Goal: Transaction & Acquisition: Purchase product/service

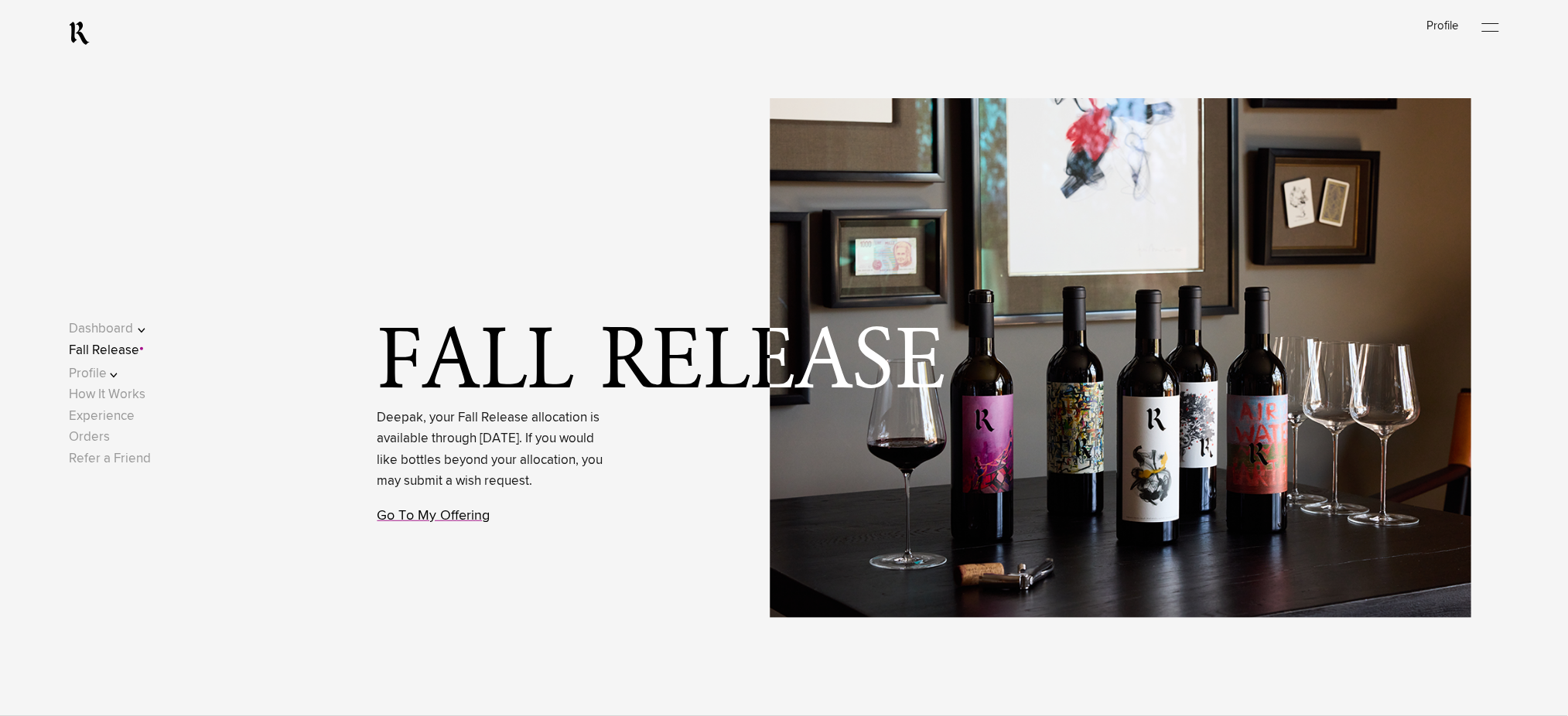
click at [451, 523] on link "Go To My Offering" at bounding box center [434, 516] width 113 height 14
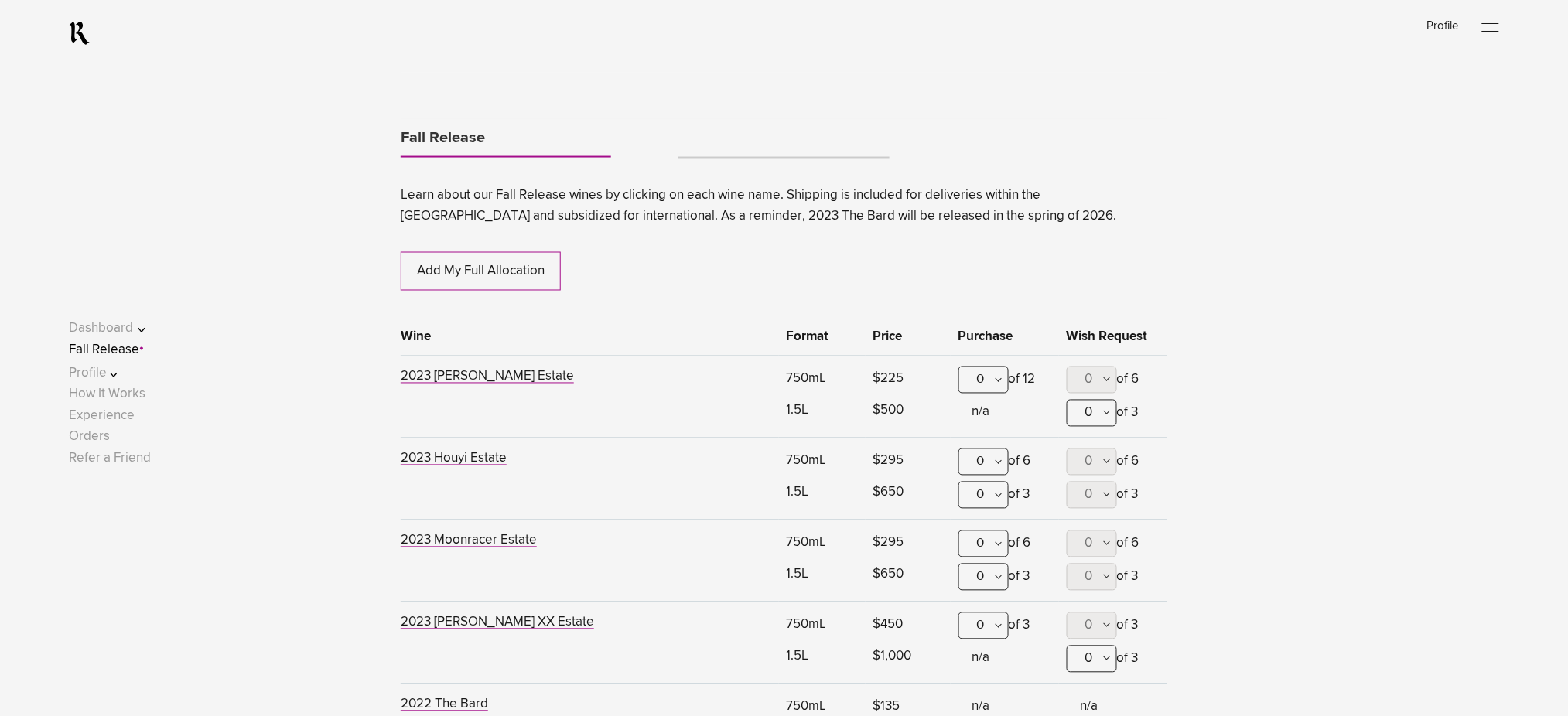
scroll to position [810, 0]
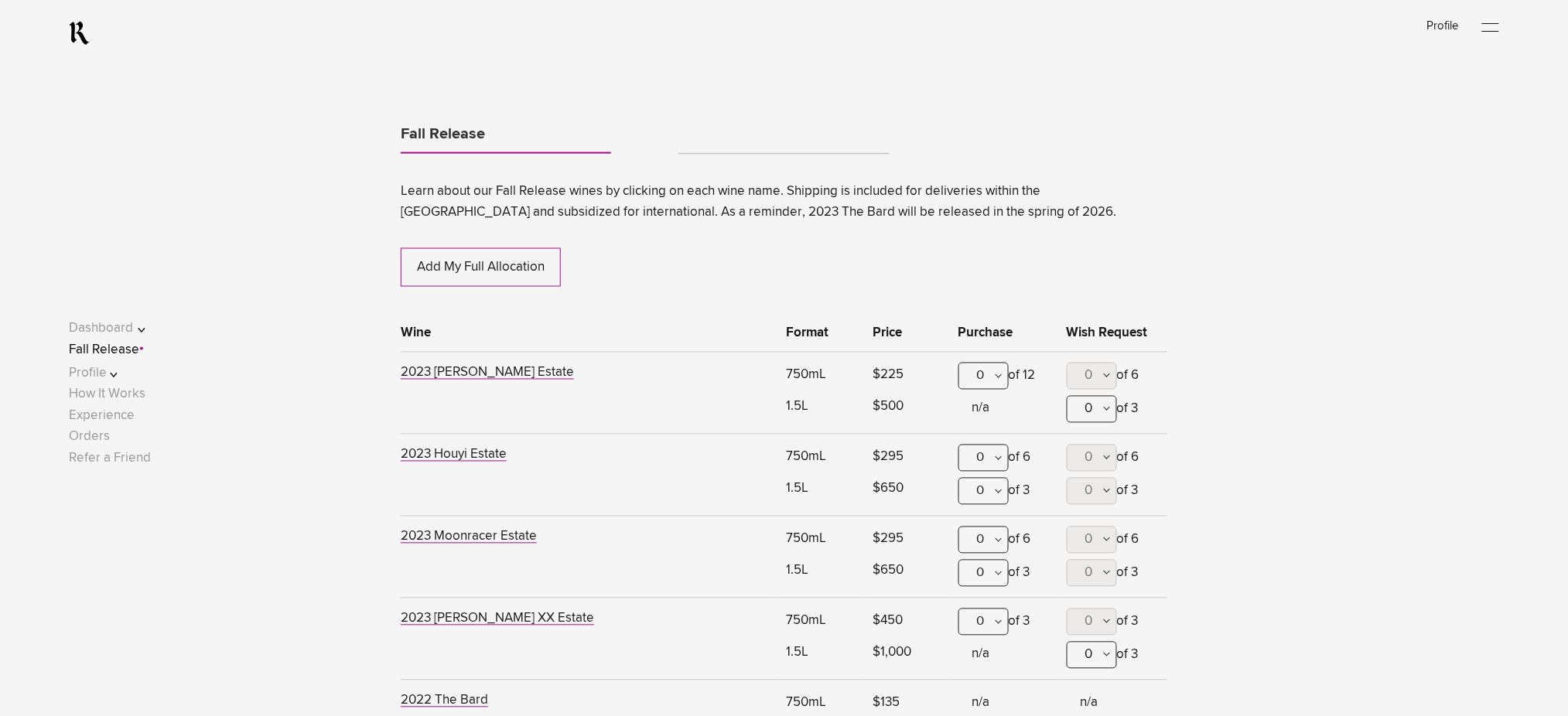
click at [994, 372] on div "0" at bounding box center [983, 377] width 50 height 28
click at [987, 455] on div "1" at bounding box center [984, 452] width 49 height 38
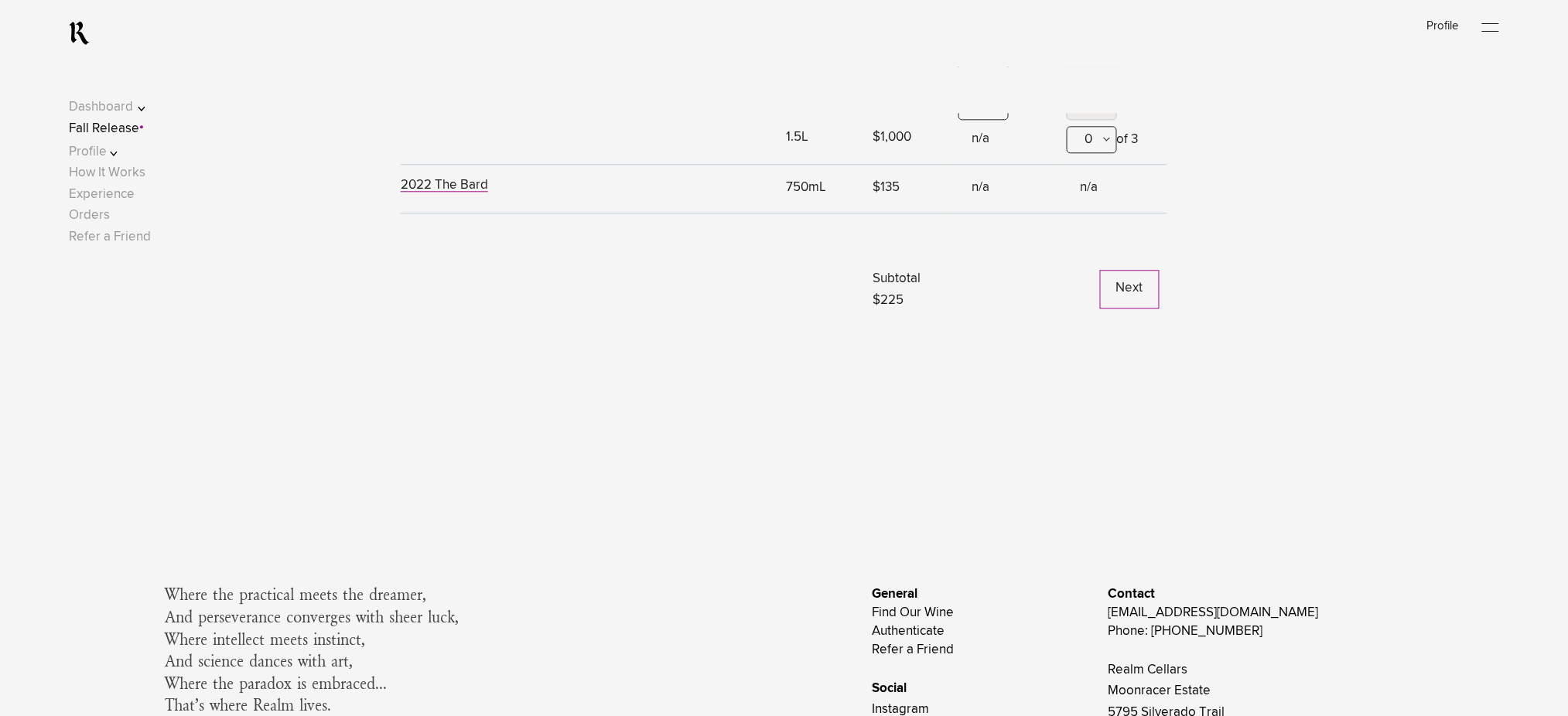
click at [1131, 302] on button "Next" at bounding box center [1130, 289] width 60 height 38
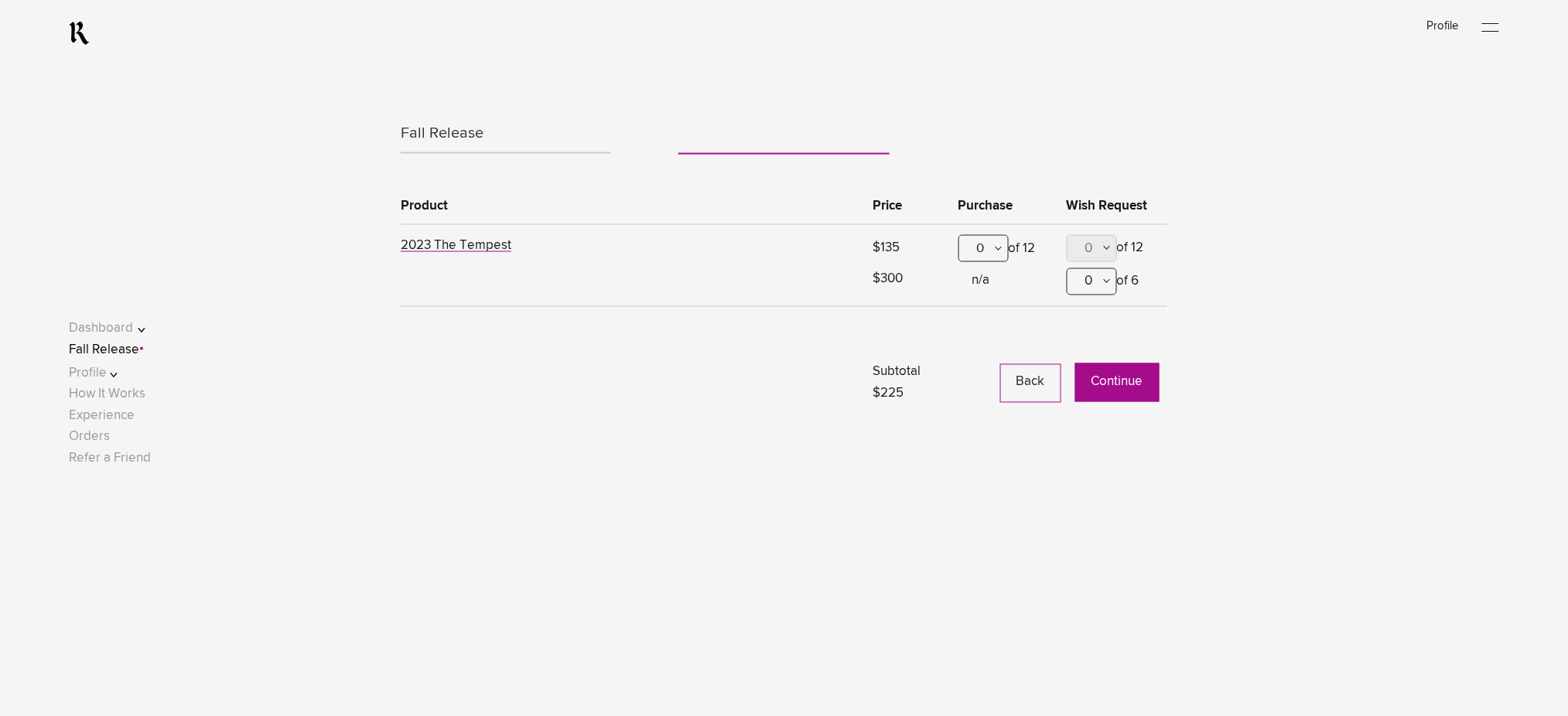
click at [1101, 397] on button "Continue" at bounding box center [1118, 383] width 85 height 38
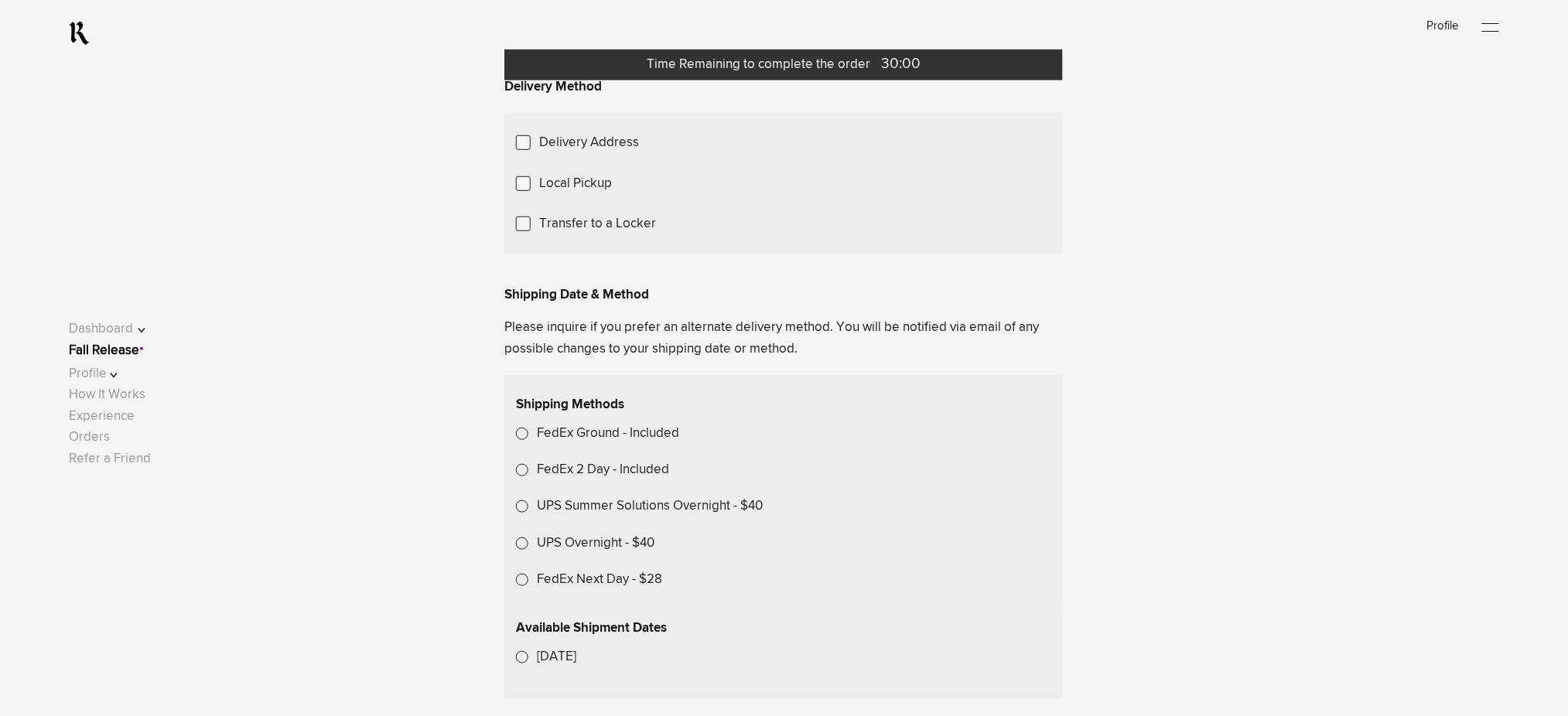
scroll to position [310, 0]
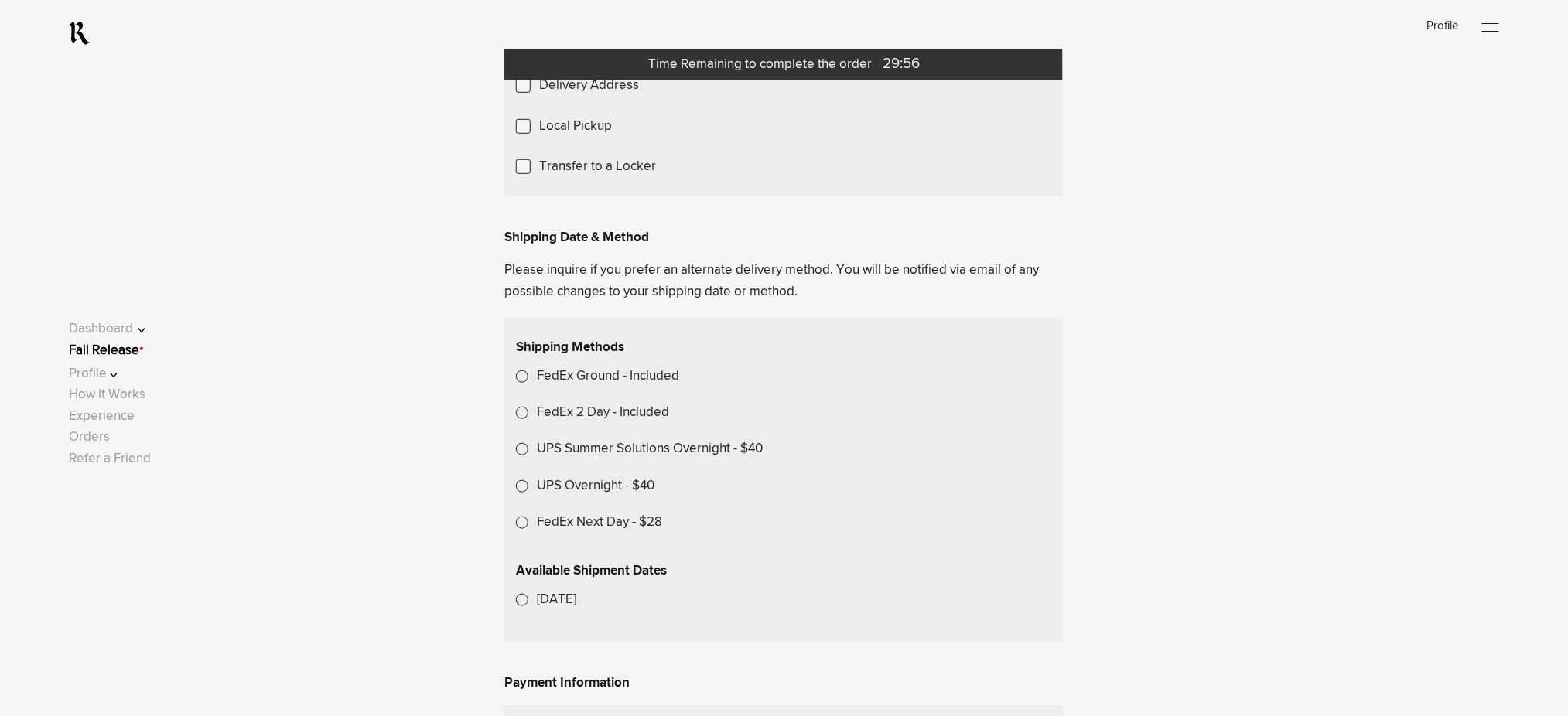
click at [595, 177] on label "Transfer to a Locker" at bounding box center [597, 166] width 117 height 21
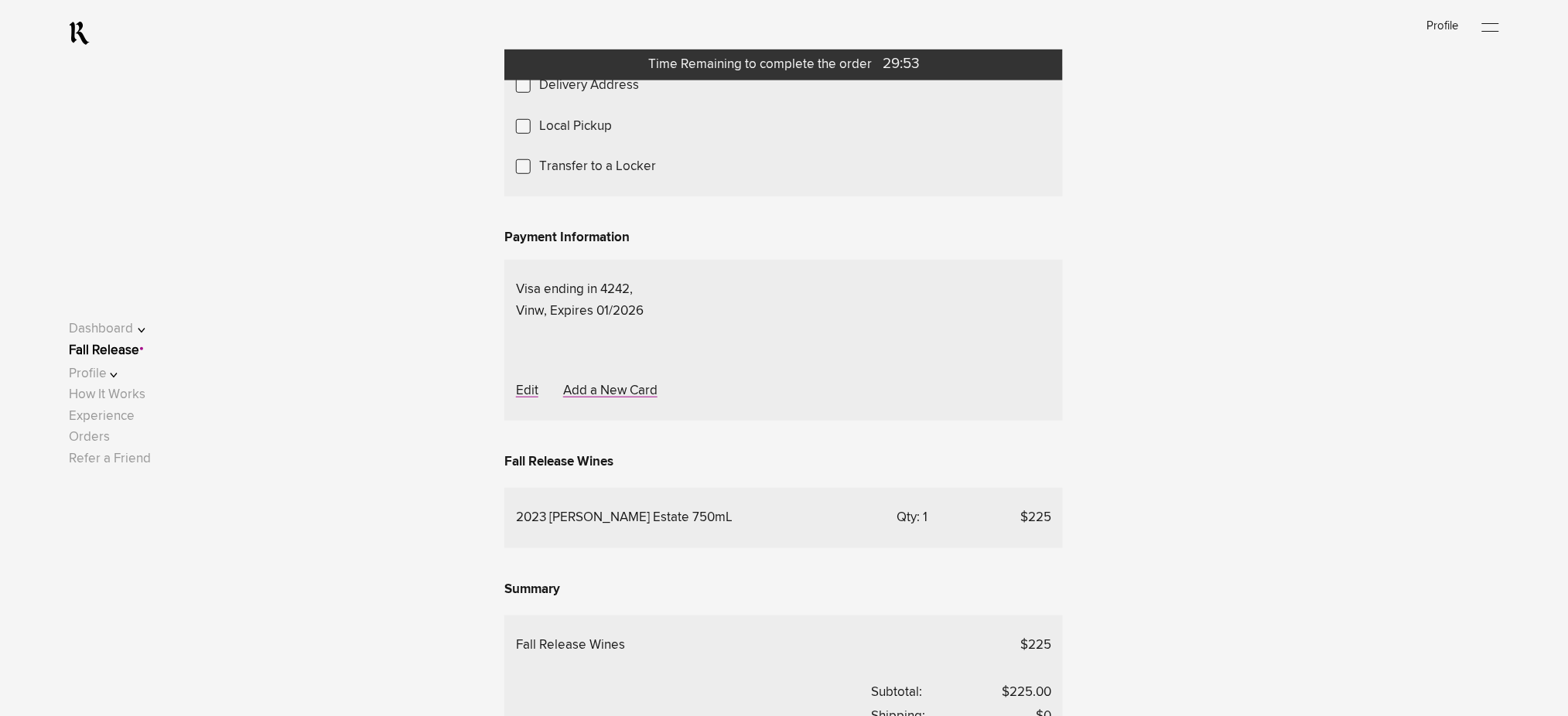
click at [0, 0] on span "Choose A Locker Location" at bounding box center [0, 0] width 0 height 0
click at [0, 0] on div "Transfer to my locker at Domaine Storage" at bounding box center [0, 0] width 0 height 0
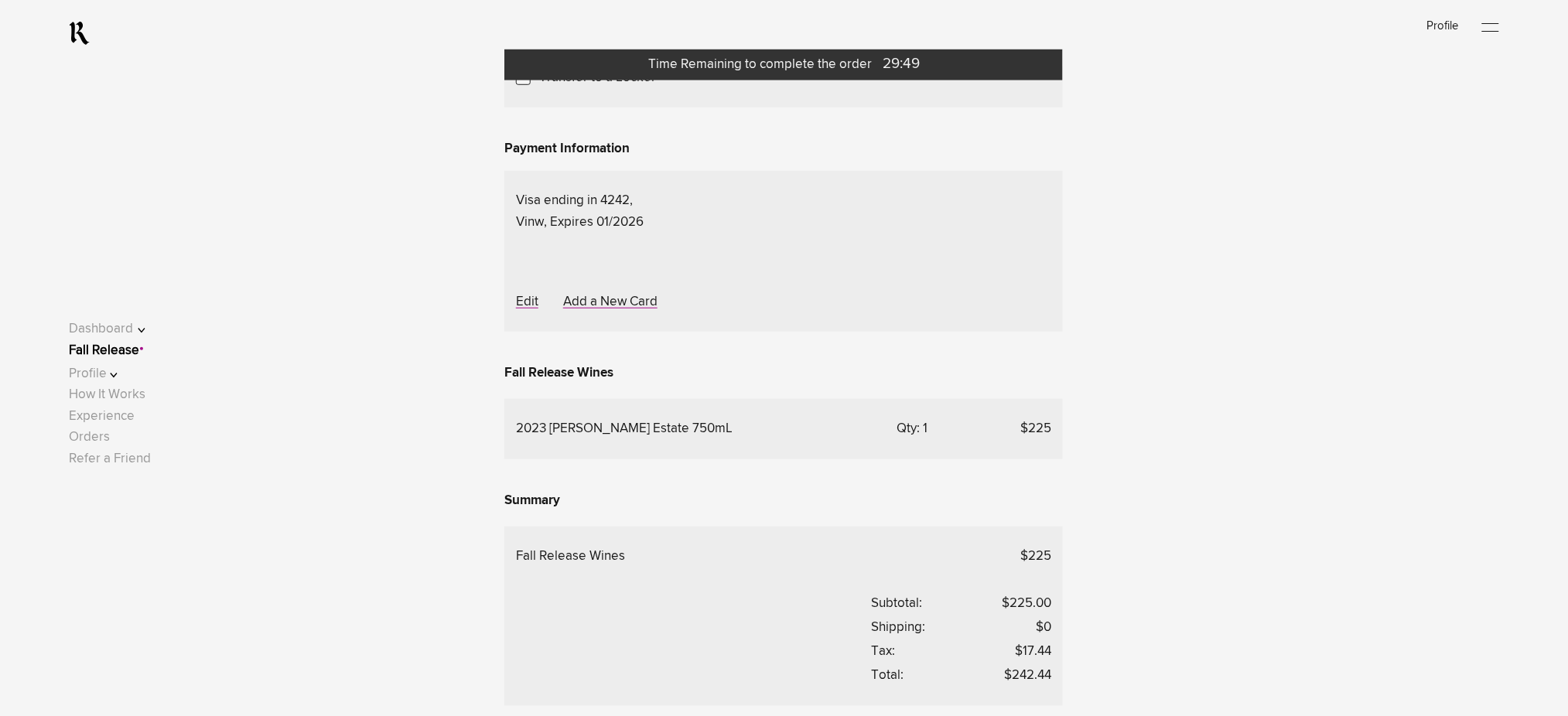
scroll to position [722, 0]
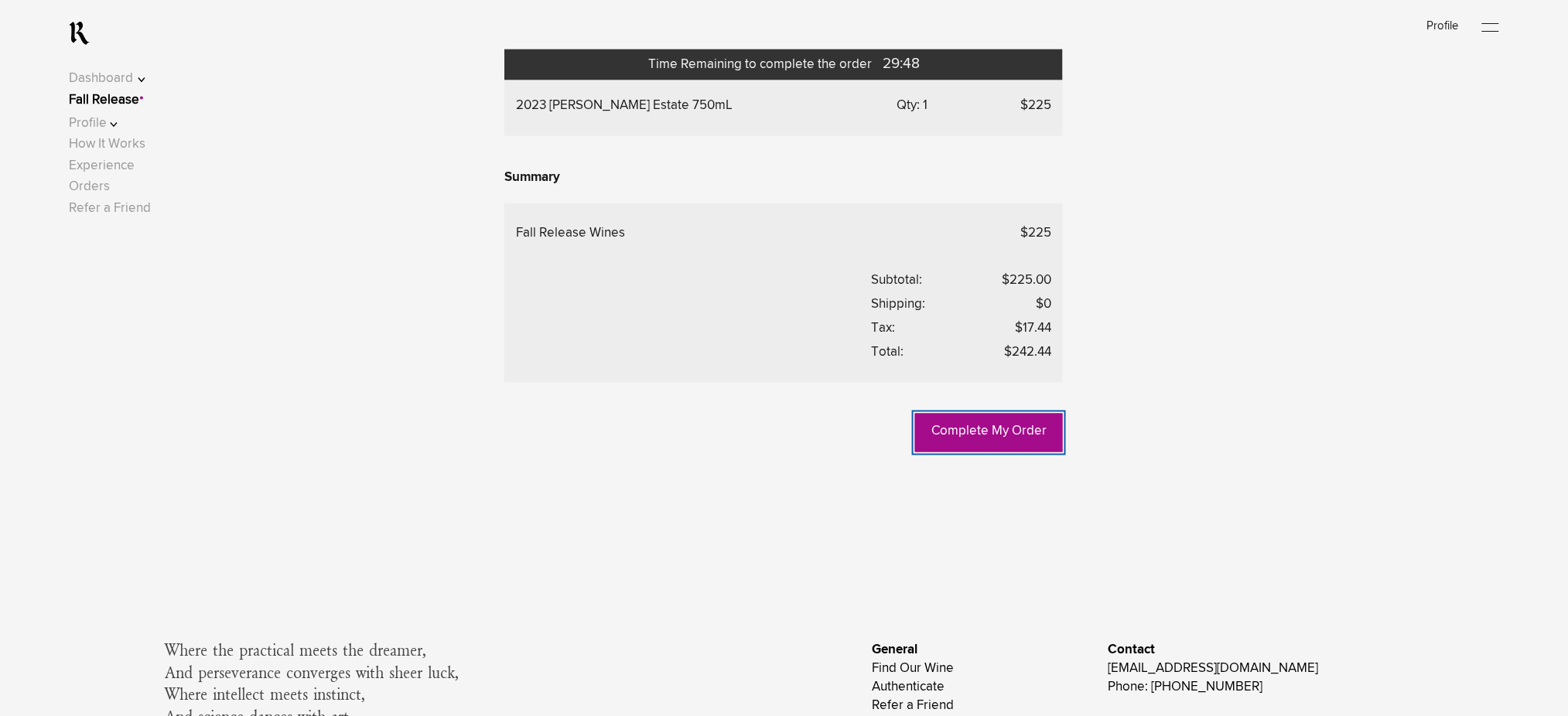
click at [1013, 452] on link "Complete My Order" at bounding box center [989, 433] width 147 height 38
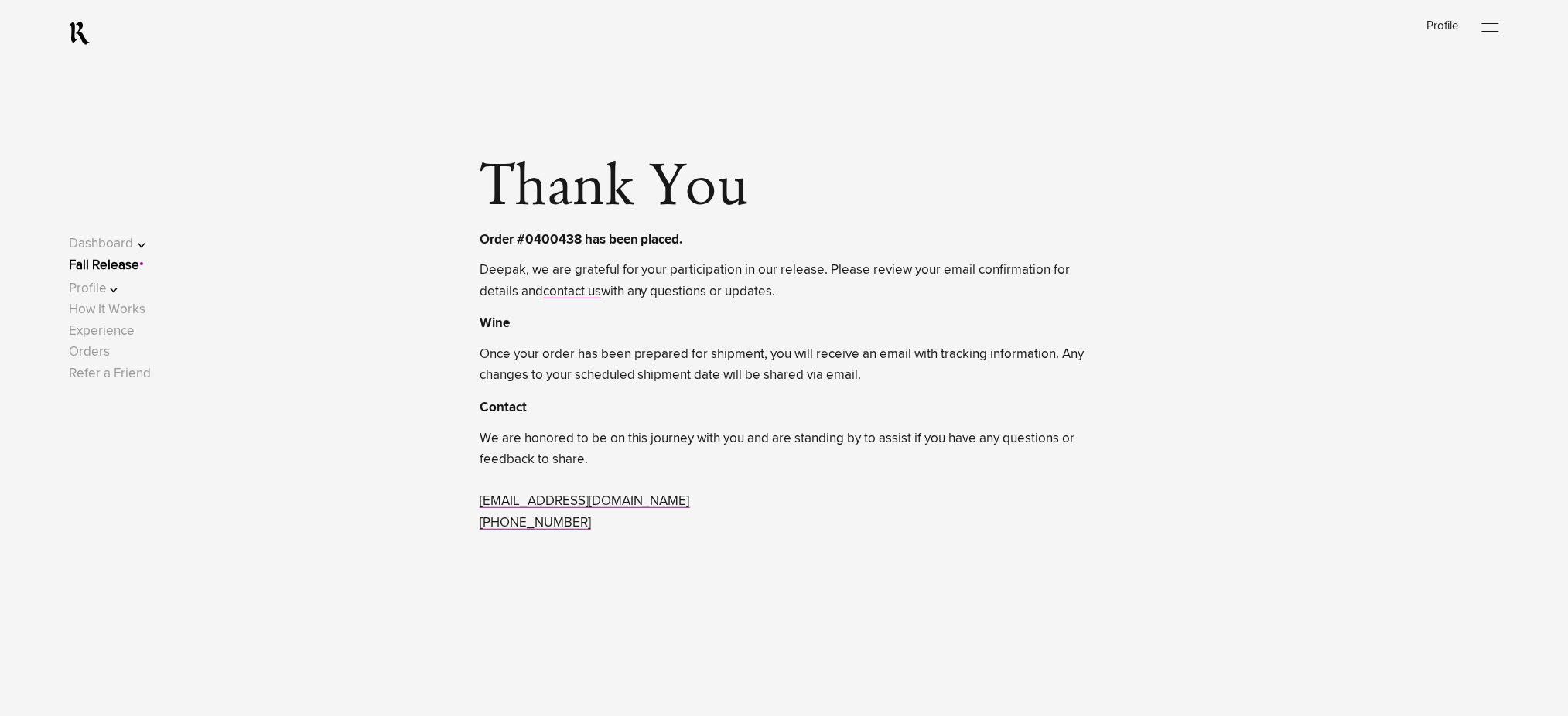
click at [139, 263] on link "Fall Release" at bounding box center [104, 266] width 71 height 13
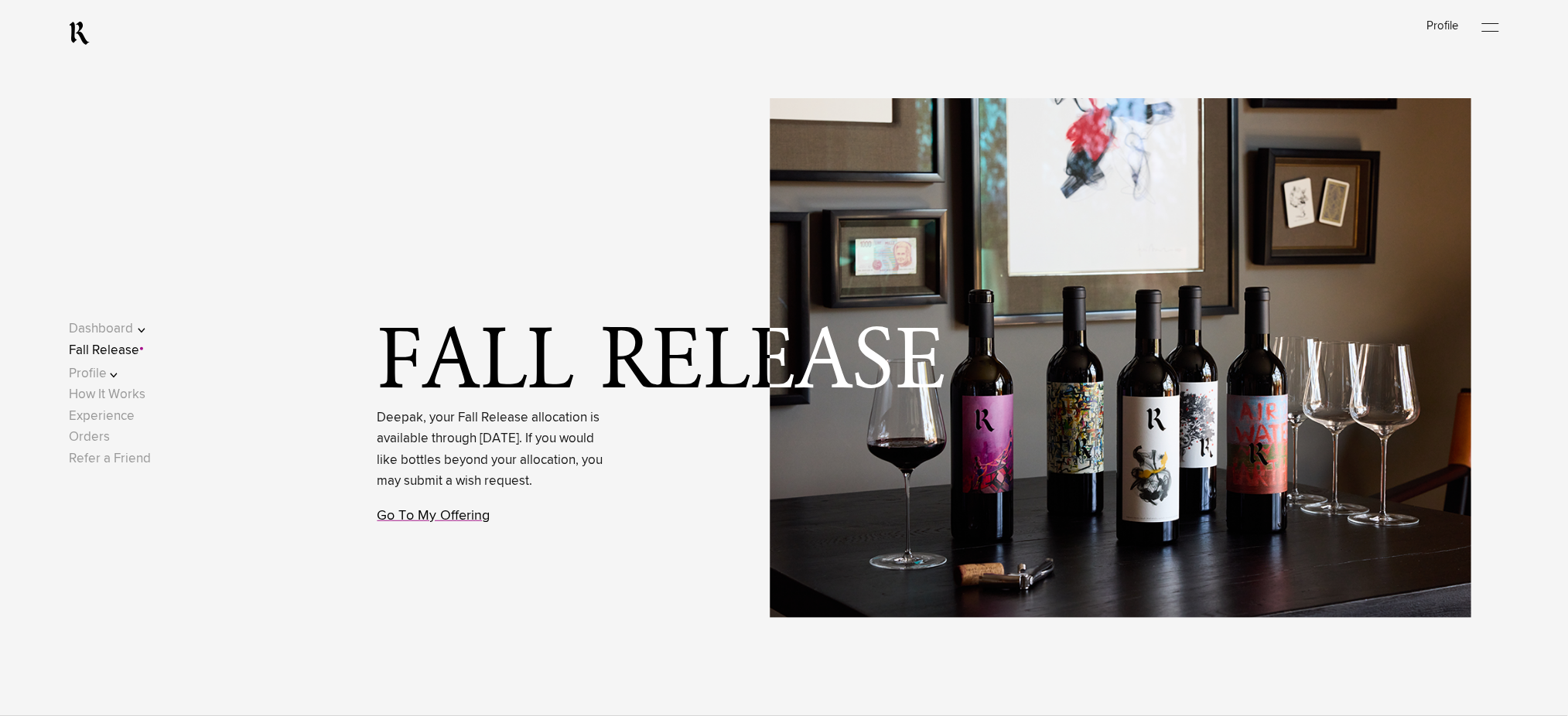
click at [454, 523] on link "Go To My Offering" at bounding box center [434, 516] width 113 height 14
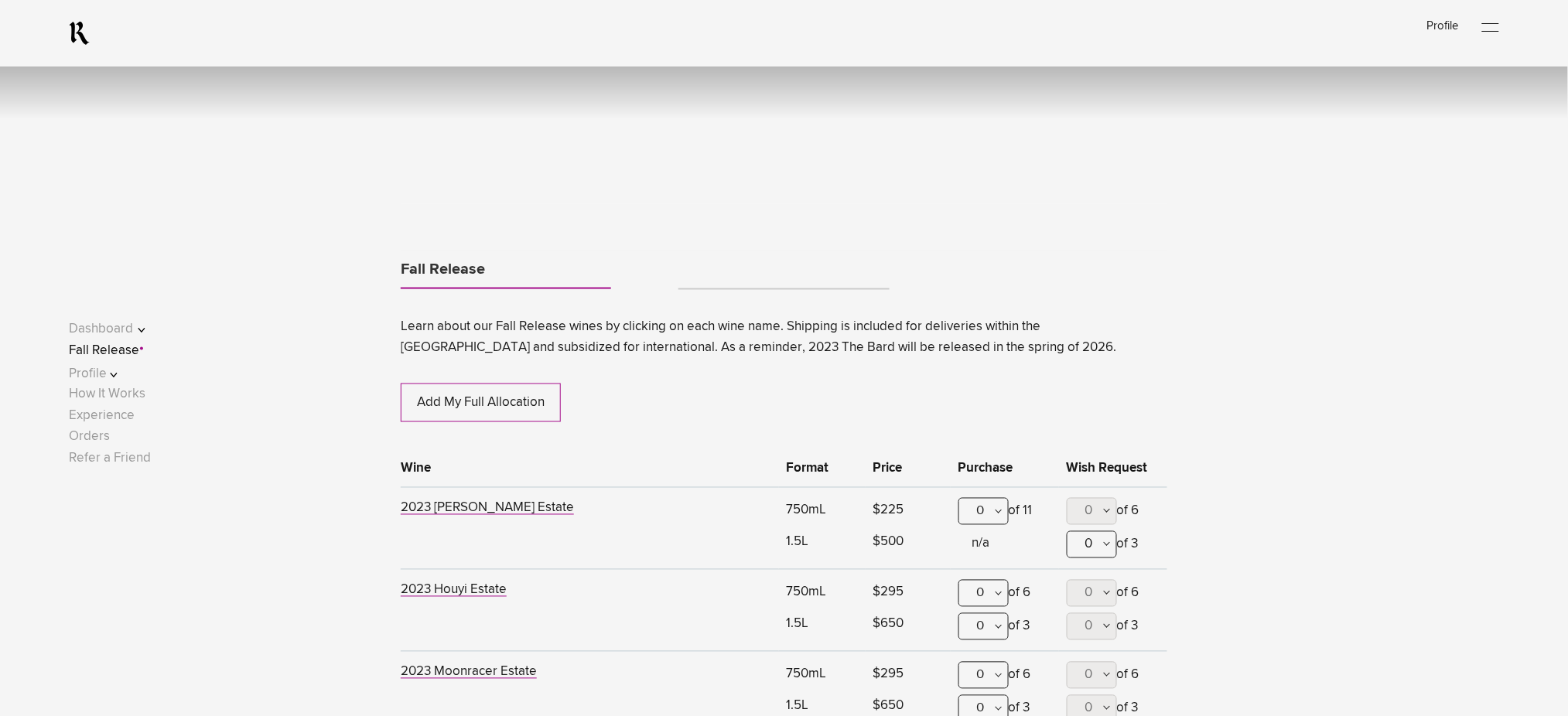
scroll to position [810, 0]
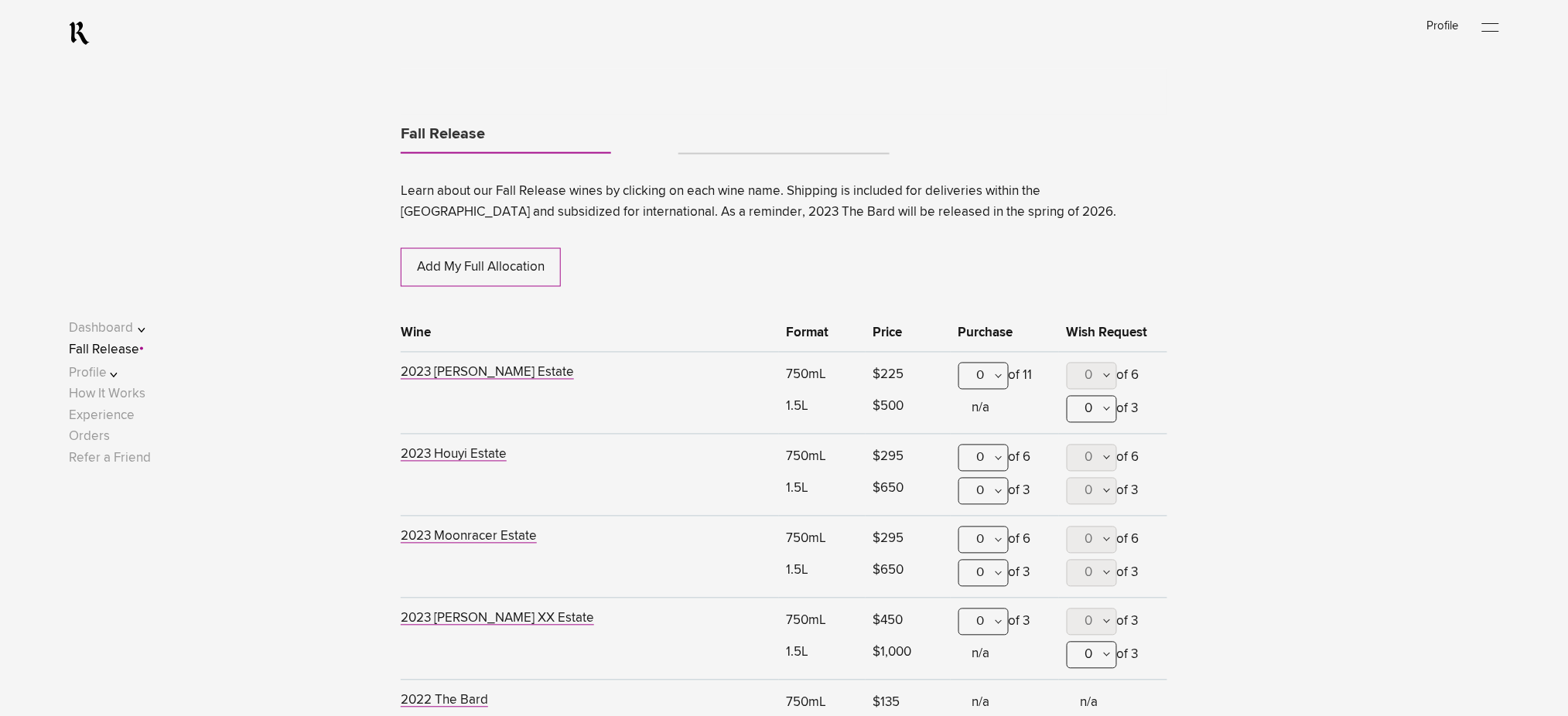
click at [787, 137] on ul "Fall Release" at bounding box center [784, 138] width 767 height 45
click at [766, 147] on link "Tabs" at bounding box center [784, 147] width 210 height 13
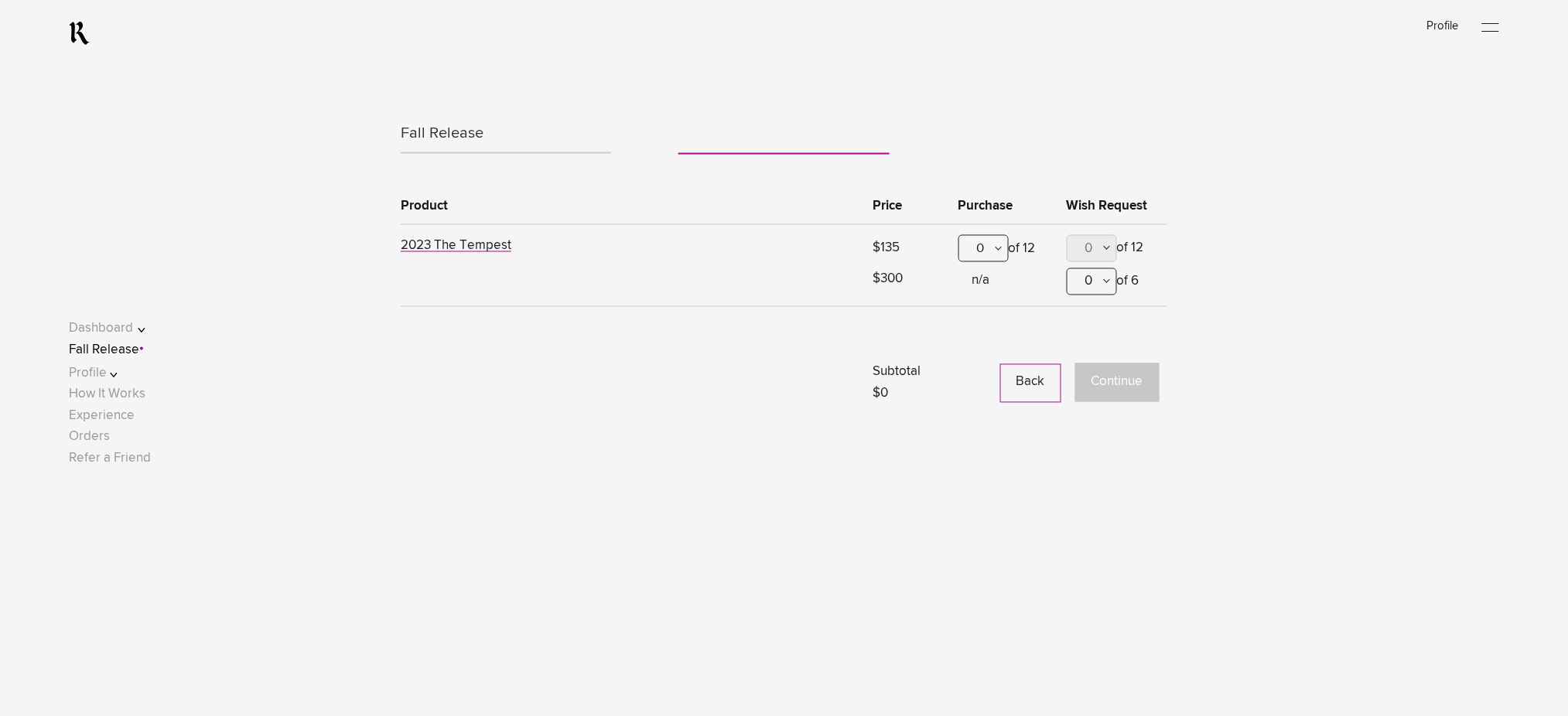
click at [988, 249] on div "0" at bounding box center [983, 249] width 50 height 28
click at [991, 328] on div "1" at bounding box center [984, 325] width 49 height 38
click at [1147, 376] on button "Continue" at bounding box center [1118, 383] width 85 height 38
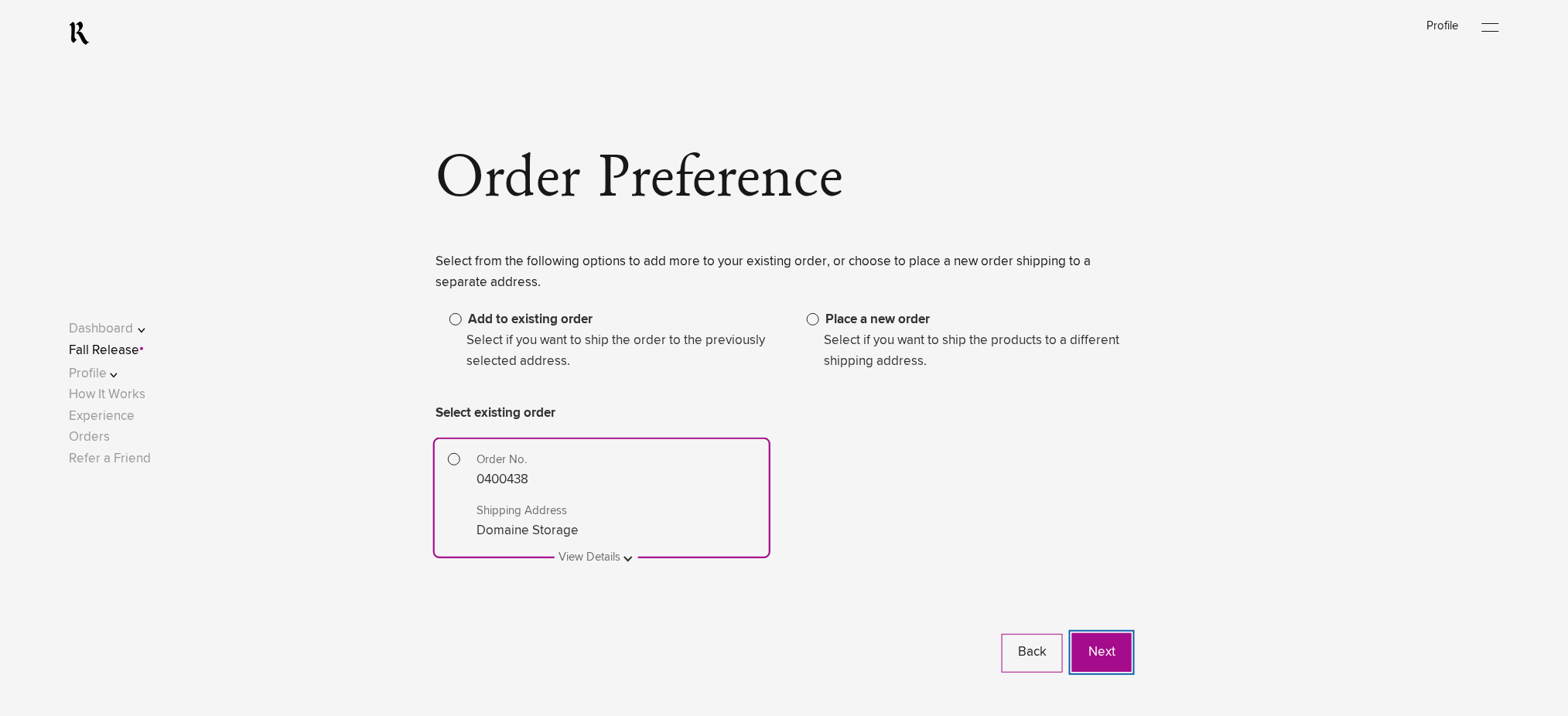
click at [1099, 644] on button "Next" at bounding box center [1101, 652] width 60 height 38
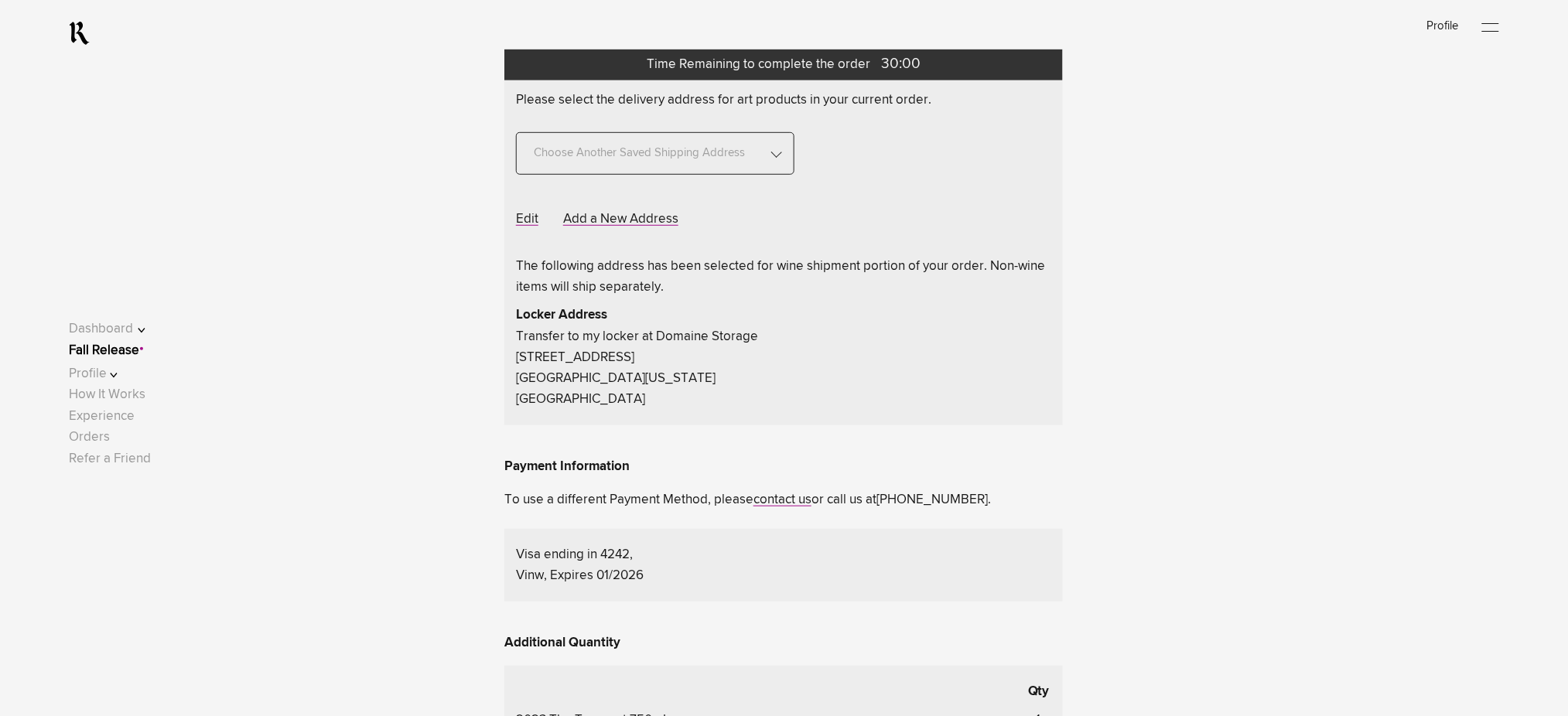
scroll to position [310, 0]
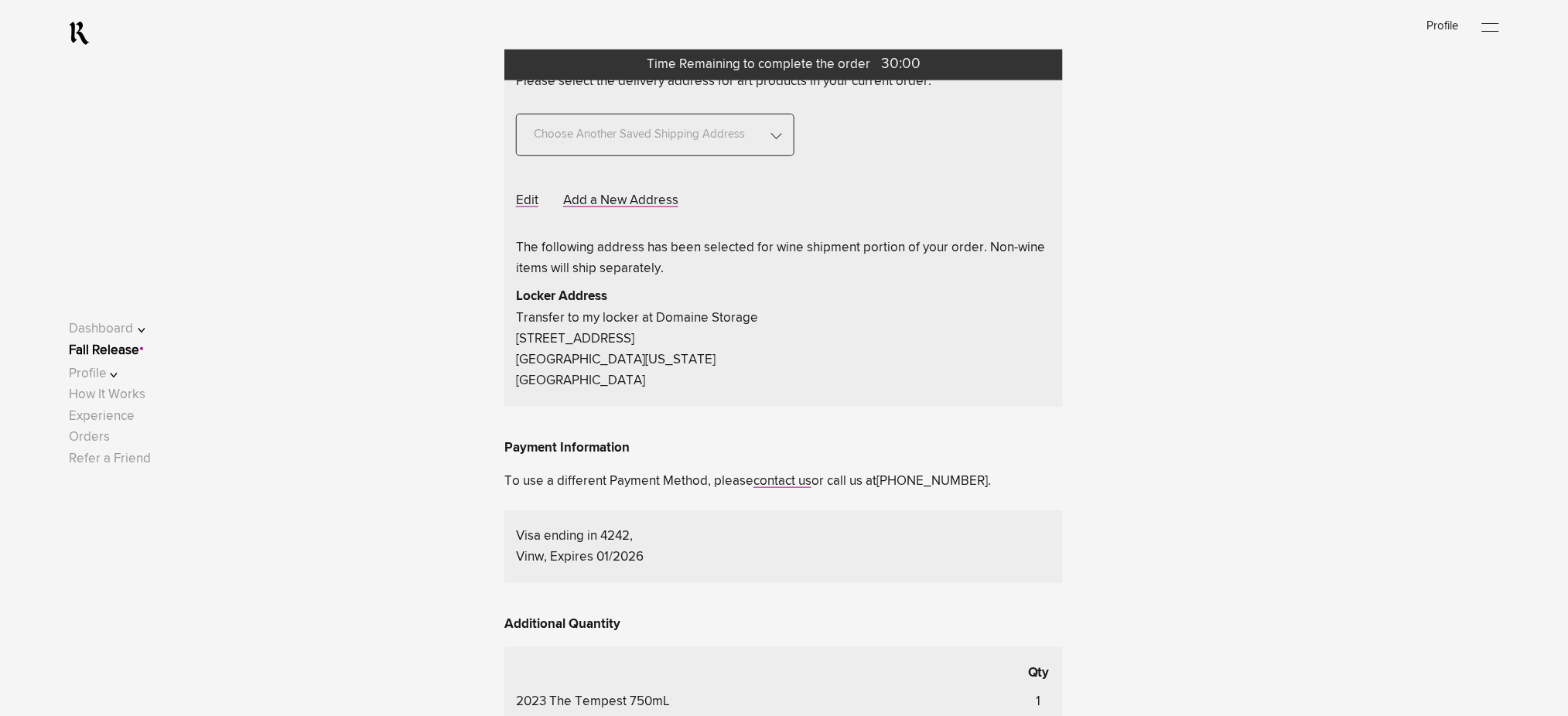
click at [746, 133] on span "Choose Another Saved Shipping Address" at bounding box center [639, 126] width 223 height 42
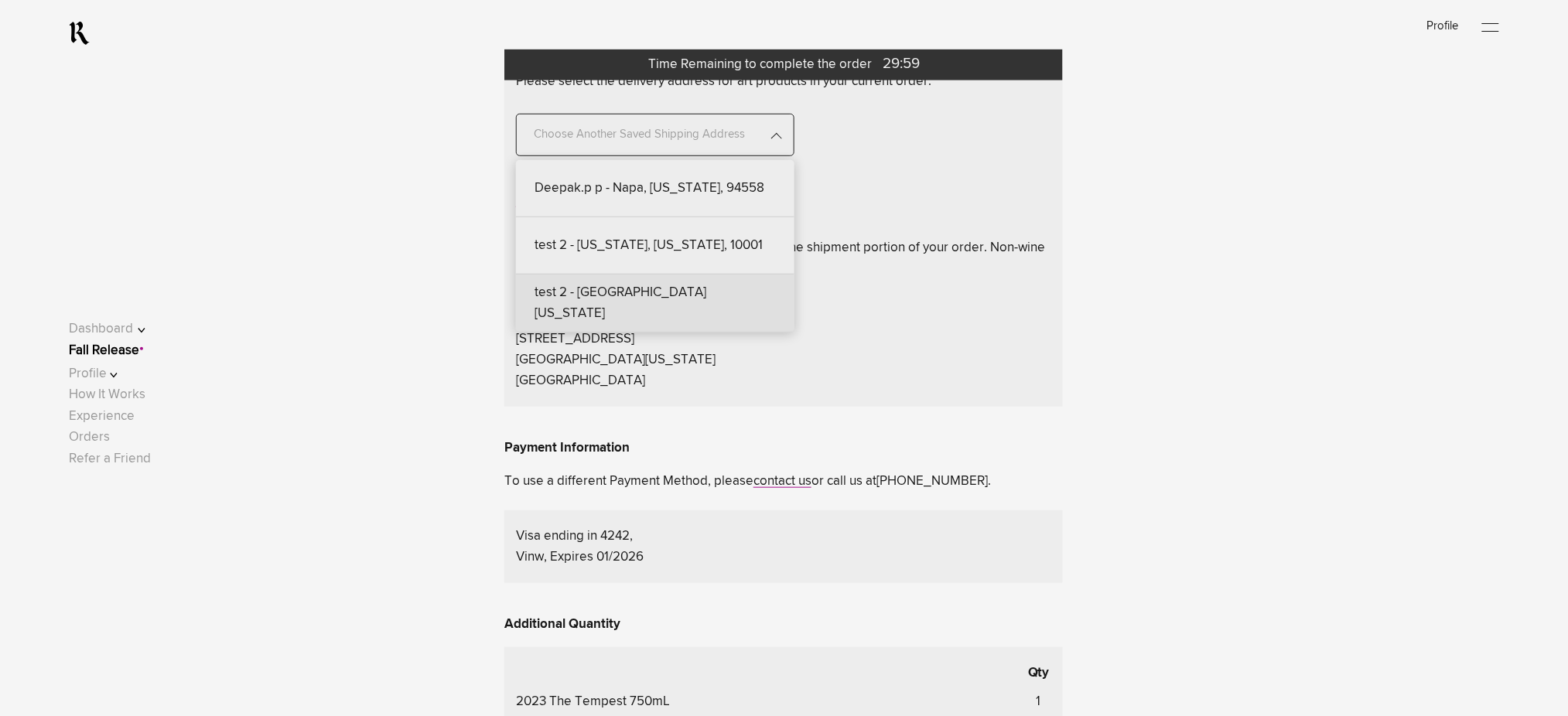
click at [686, 285] on div "test 2 - [GEOGRAPHIC_DATA][US_STATE]" at bounding box center [655, 303] width 278 height 58
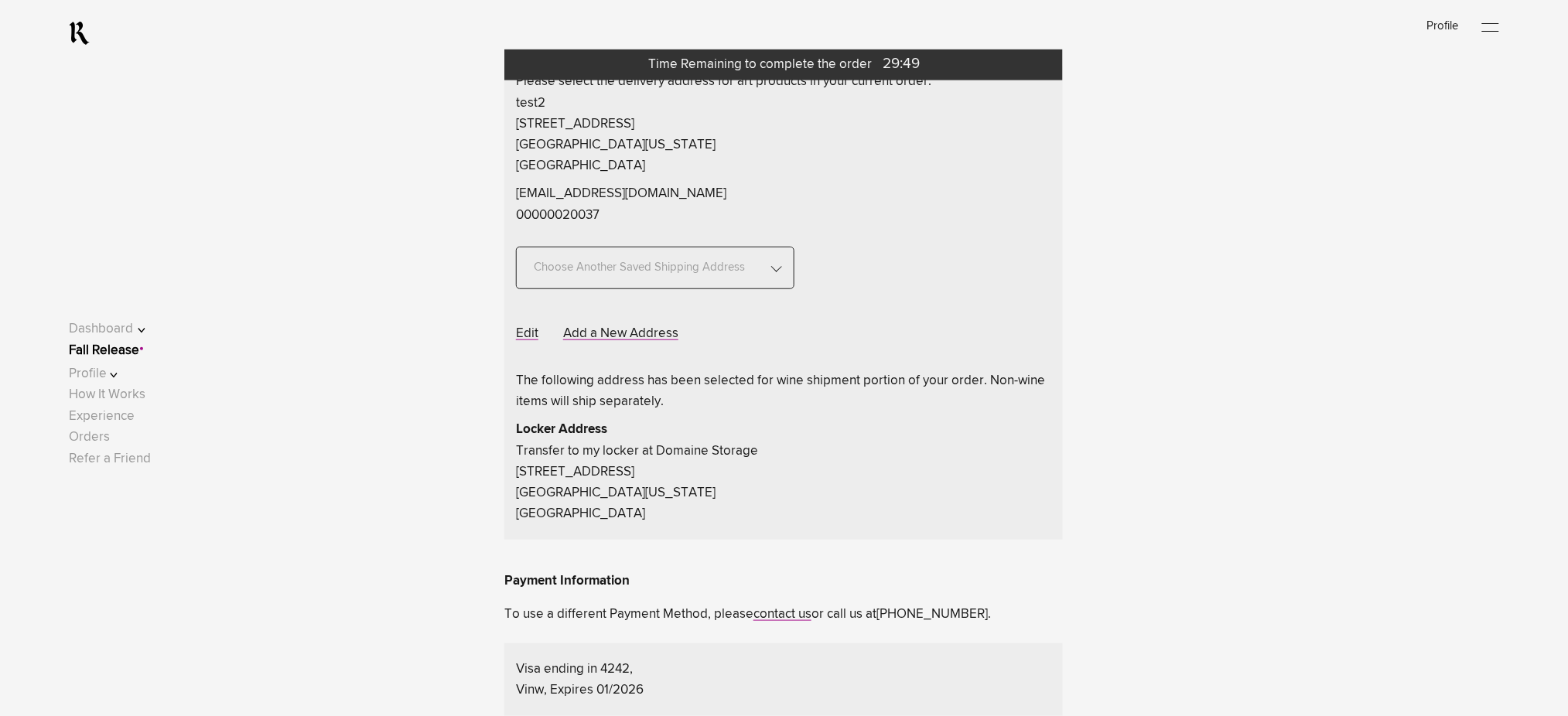
click at [725, 262] on span "Choose Another Saved Shipping Address" at bounding box center [639, 259] width 223 height 42
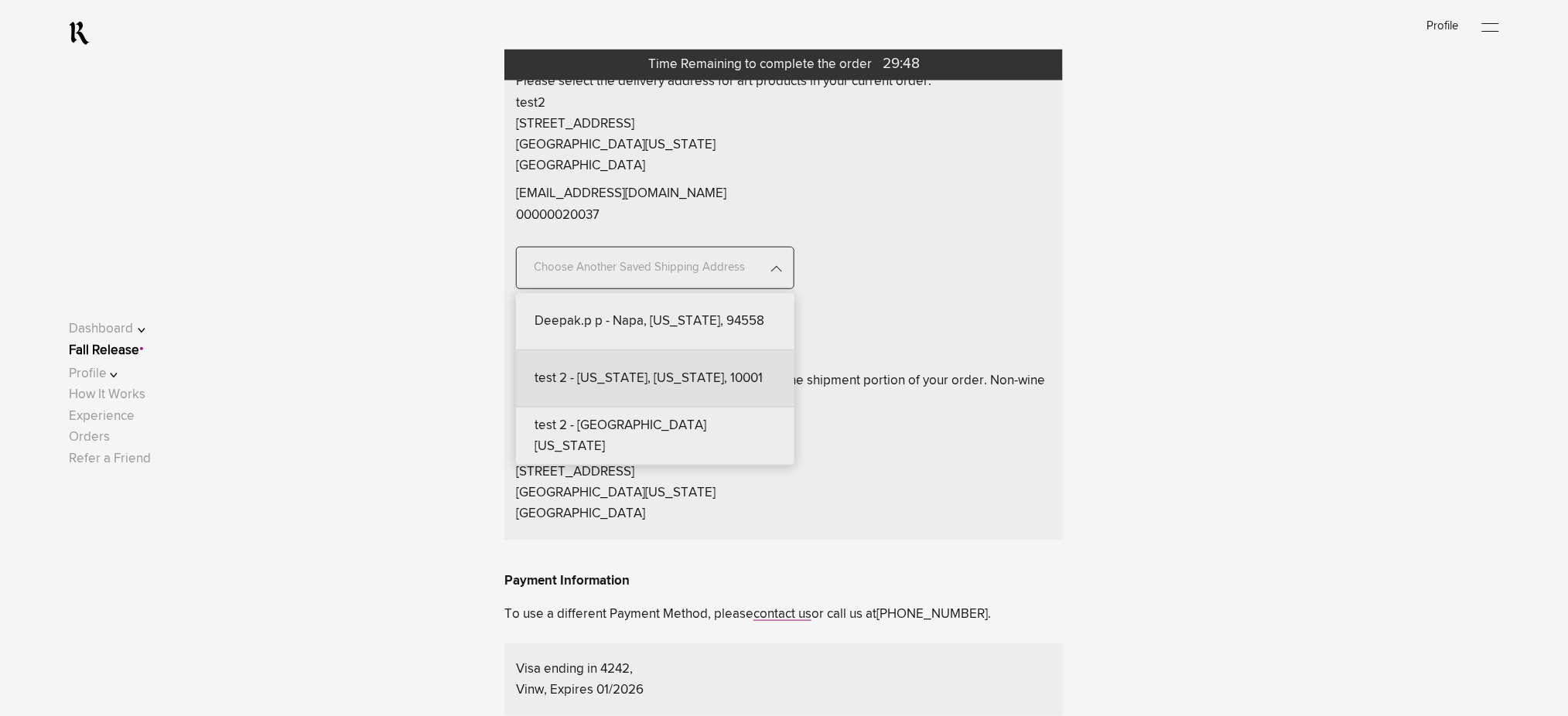
click at [694, 387] on div "test 2 - [US_STATE], [US_STATE], 10001" at bounding box center [655, 379] width 278 height 57
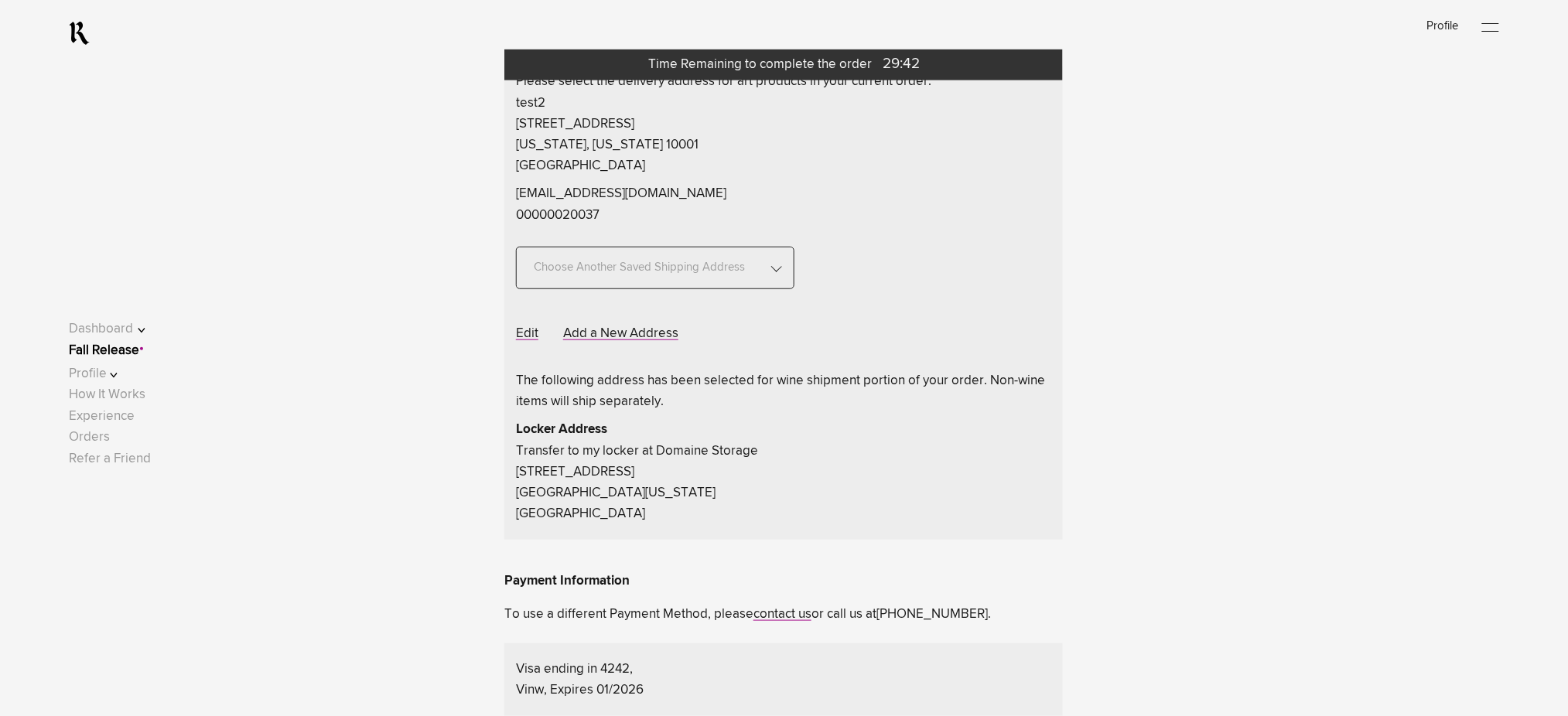
click at [707, 264] on span "Choose Another Saved Shipping Address" at bounding box center [639, 259] width 223 height 42
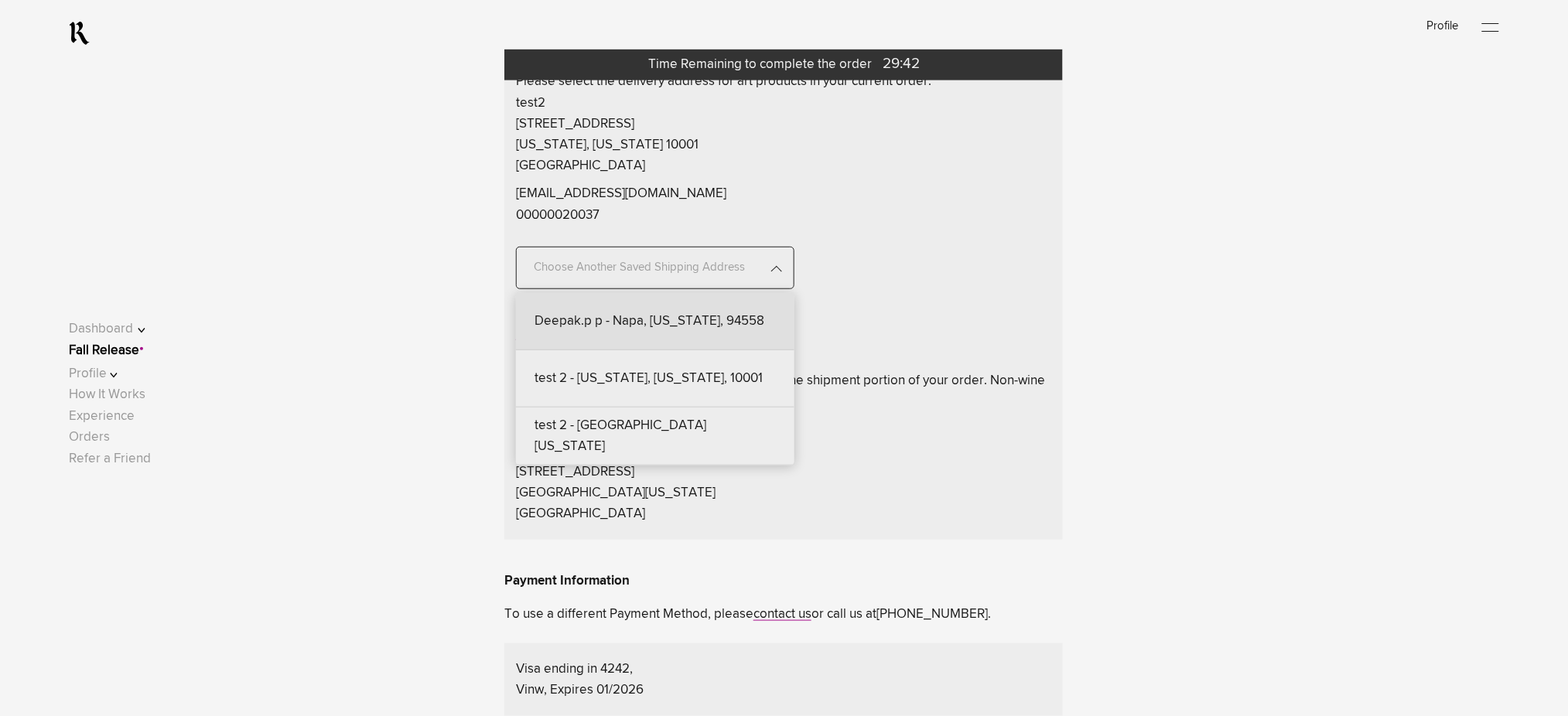
click at [684, 322] on div "Deepak.p p - Napa, [US_STATE], 94558" at bounding box center [655, 322] width 278 height 57
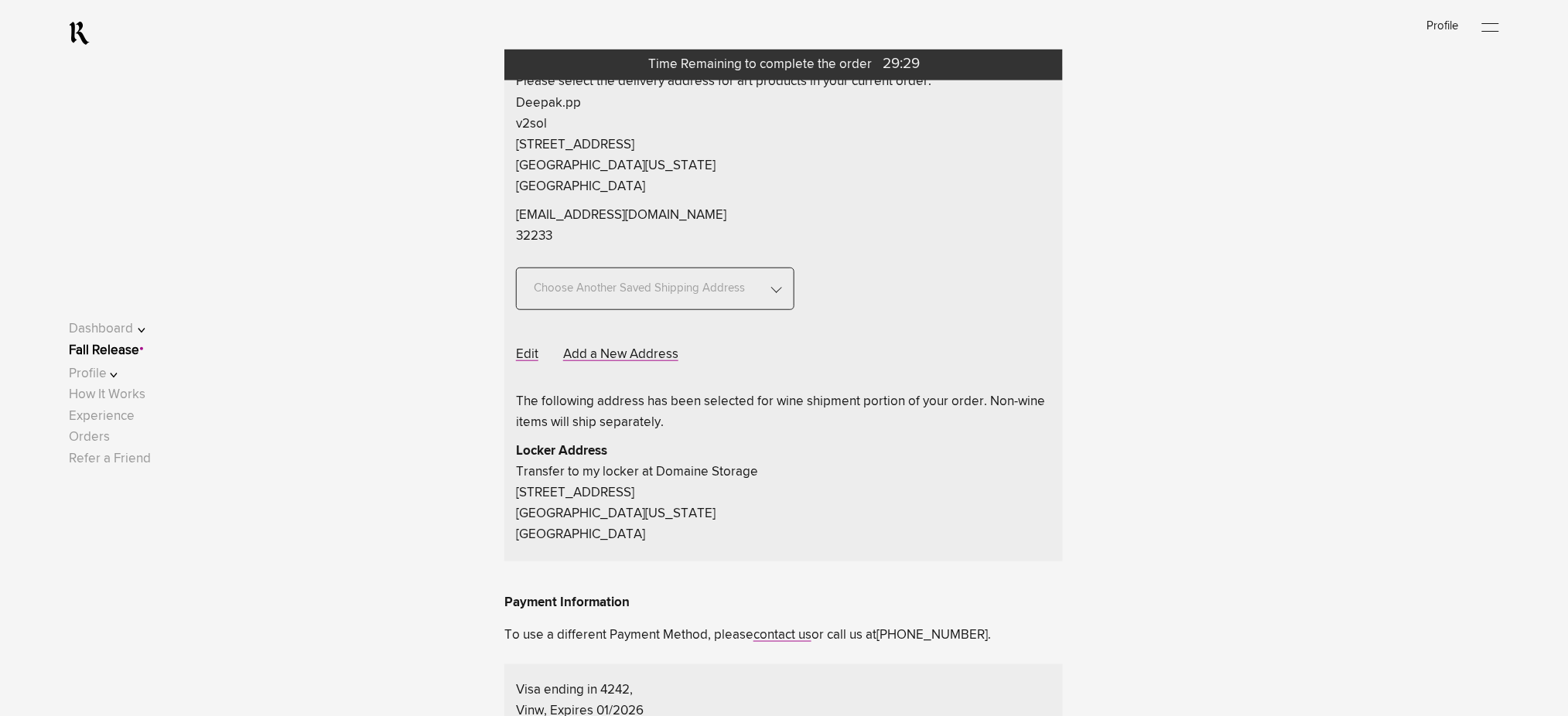
click at [140, 347] on link "Fall Release" at bounding box center [104, 350] width 71 height 13
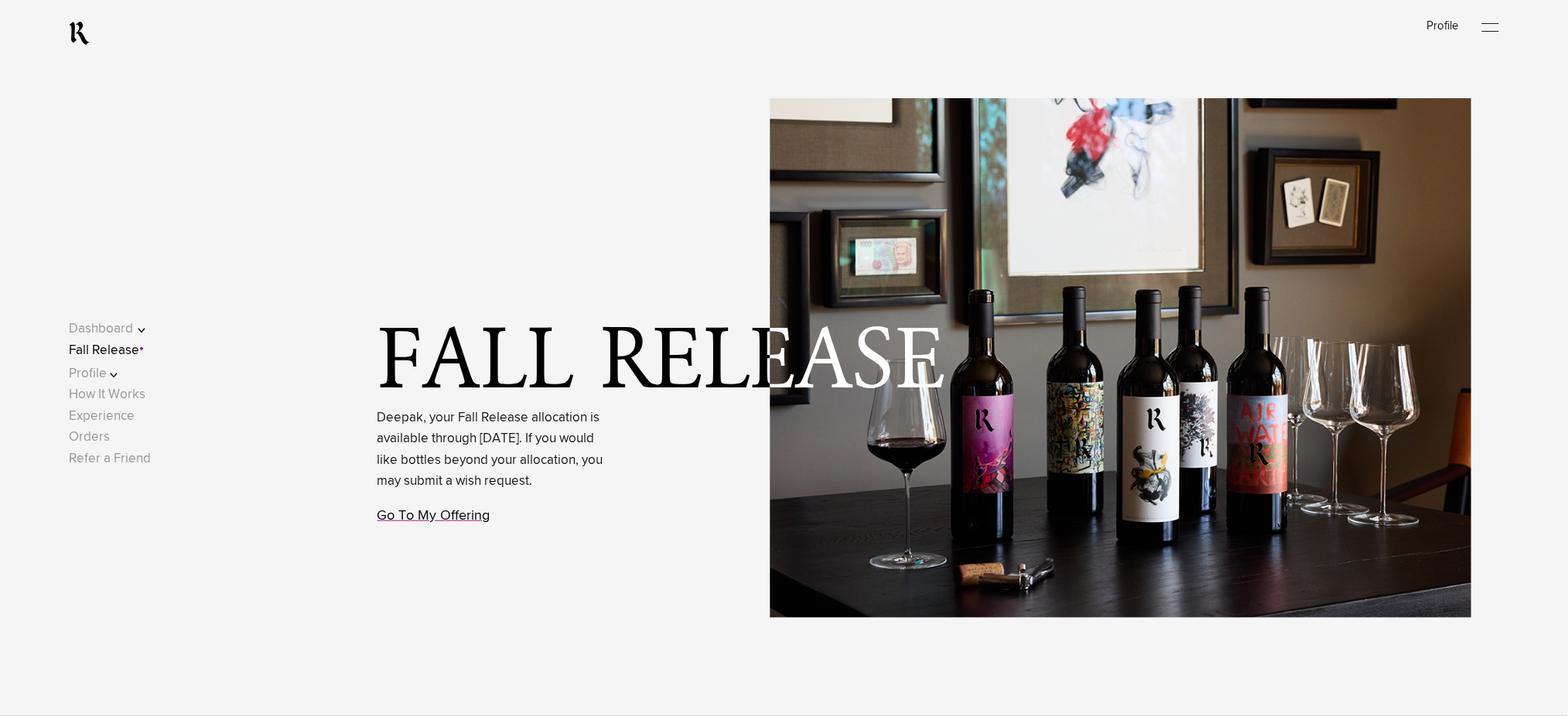
click at [431, 523] on link "Go To My Offering" at bounding box center [434, 516] width 113 height 14
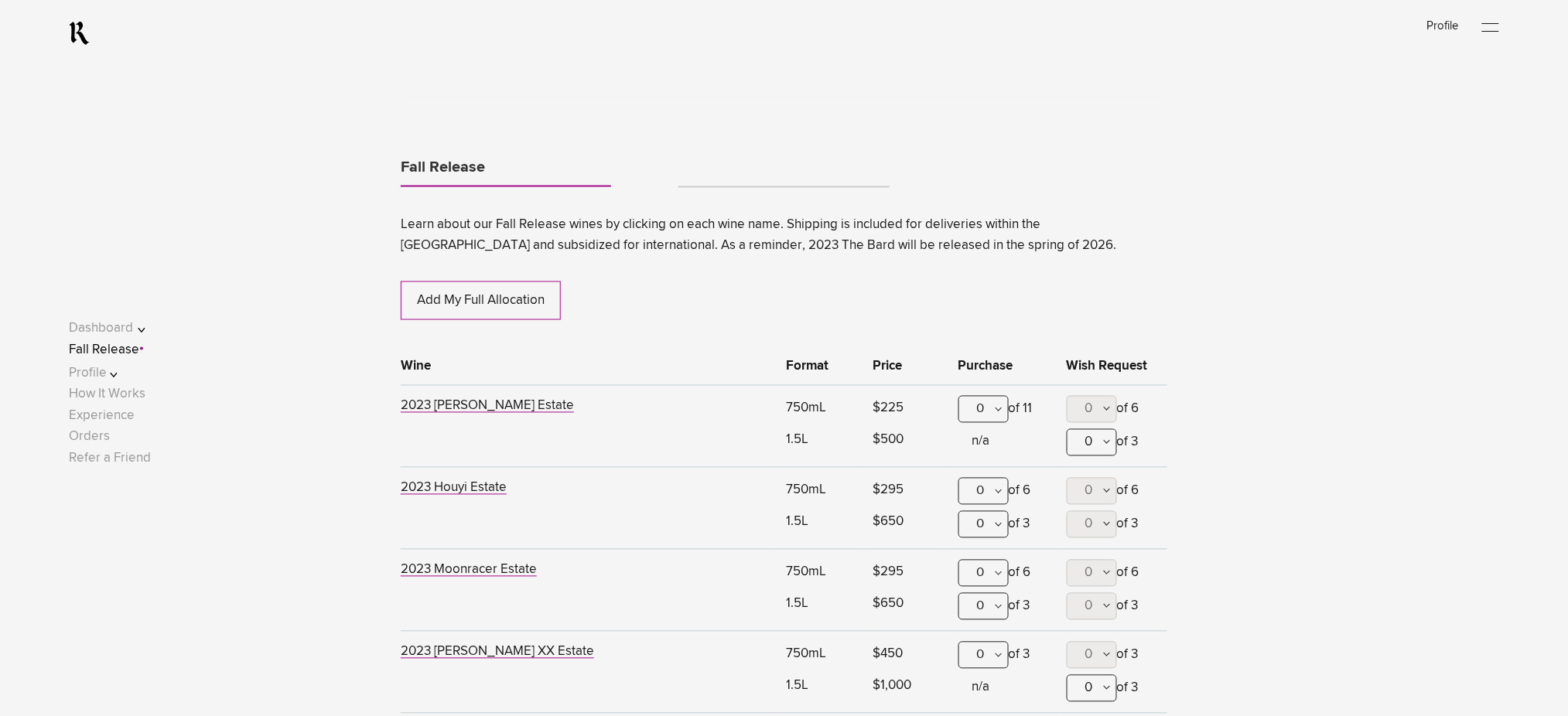
scroll to position [810, 0]
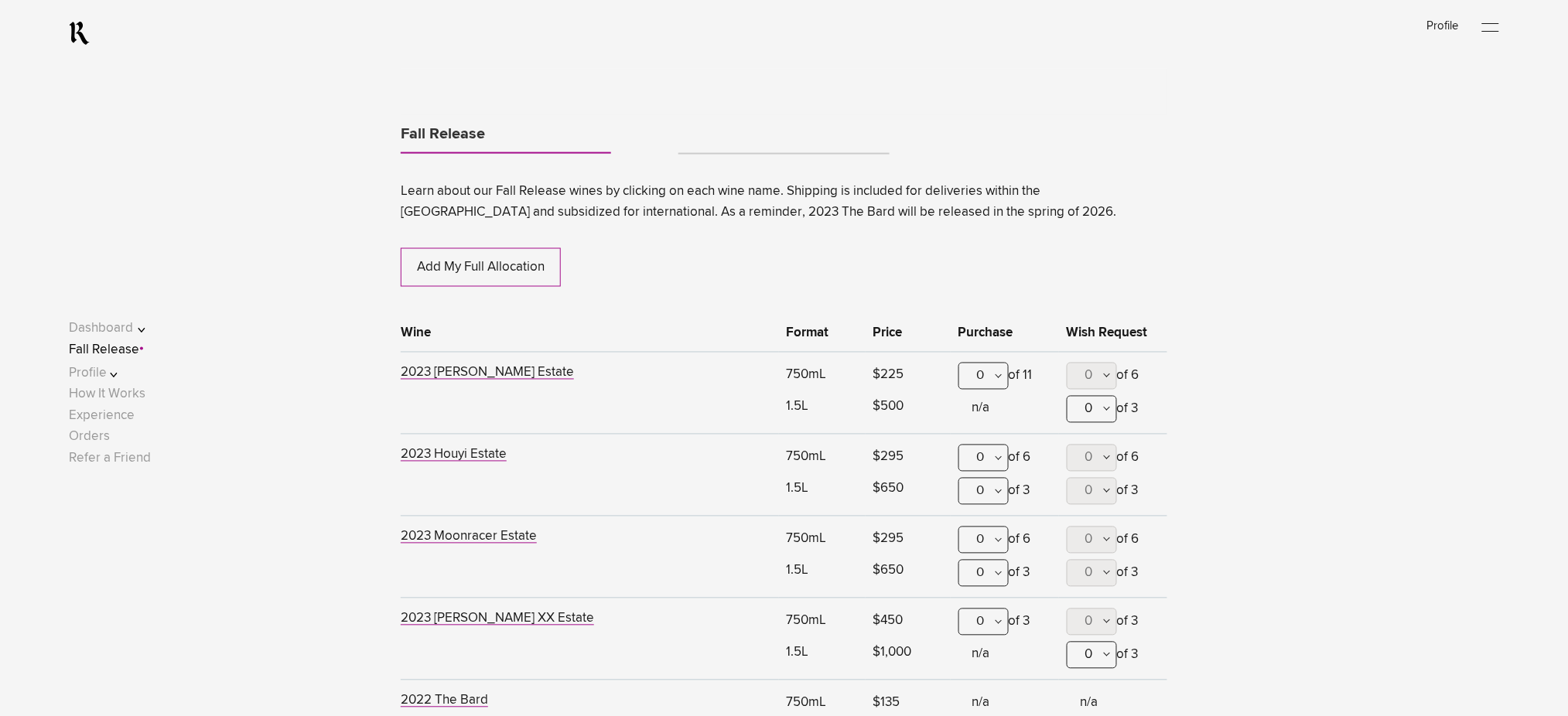
drag, startPoint x: 995, startPoint y: 379, endPoint x: 985, endPoint y: 394, distance: 18.0
click at [995, 379] on div "0" at bounding box center [983, 377] width 50 height 28
click at [982, 455] on div "1" at bounding box center [984, 452] width 49 height 38
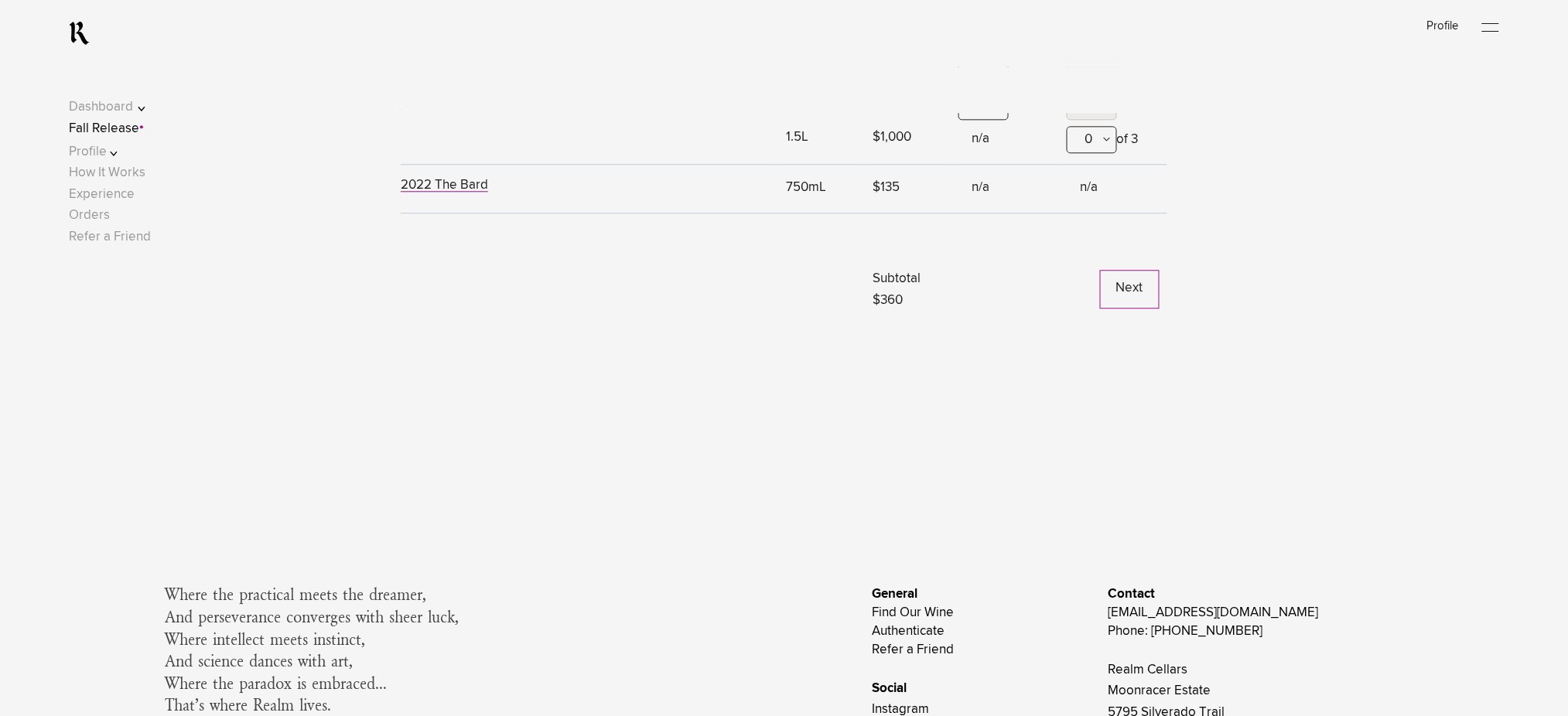
click at [1120, 303] on button "Next" at bounding box center [1130, 289] width 60 height 38
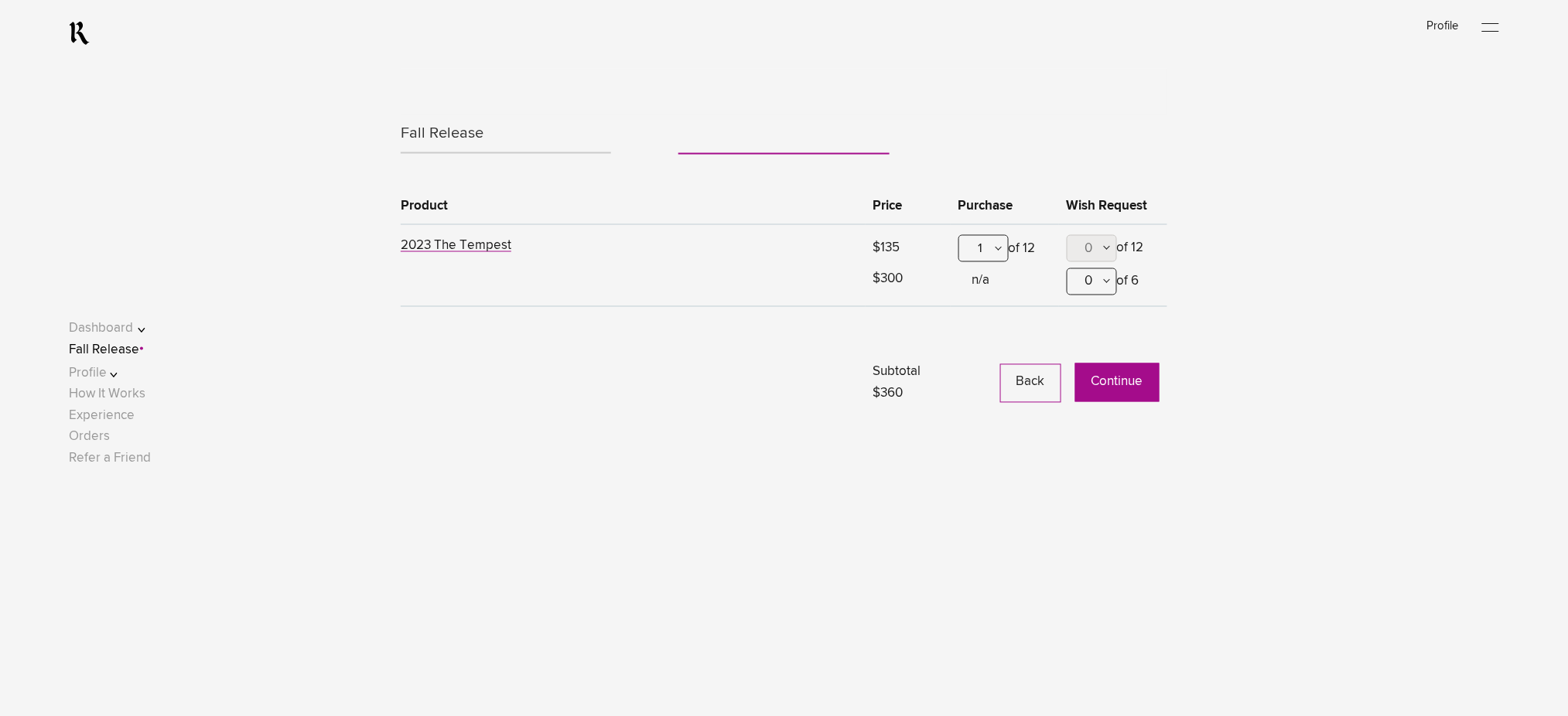
click at [1120, 388] on button "Continue" at bounding box center [1118, 383] width 85 height 38
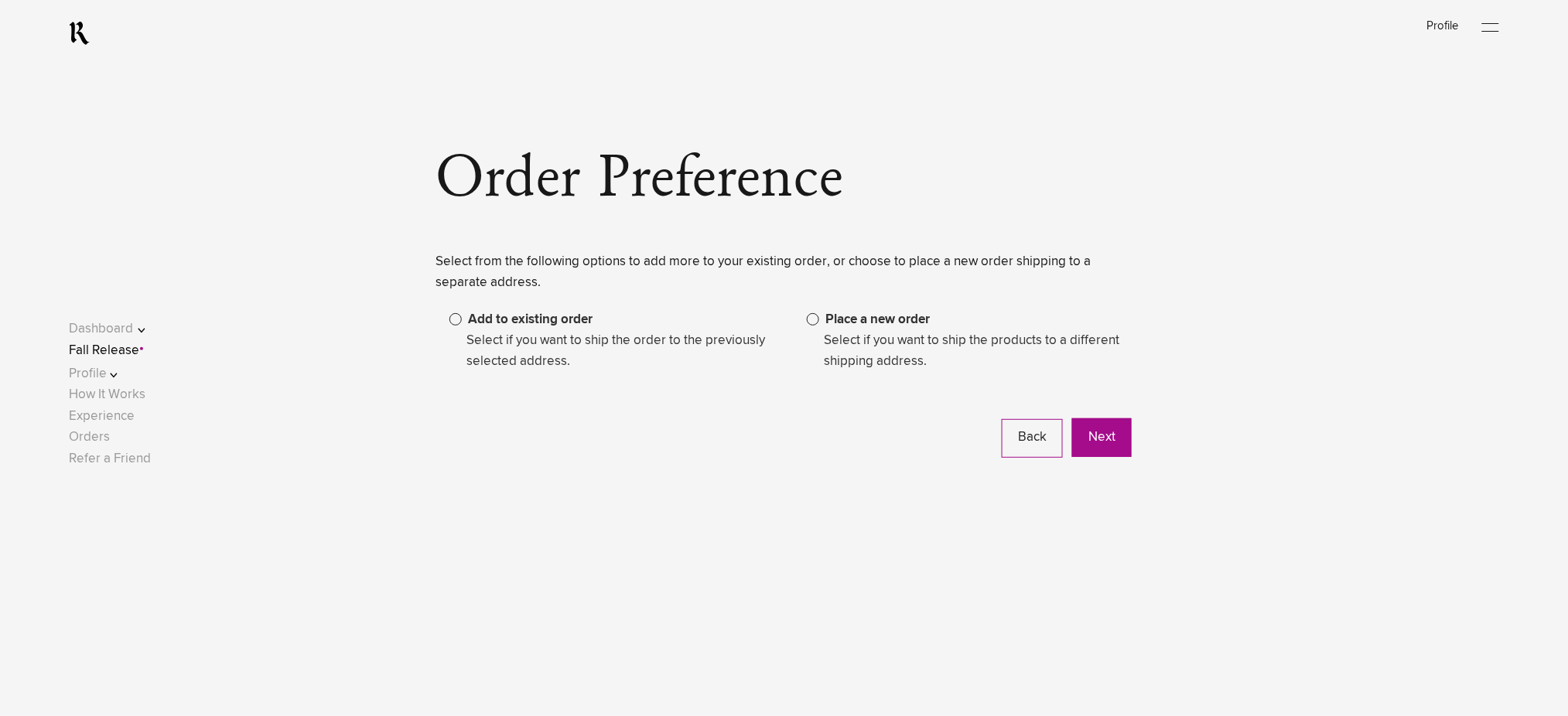
click at [814, 321] on span at bounding box center [813, 320] width 13 height 13
click at [1097, 437] on button "Next" at bounding box center [1101, 438] width 60 height 38
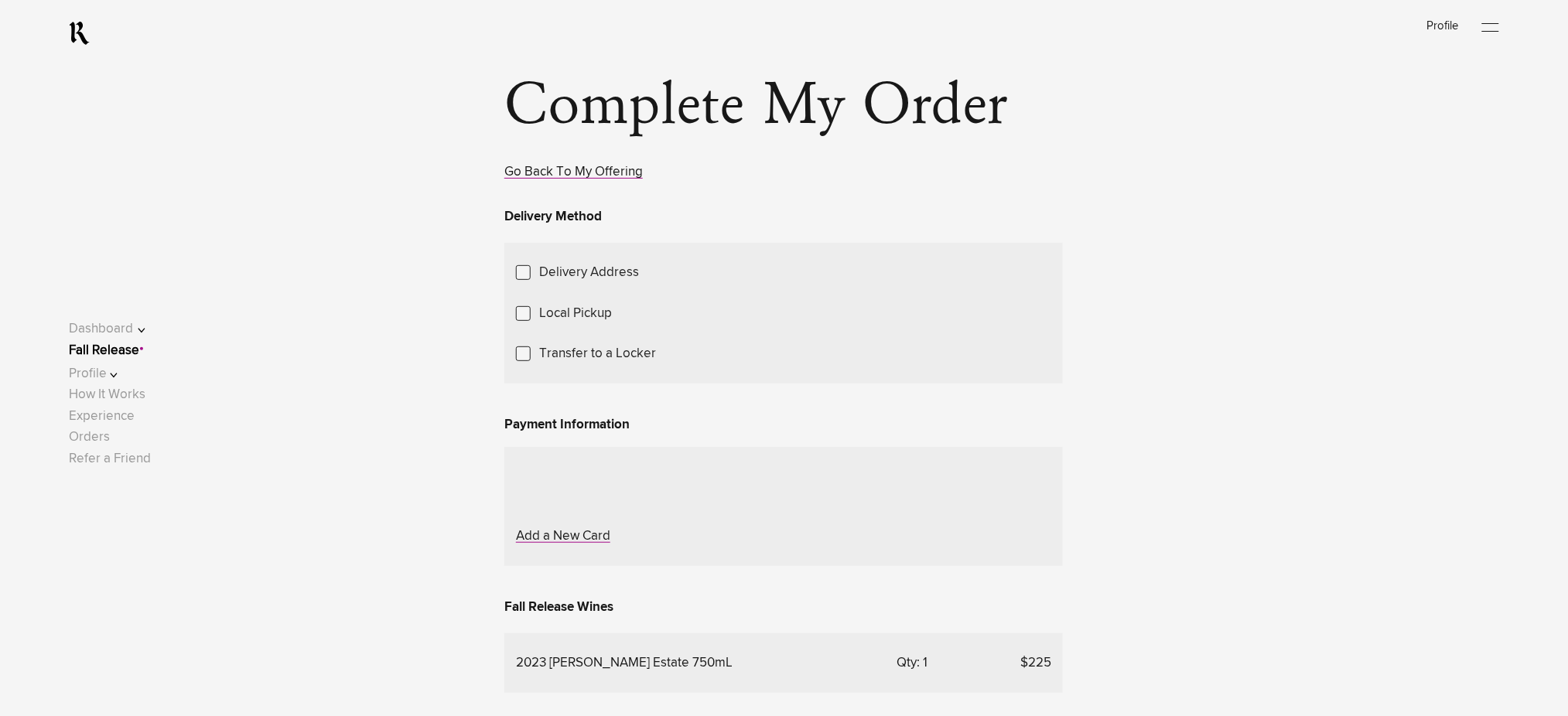
scroll to position [412, 0]
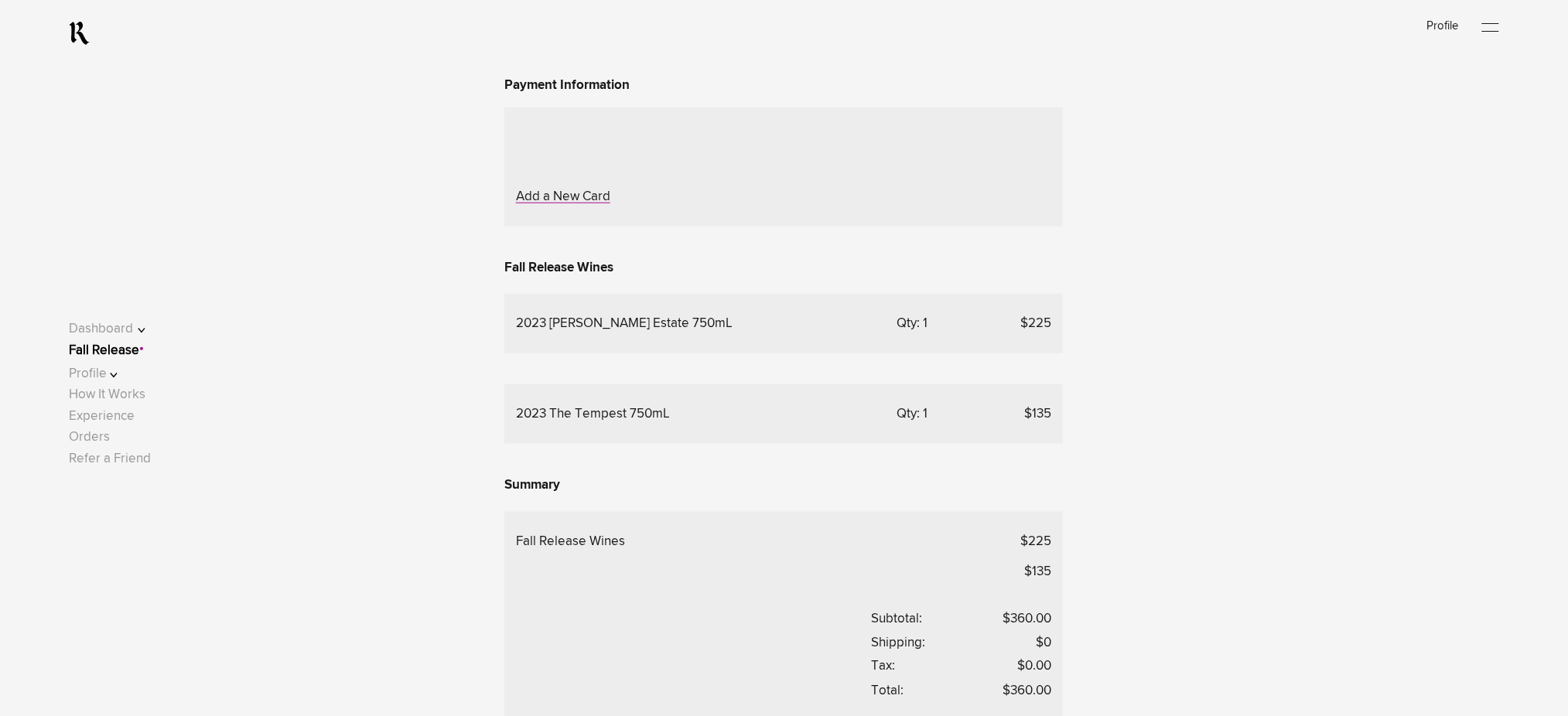
click at [629, 25] on label "Transfer to a Locker" at bounding box center [597, 14] width 117 height 21
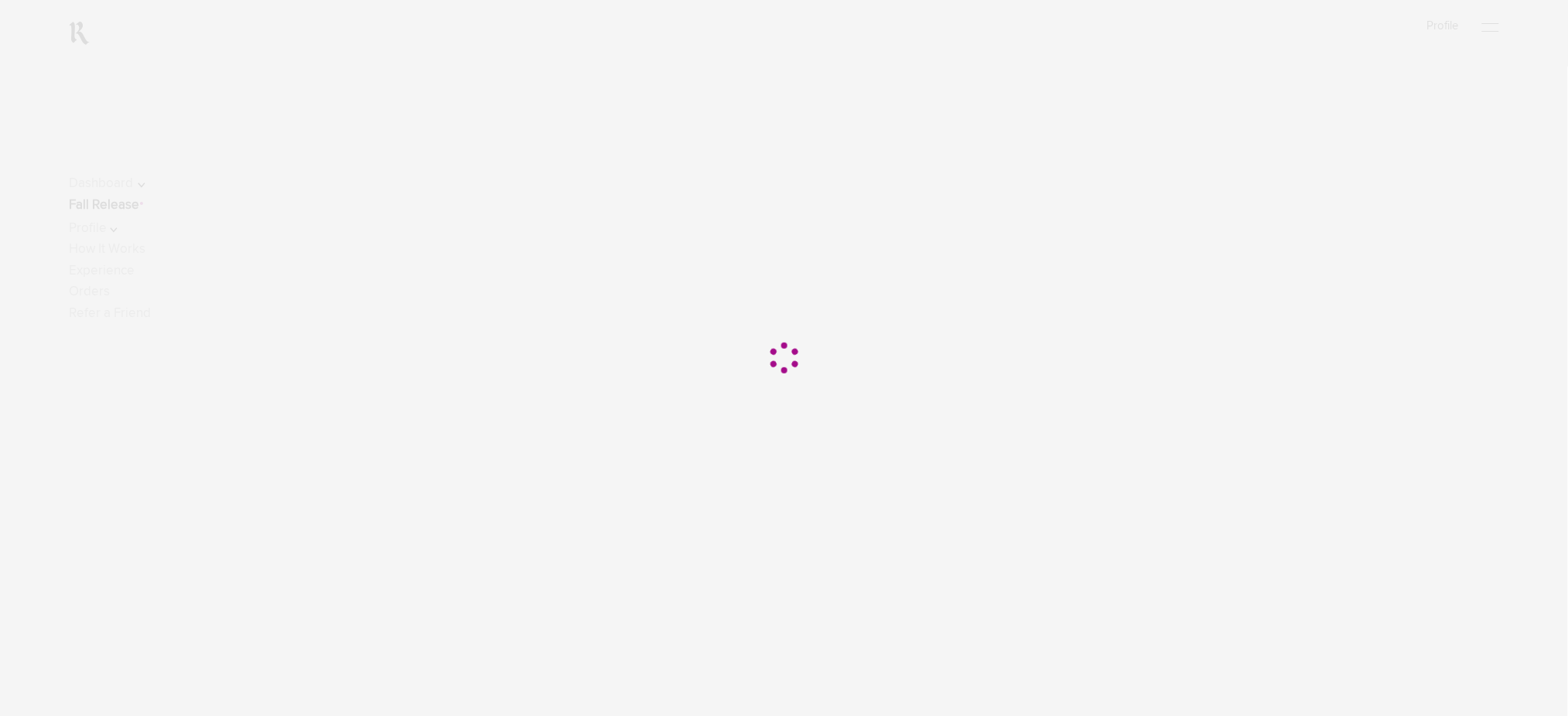
scroll to position [103, 0]
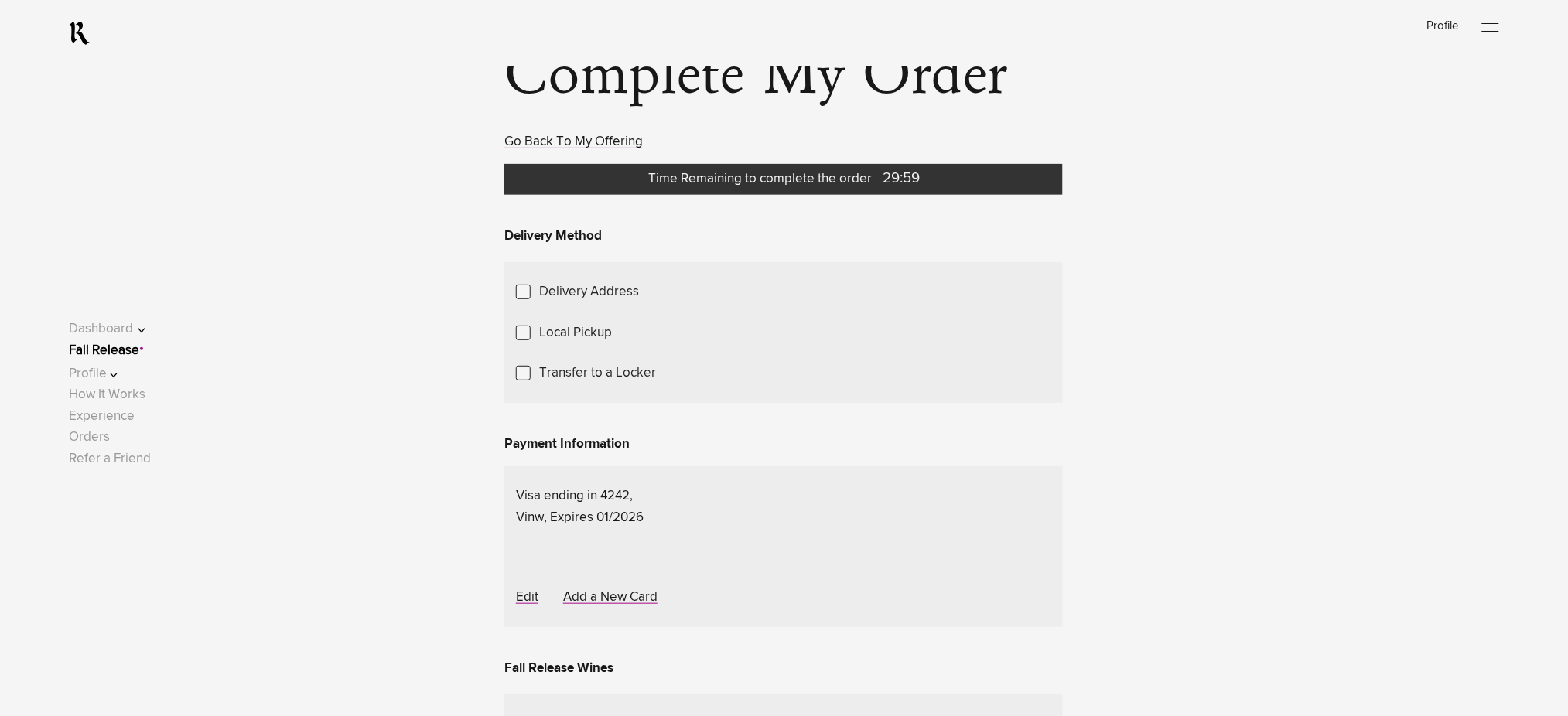
click at [140, 347] on link "Fall Release" at bounding box center [104, 350] width 71 height 13
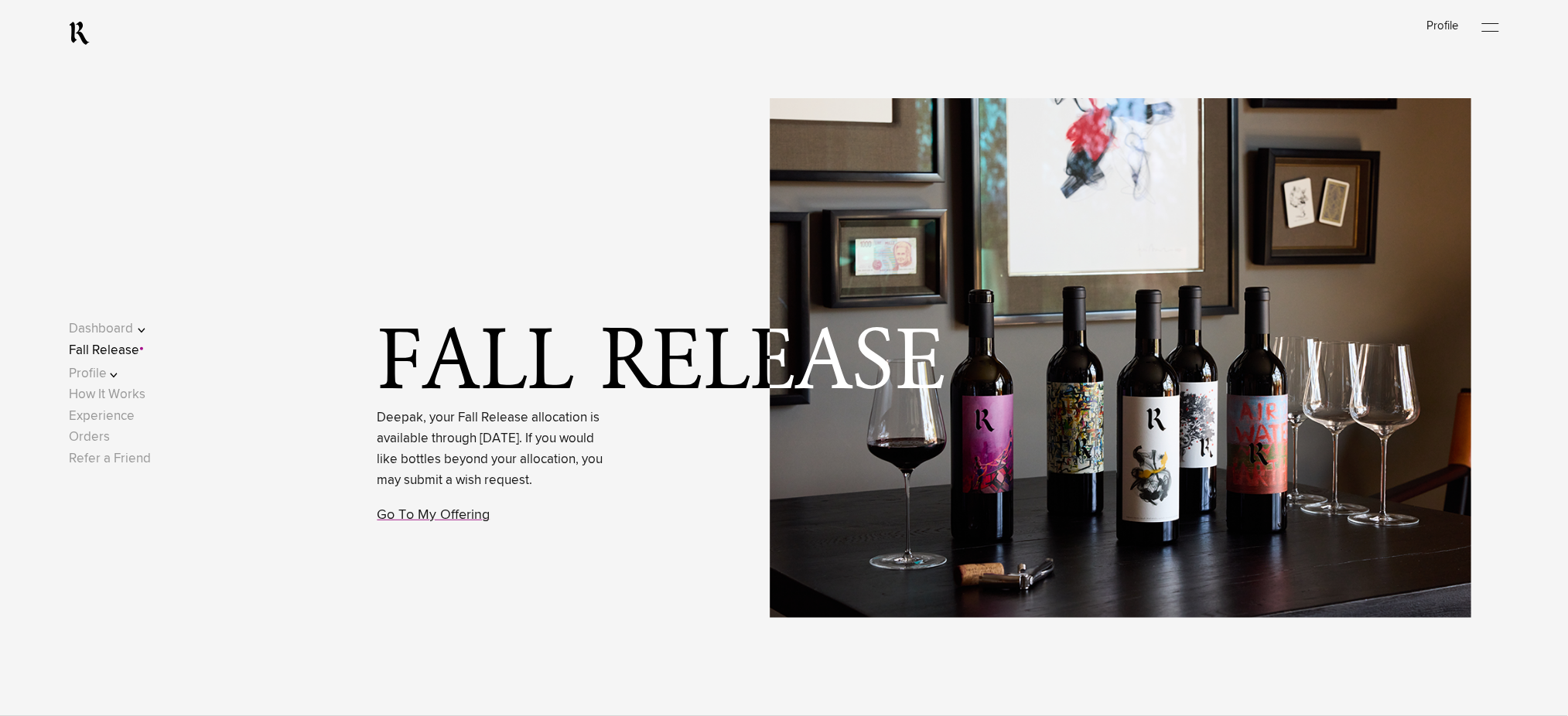
click at [100, 351] on link "Fall Release" at bounding box center [104, 350] width 71 height 13
click at [409, 522] on link "Go To My Offering" at bounding box center [434, 515] width 113 height 14
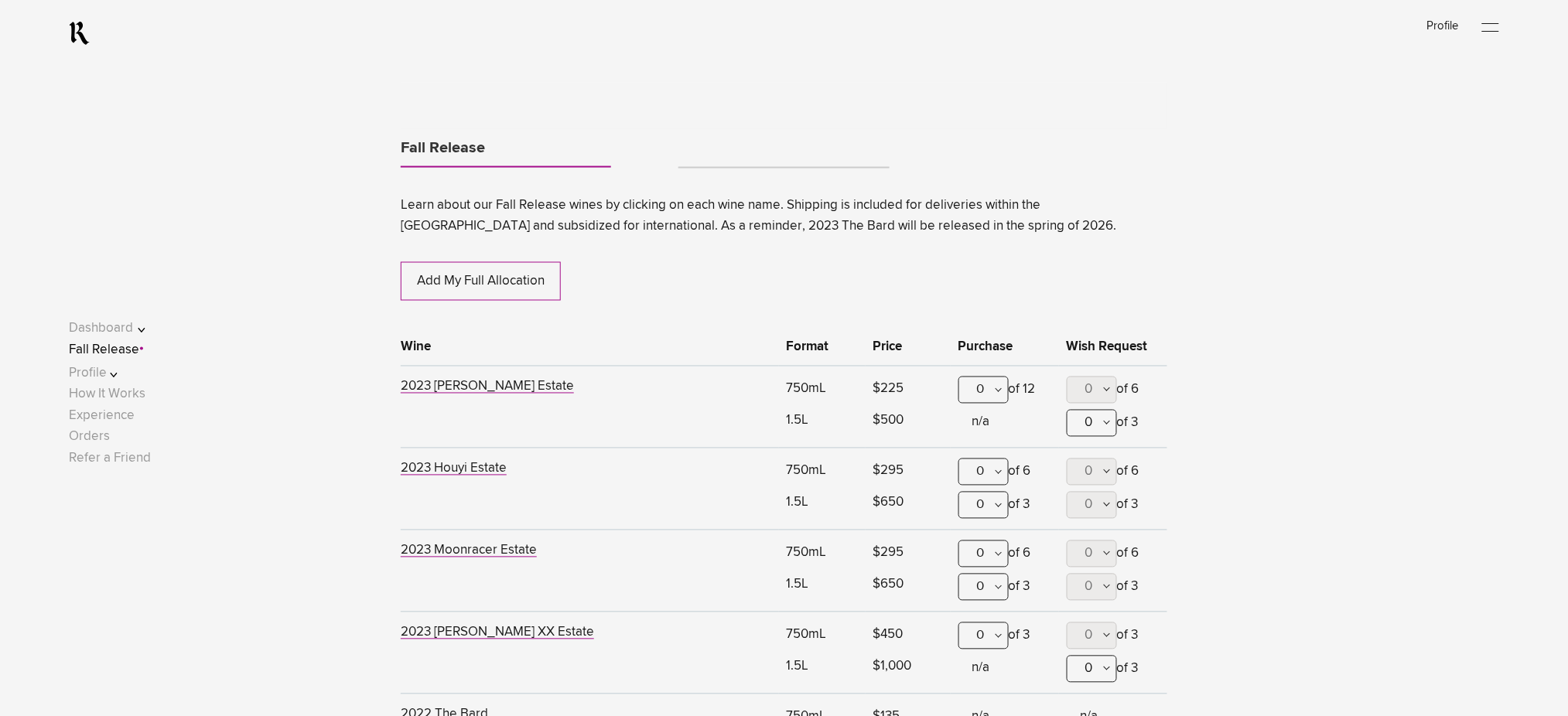
scroll to position [810, 0]
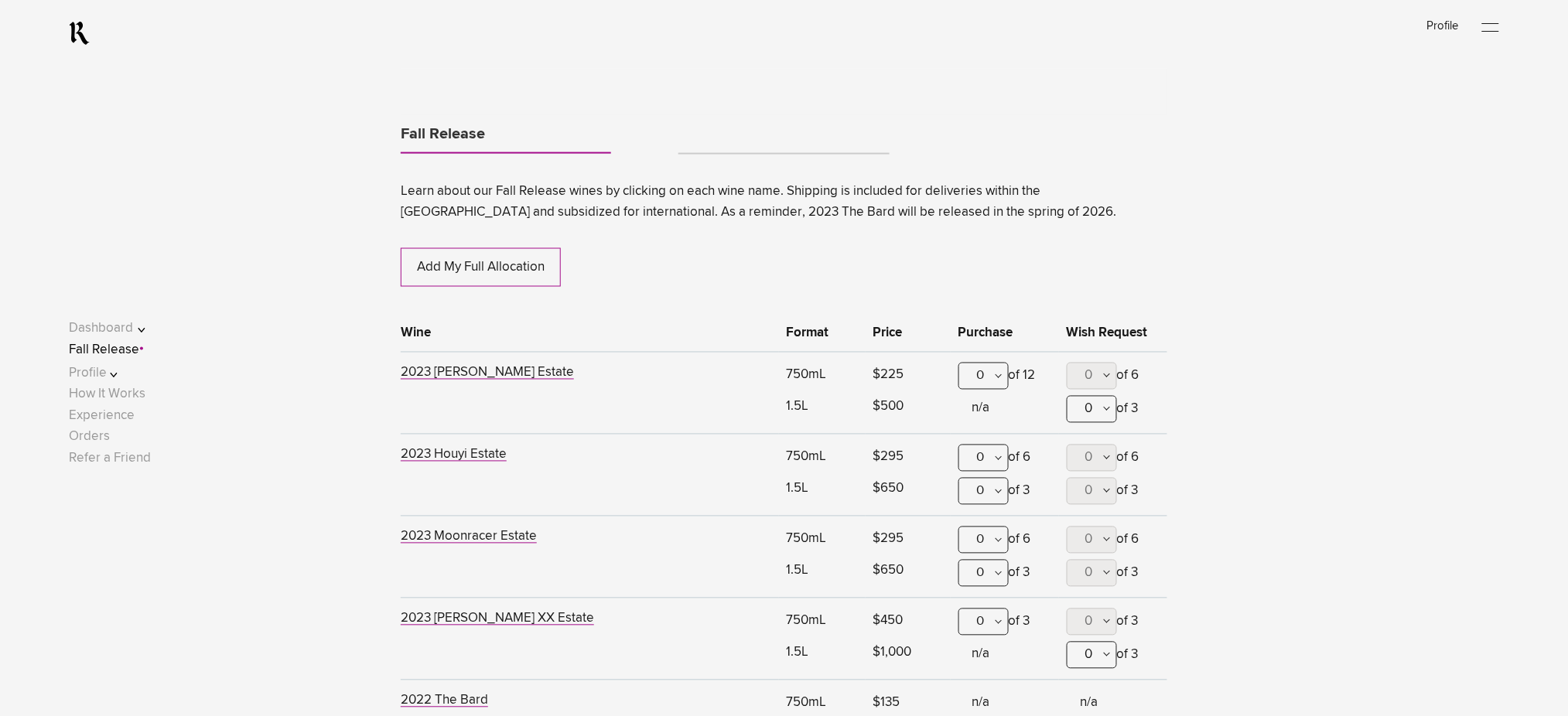
click at [995, 376] on div "0" at bounding box center [983, 377] width 50 height 28
click at [980, 451] on div "1" at bounding box center [984, 452] width 49 height 38
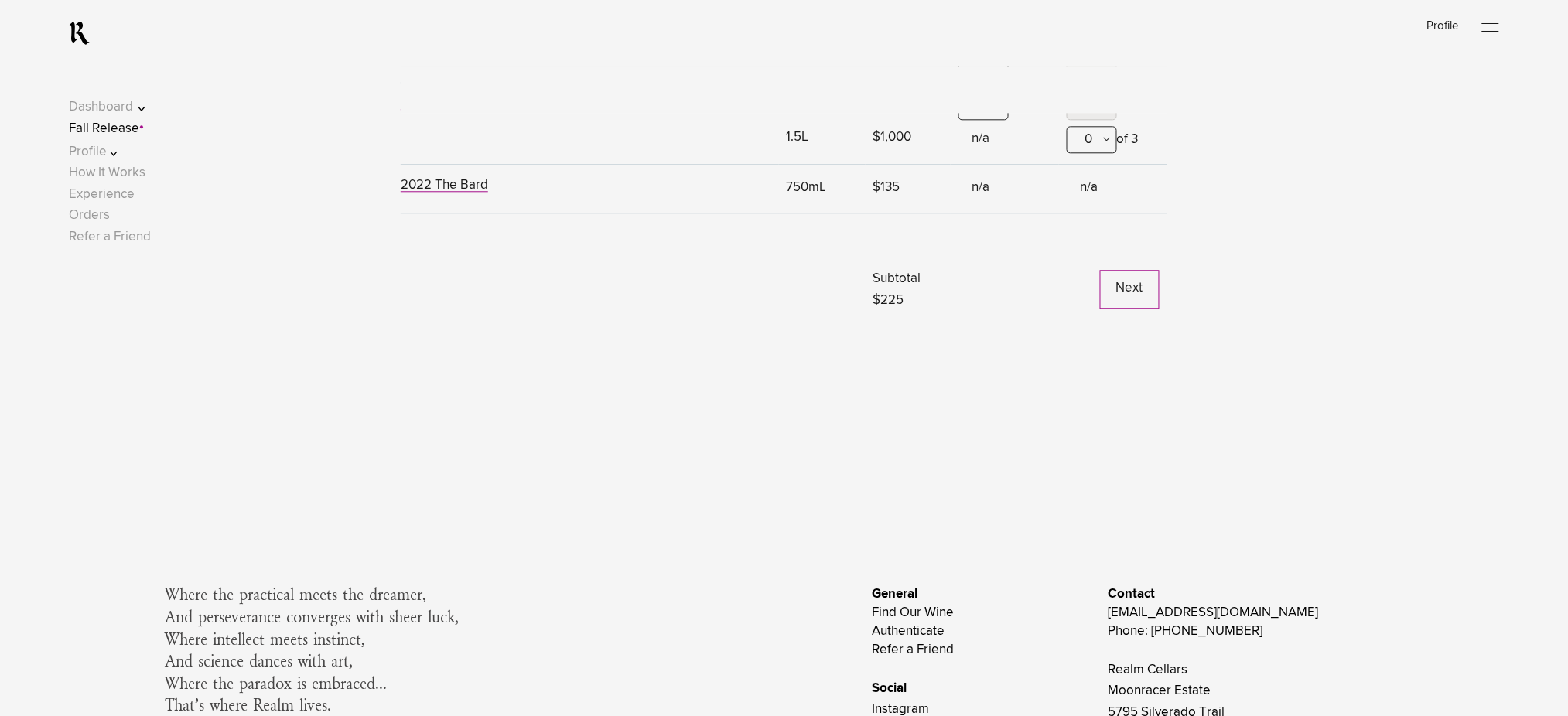
click at [1114, 300] on button "Next" at bounding box center [1130, 289] width 60 height 38
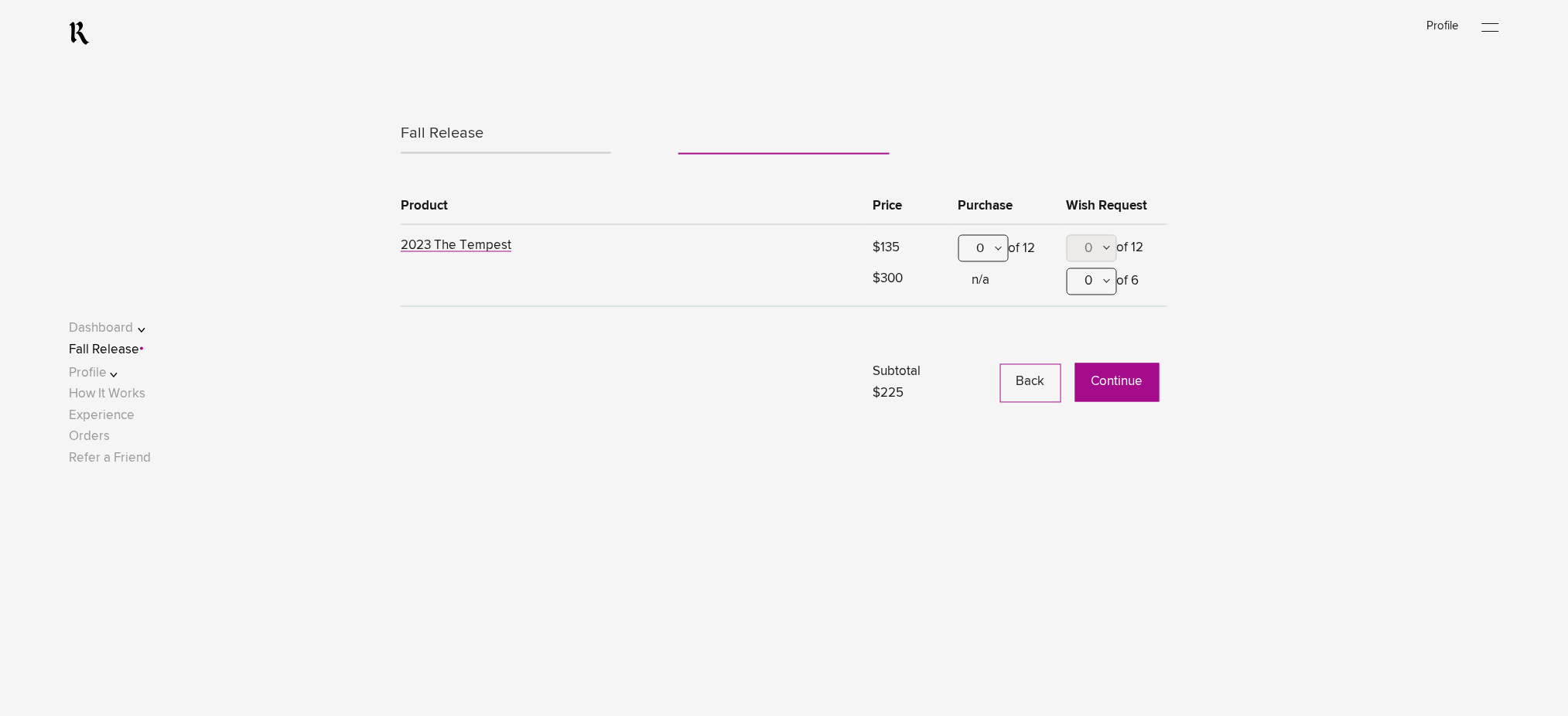
click at [1108, 388] on button "Continue" at bounding box center [1118, 383] width 85 height 38
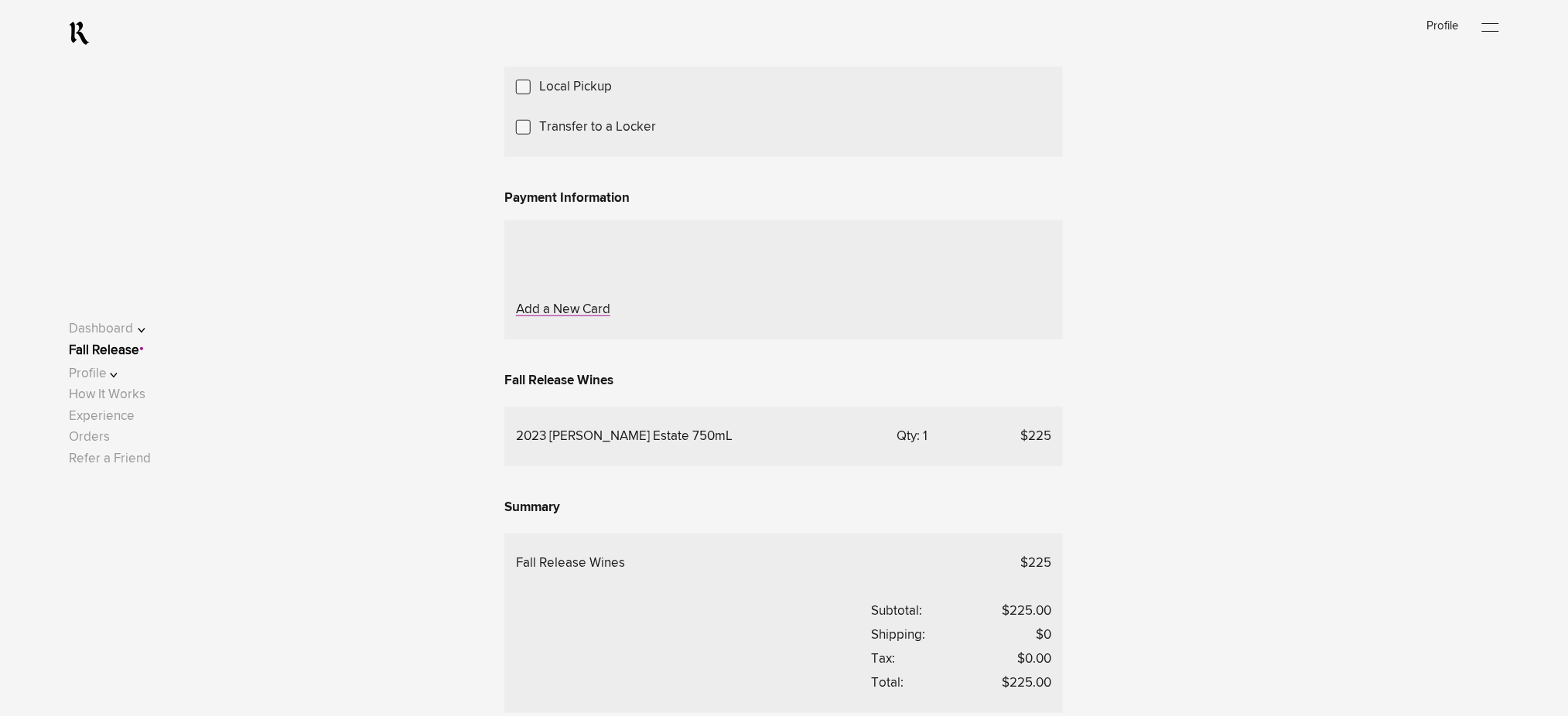
scroll to position [310, 0]
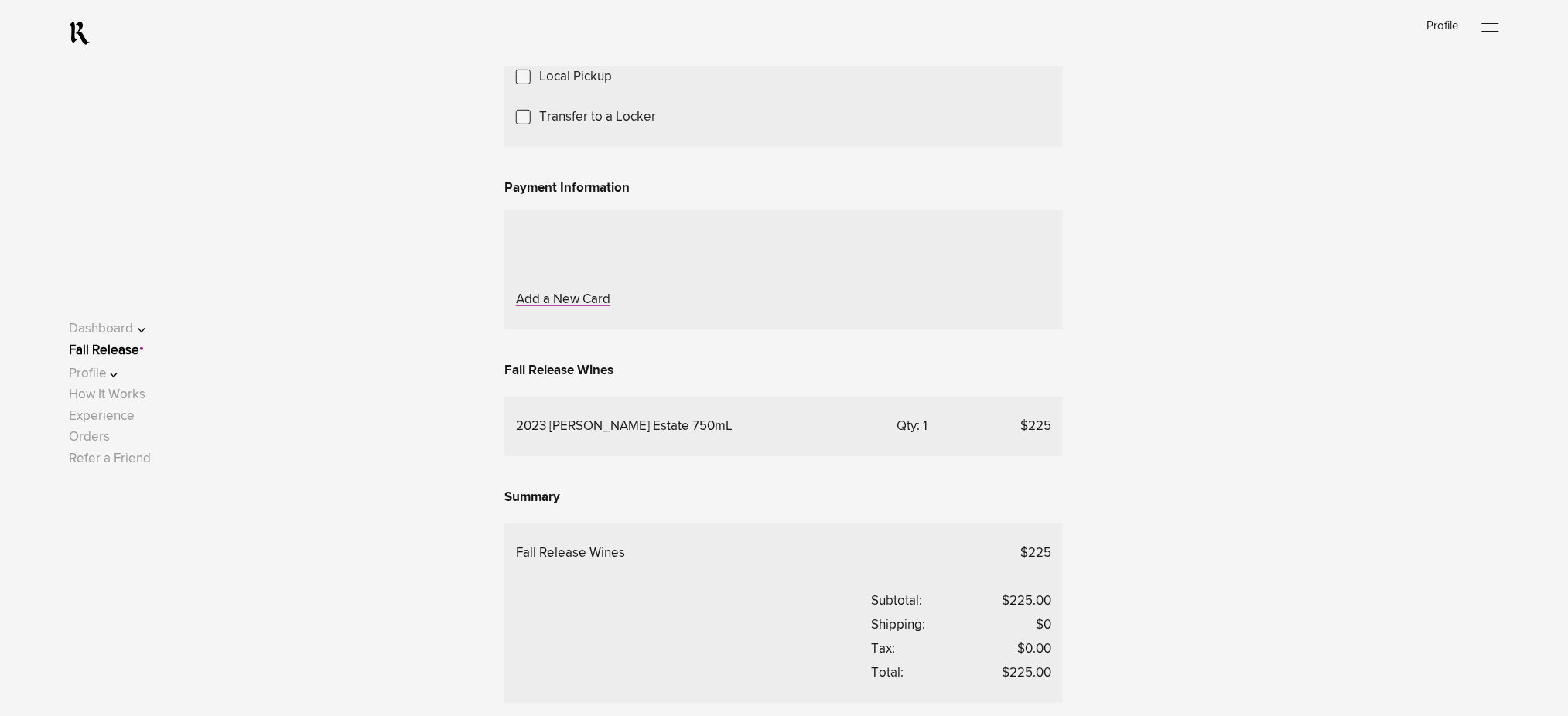
click at [586, 128] on label "Transfer to a Locker" at bounding box center [597, 117] width 117 height 21
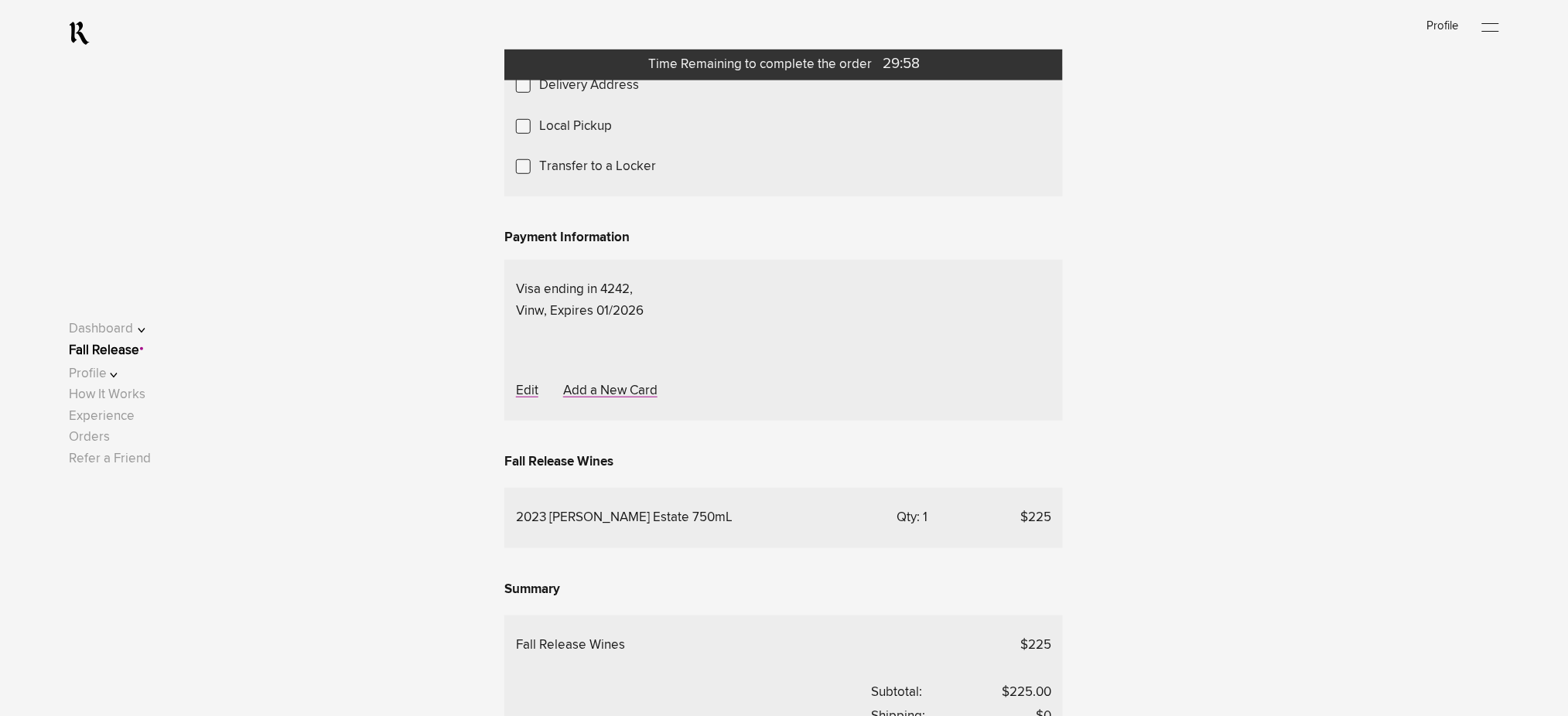
scroll to position [310, 0]
drag, startPoint x: 131, startPoint y: 352, endPoint x: 157, endPoint y: 351, distance: 26.0
click at [131, 352] on link "Fall Release" at bounding box center [104, 350] width 71 height 13
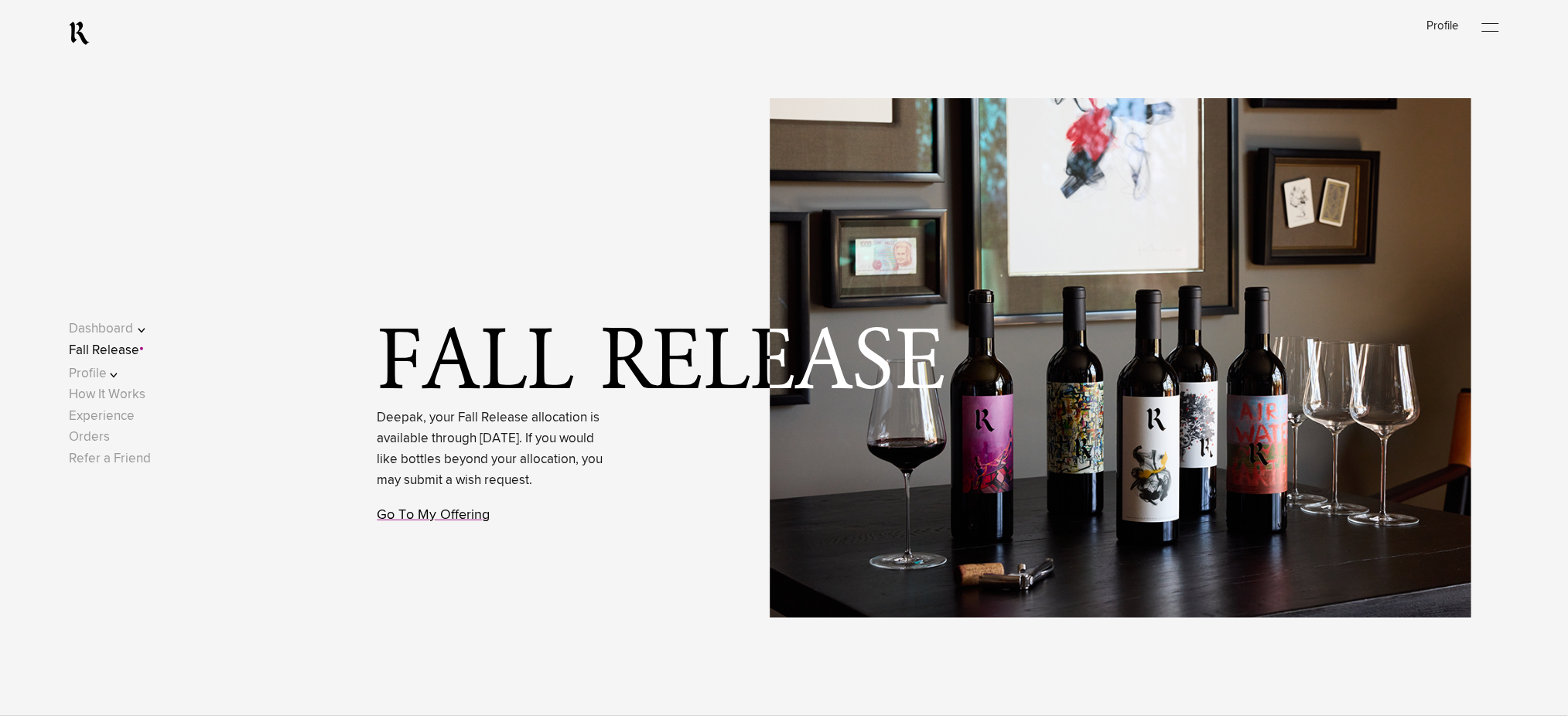
click at [436, 522] on link "Go To My Offering" at bounding box center [434, 515] width 113 height 14
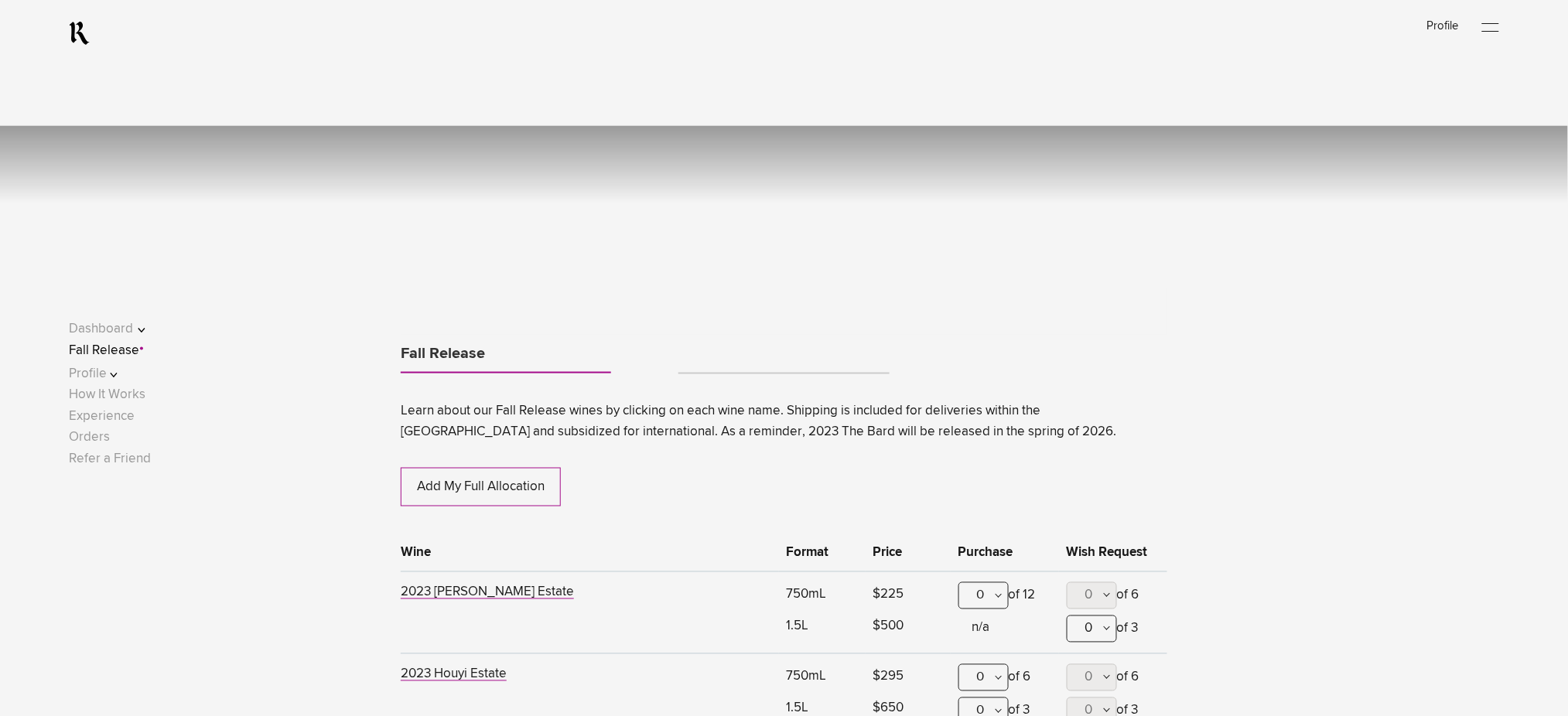
scroll to position [810, 0]
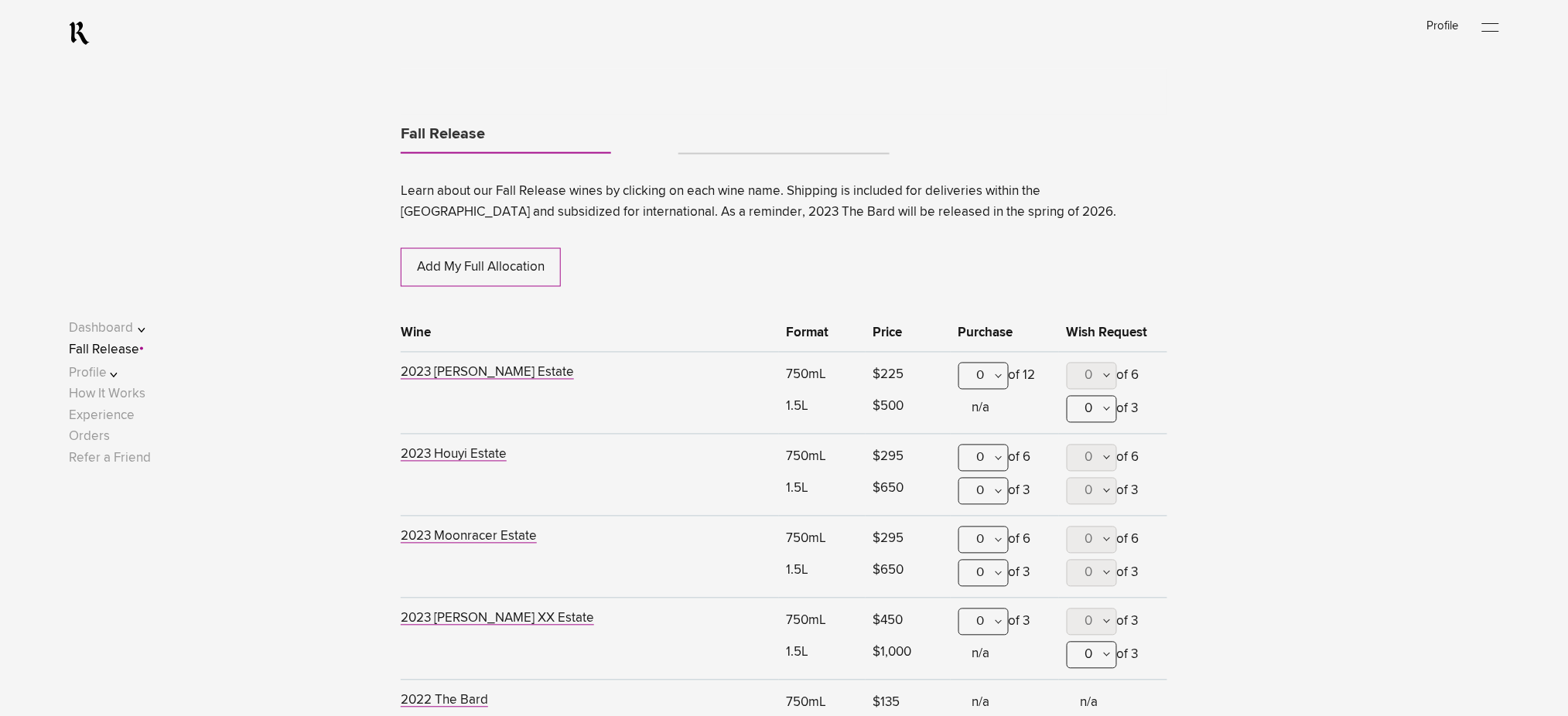
click at [990, 370] on div "0" at bounding box center [983, 377] width 50 height 28
click at [984, 448] on div "1" at bounding box center [984, 452] width 49 height 38
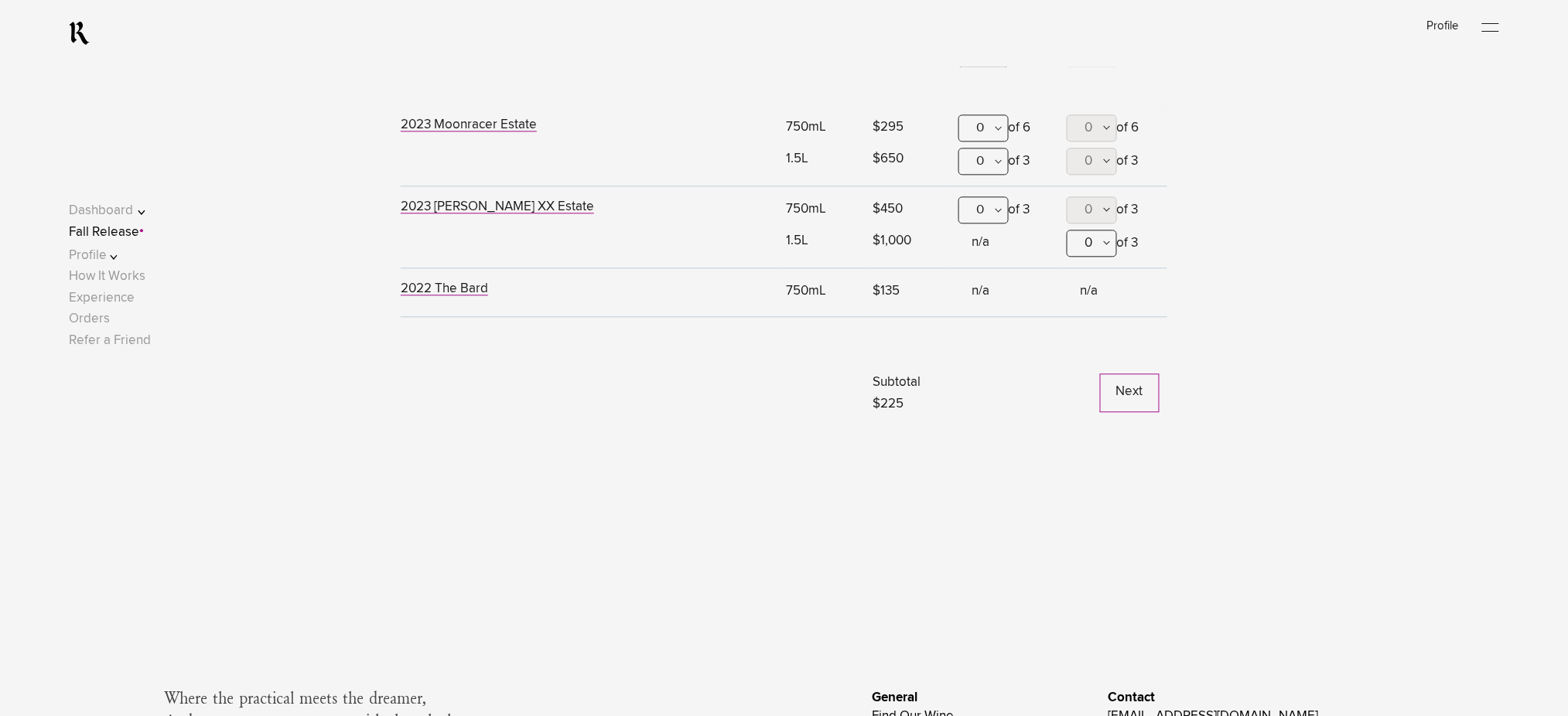
click at [1140, 396] on button "Next" at bounding box center [1130, 392] width 60 height 38
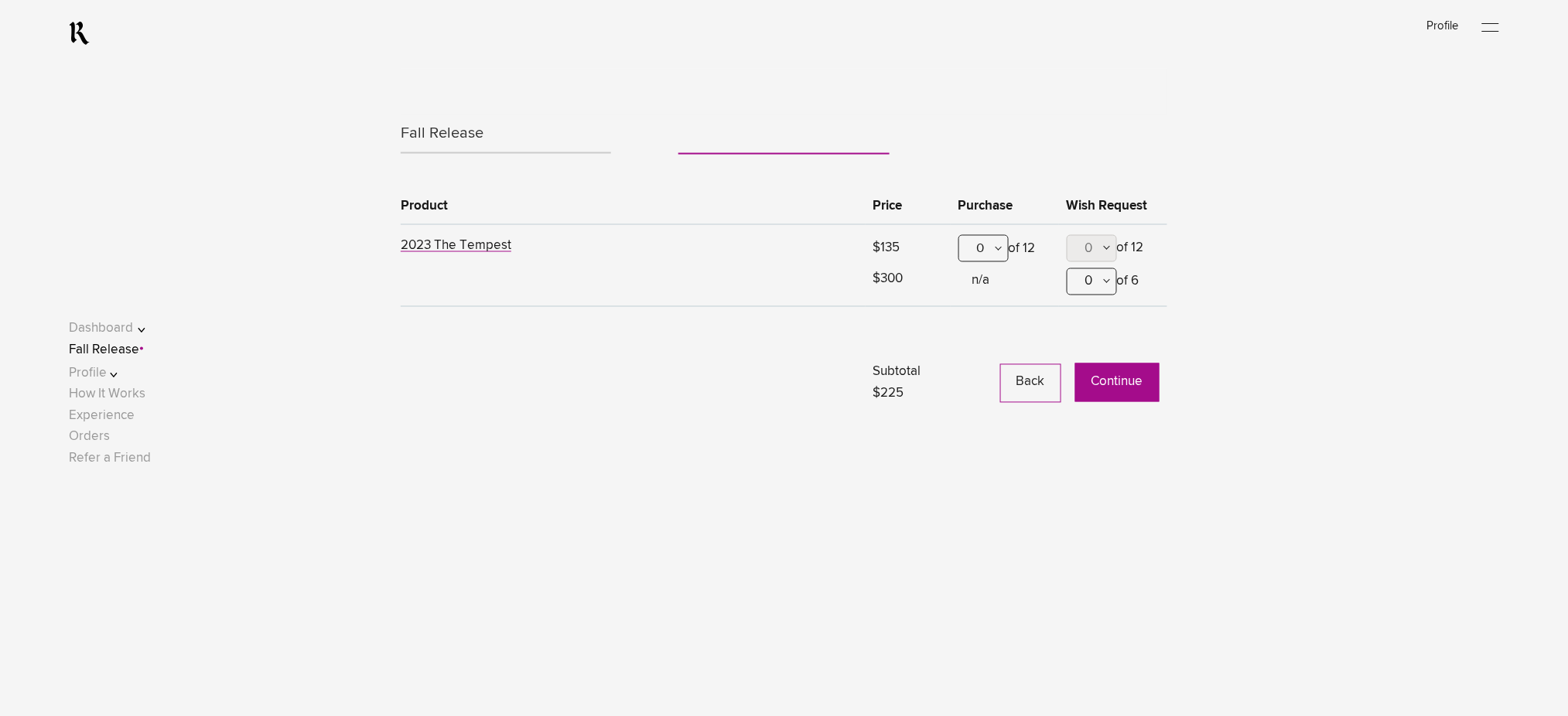
click at [1098, 394] on button "Continue" at bounding box center [1118, 383] width 85 height 38
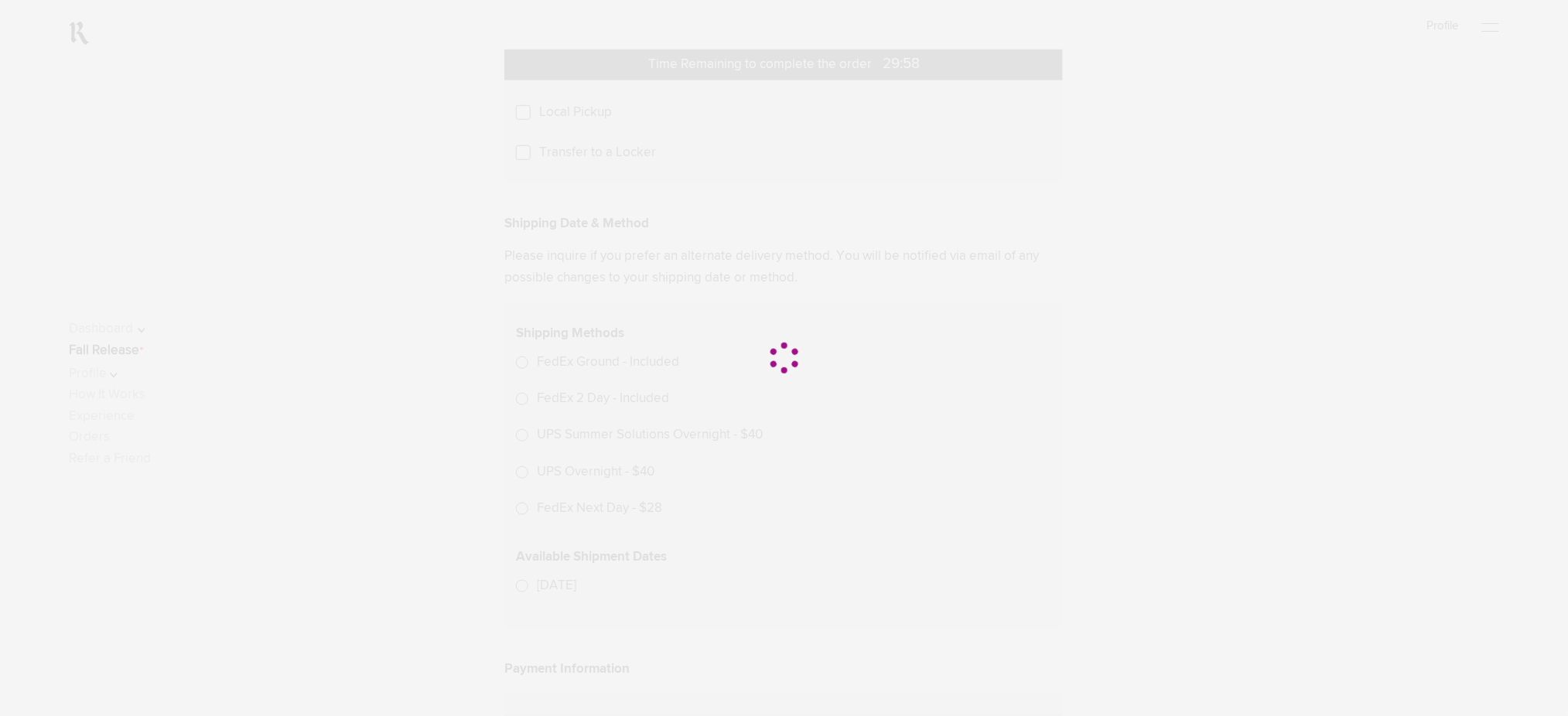
scroll to position [412, 0]
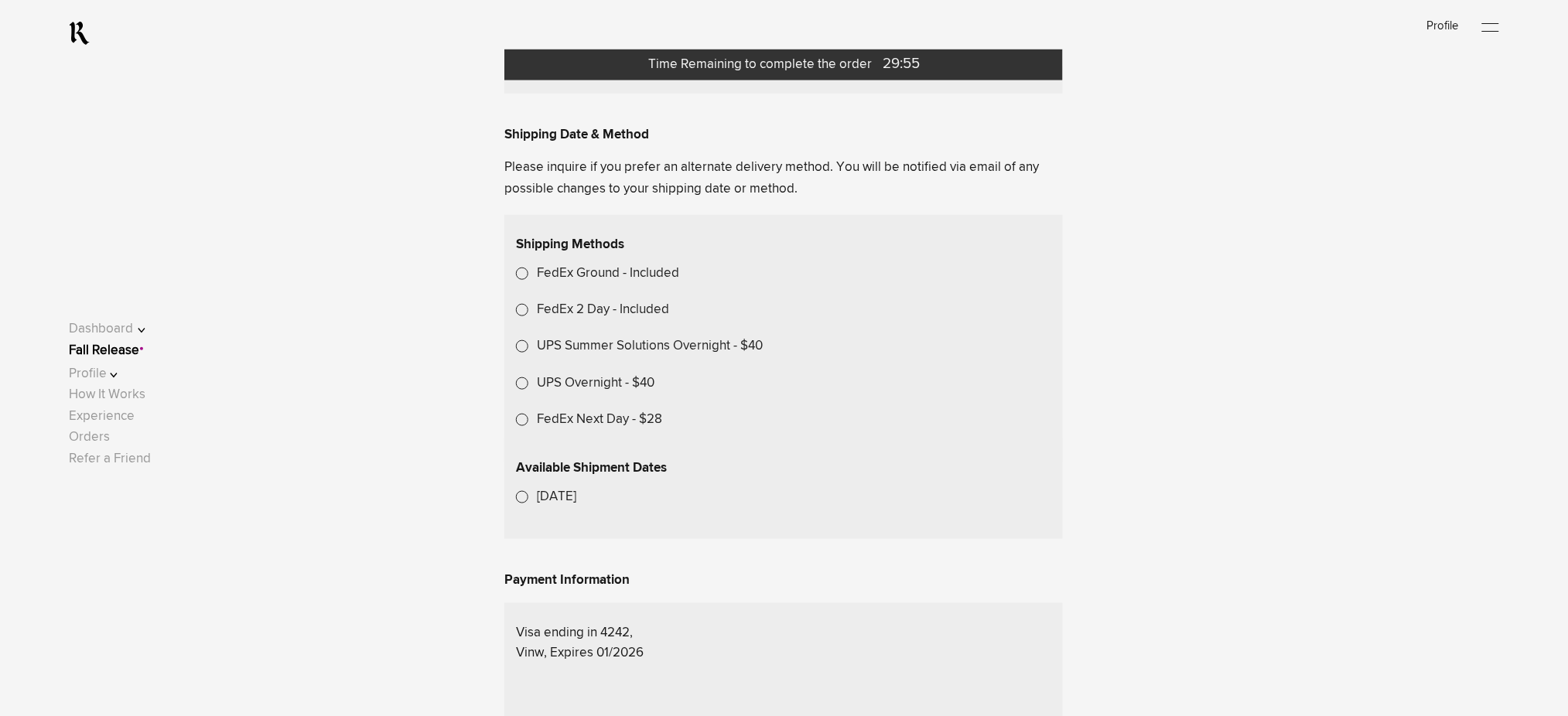
click at [596, 75] on label "Transfer to a Locker" at bounding box center [597, 63] width 117 height 21
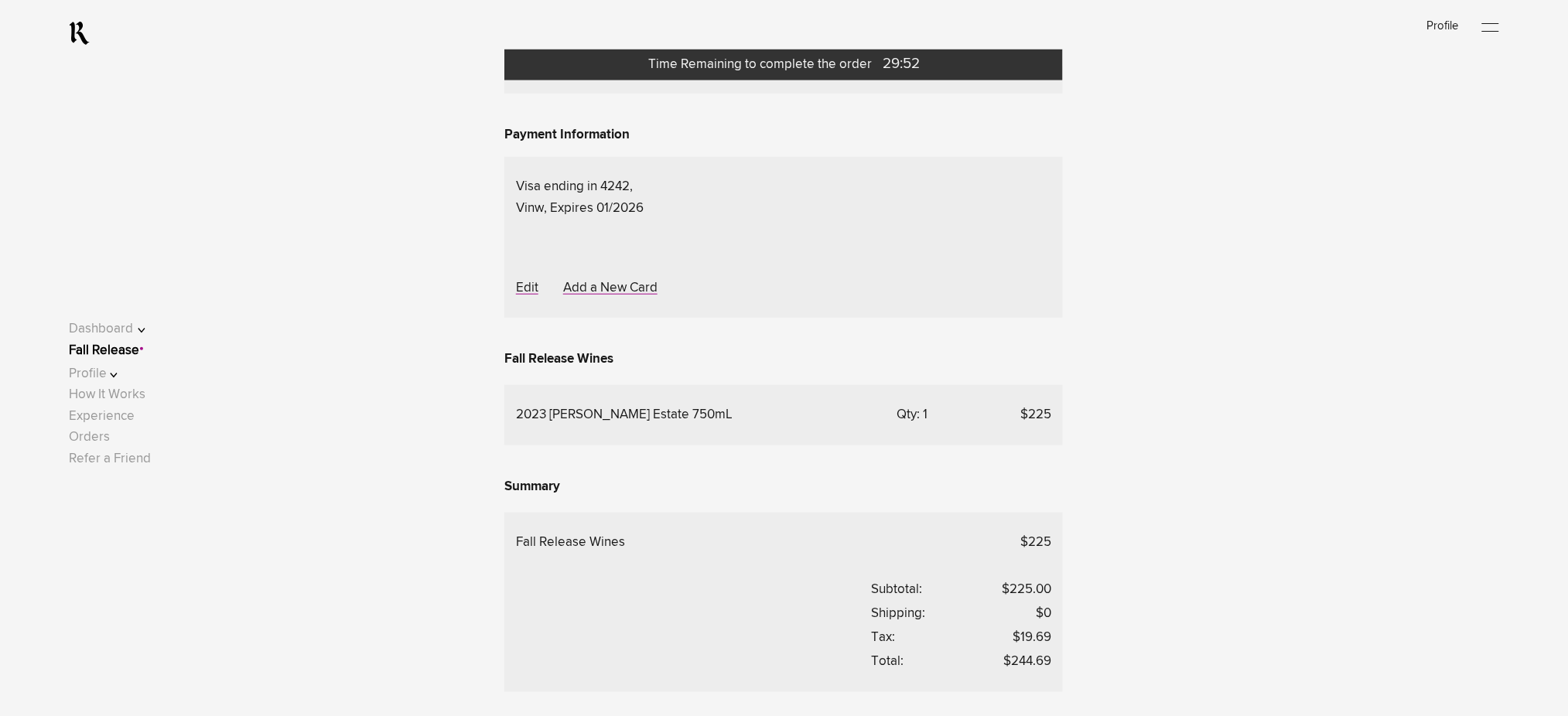
click at [0, 0] on div "Choose A Locker Location" at bounding box center [0, 0] width 0 height 0
click at [0, 0] on div "Transfer to my locker at Domaine Storage" at bounding box center [0, 0] width 0 height 0
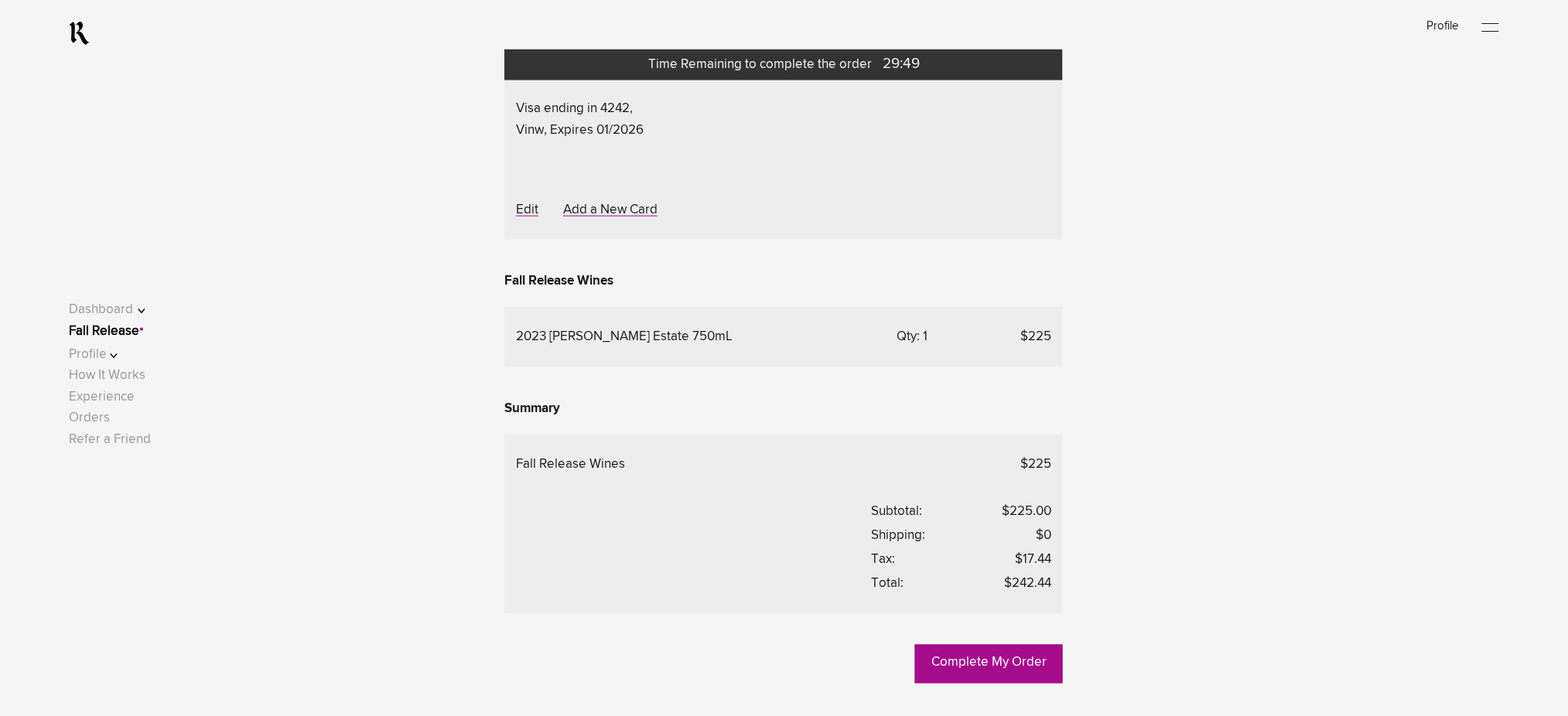
scroll to position [825, 0]
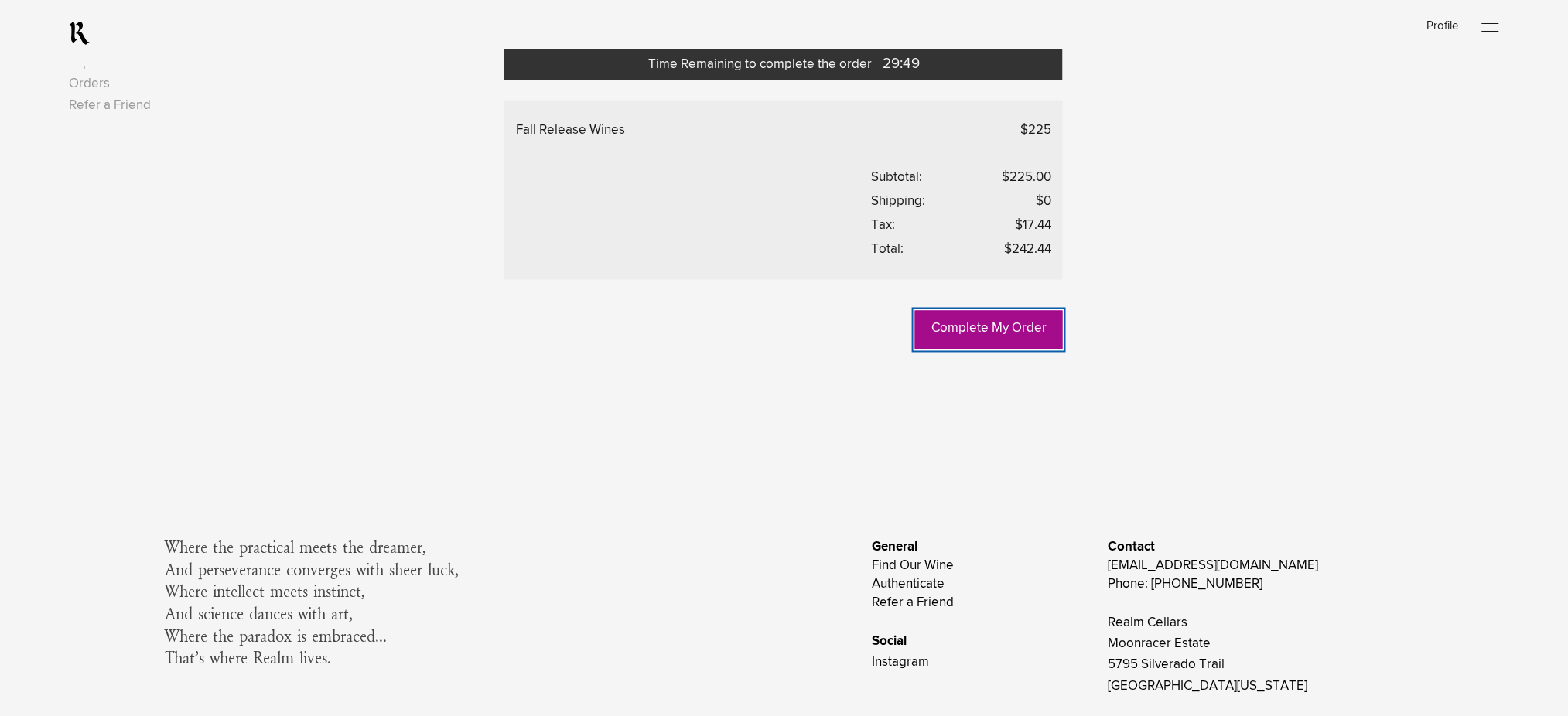
click at [957, 350] on link "Complete My Order" at bounding box center [989, 329] width 147 height 38
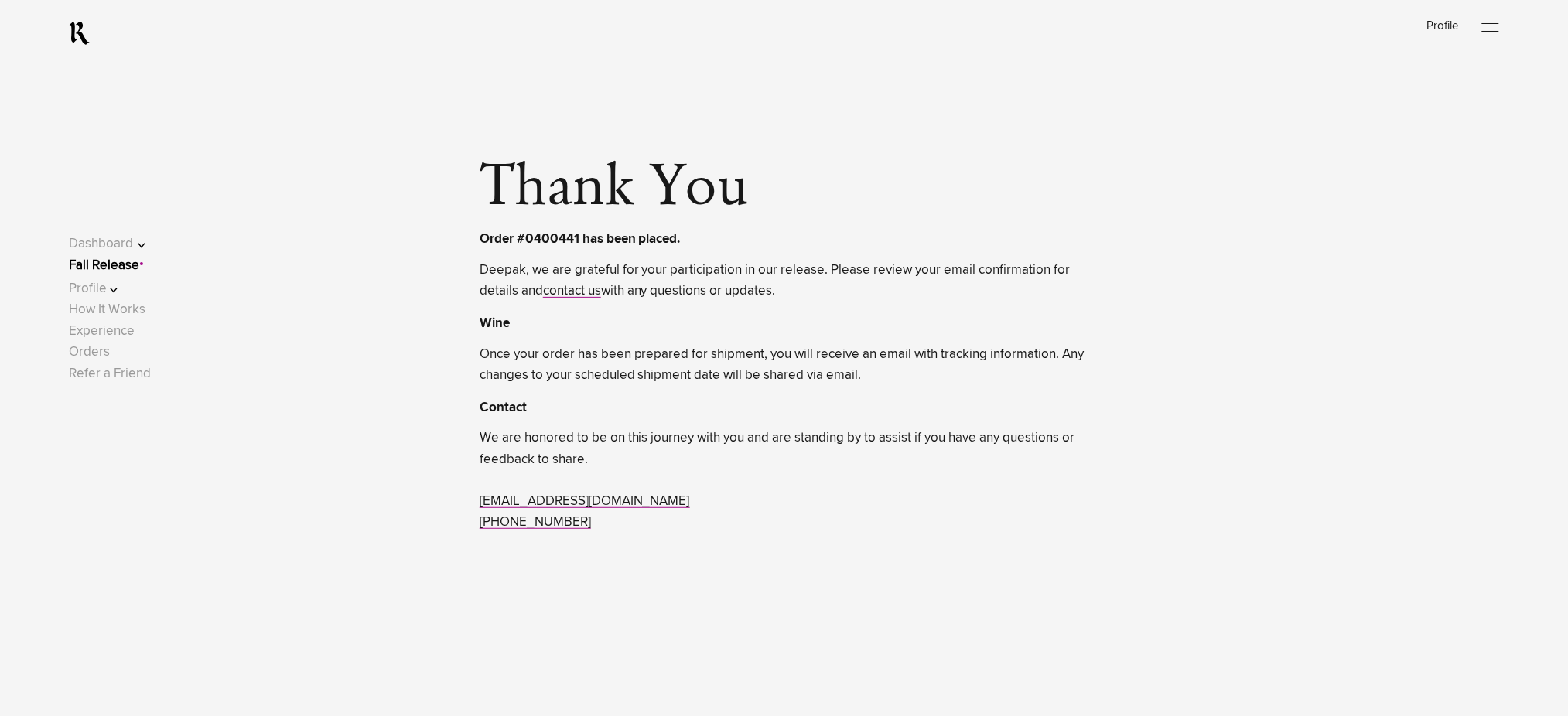
click at [136, 267] on link "Fall Release" at bounding box center [104, 266] width 71 height 13
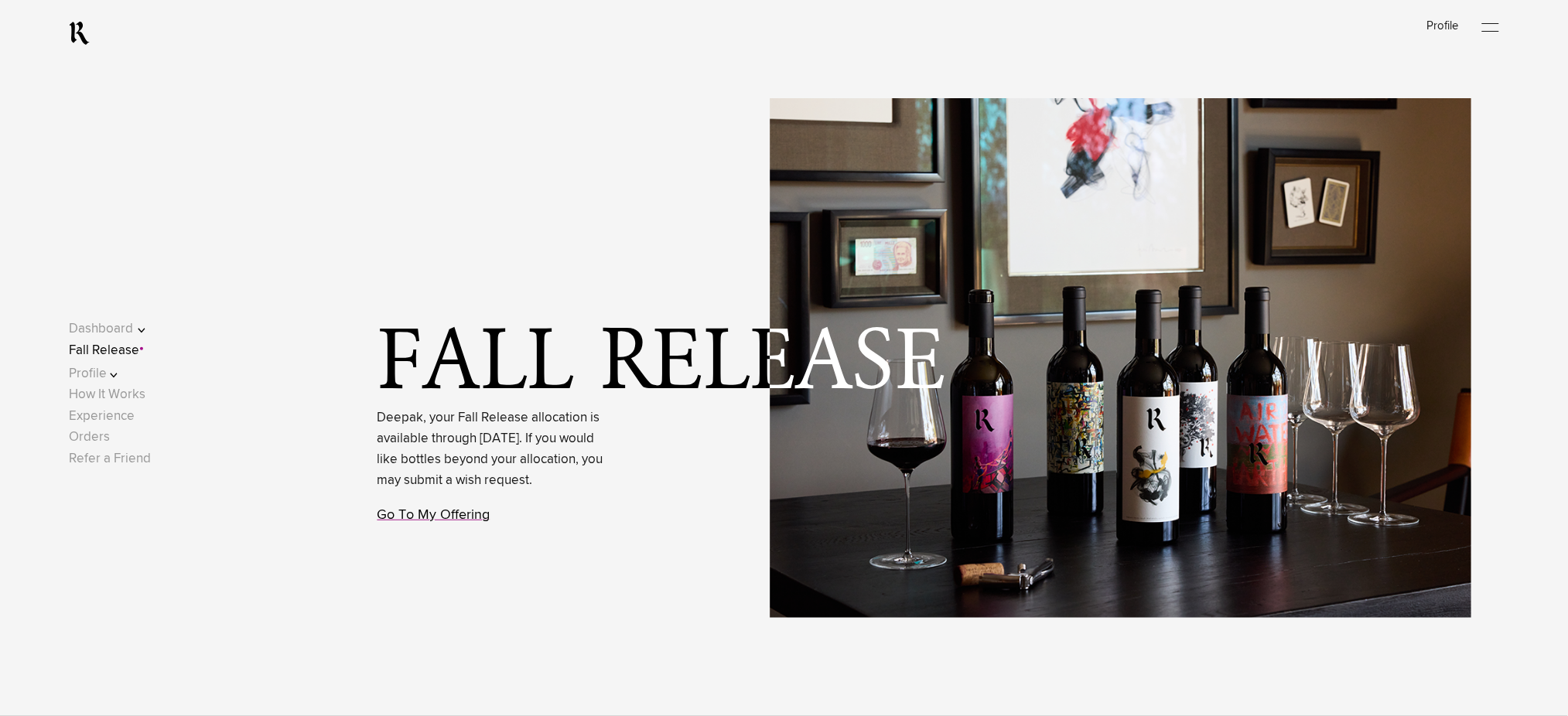
click at [448, 522] on link "Go To My Offering" at bounding box center [434, 515] width 113 height 14
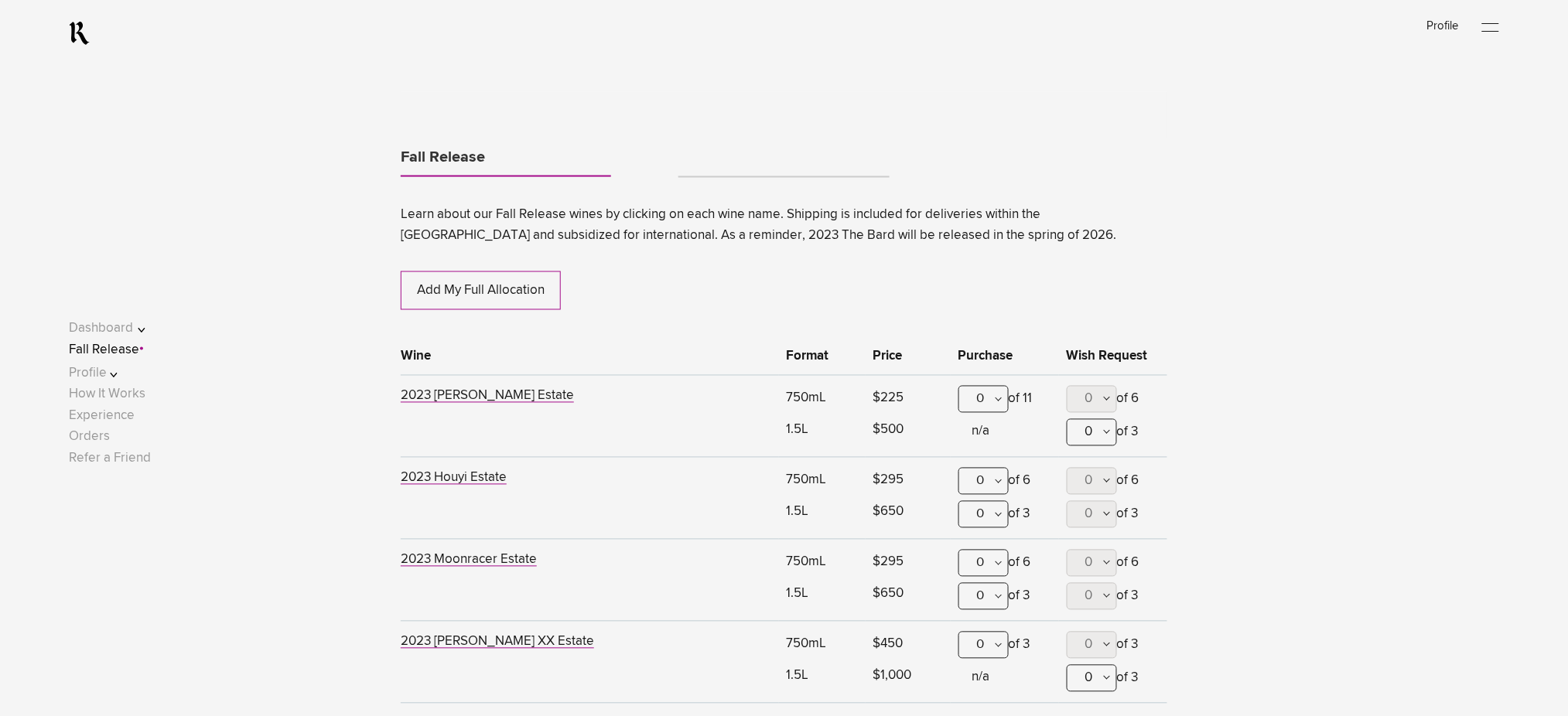
scroll to position [810, 0]
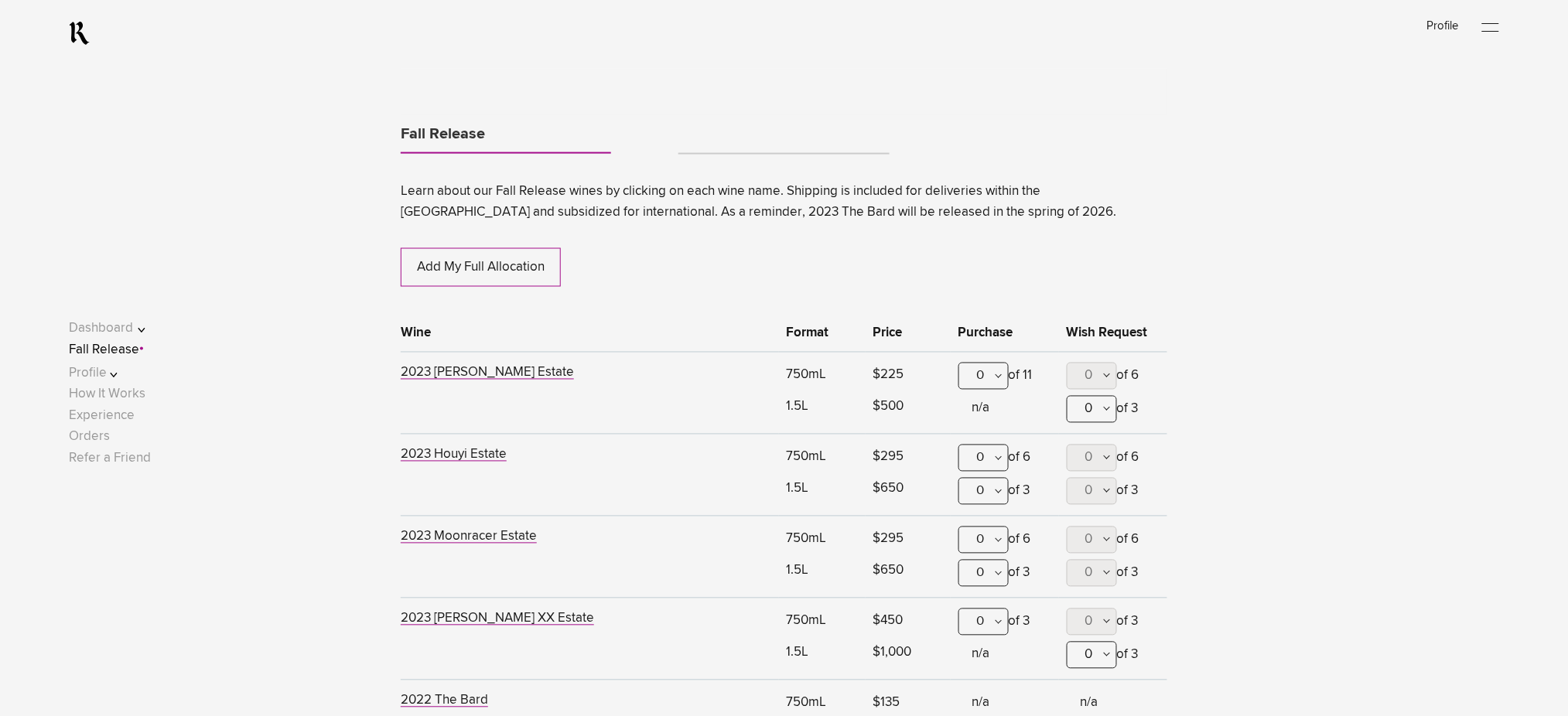
click at [705, 147] on link "Tabs" at bounding box center [784, 147] width 210 height 13
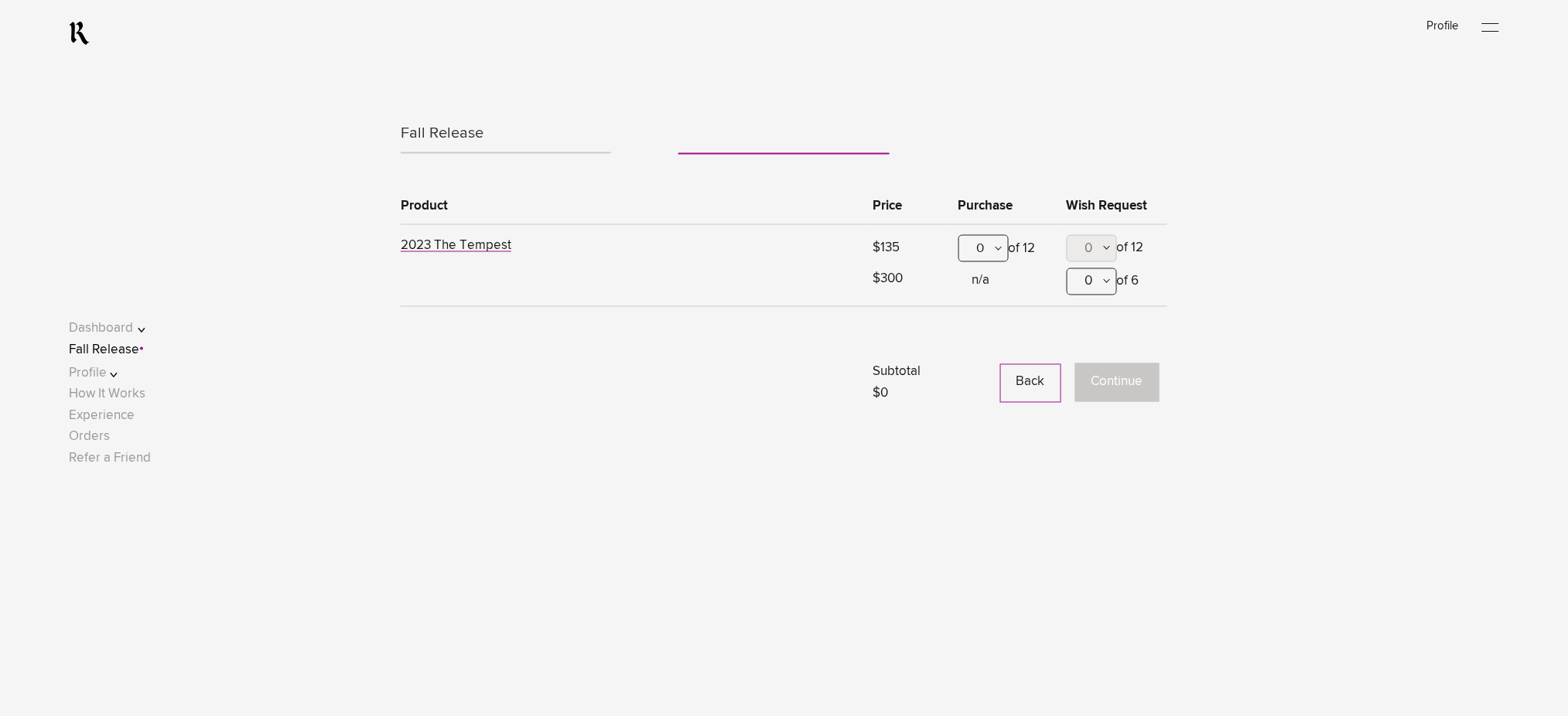
click at [995, 243] on div "0" at bounding box center [983, 249] width 50 height 28
click at [997, 321] on div "1" at bounding box center [984, 325] width 49 height 38
click at [1143, 386] on button "Continue" at bounding box center [1118, 383] width 85 height 38
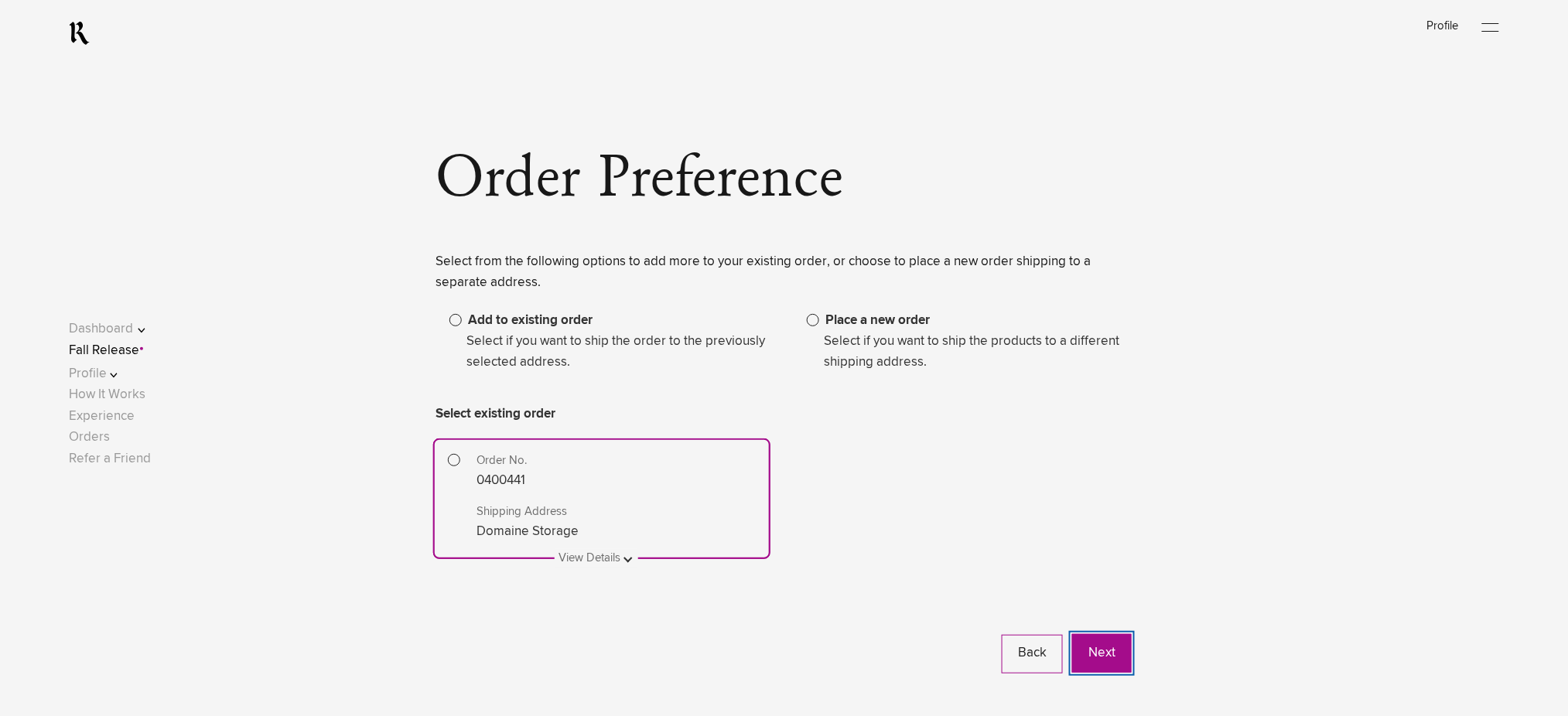
click at [1089, 644] on button "Next" at bounding box center [1101, 653] width 60 height 38
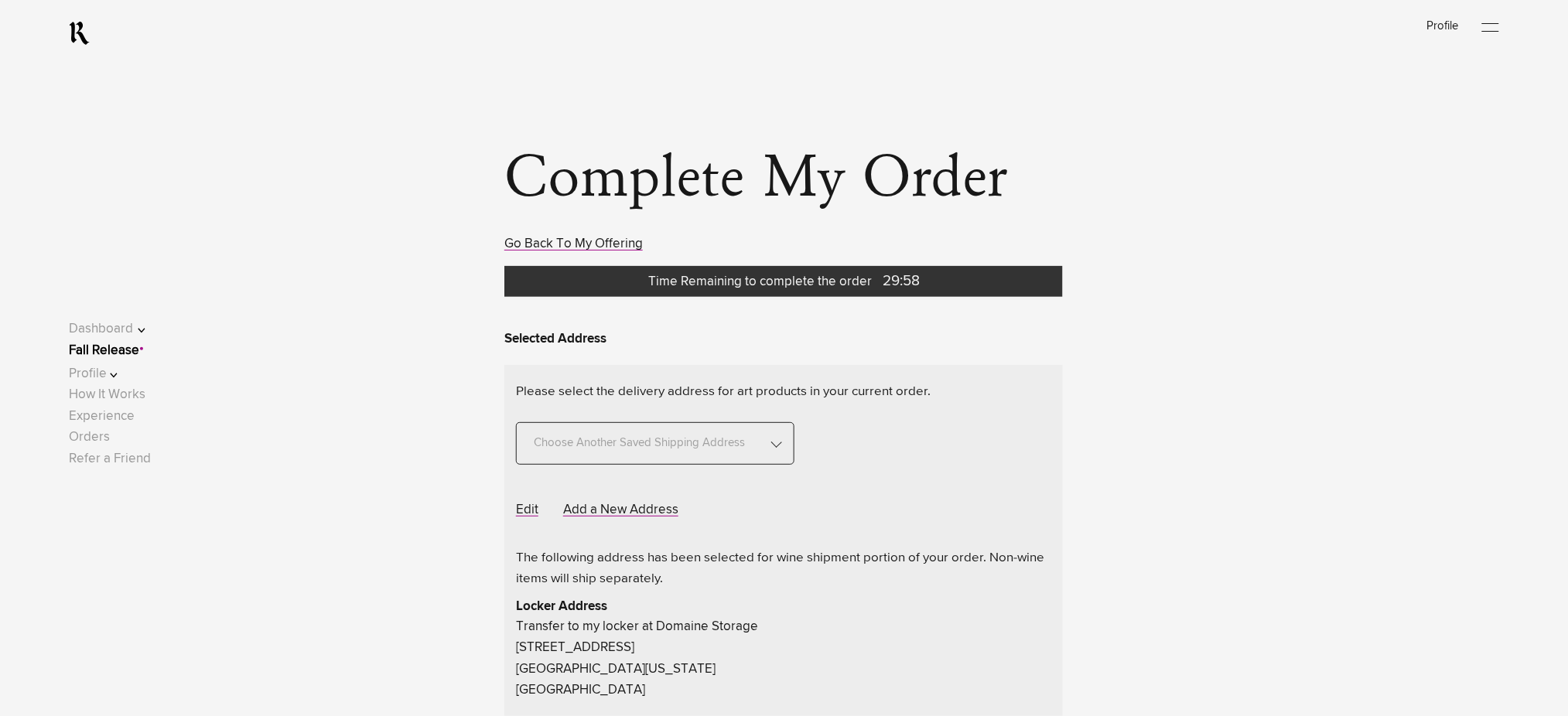
click at [725, 443] on span "Choose Another Saved Shipping Address" at bounding box center [639, 435] width 223 height 42
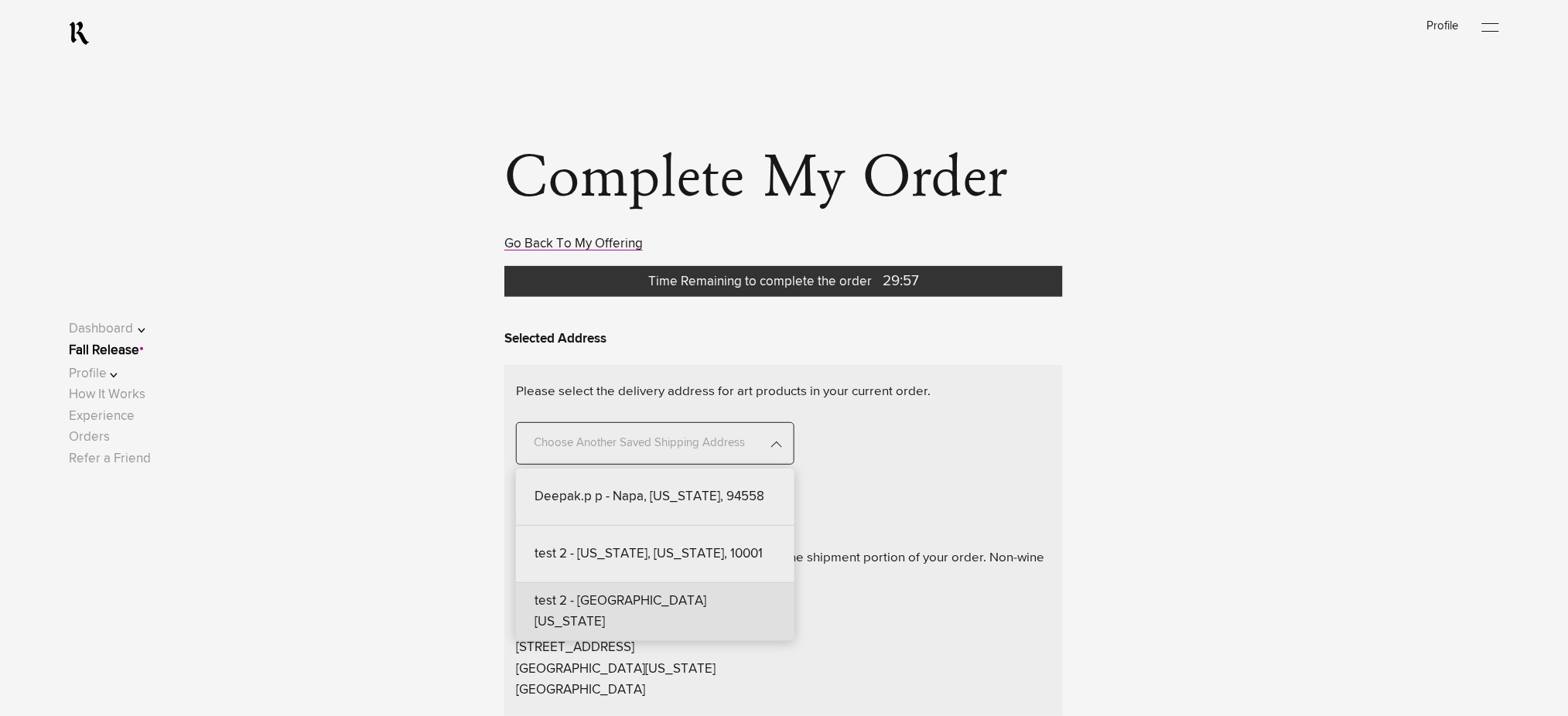
click at [655, 603] on div "test 2 - [GEOGRAPHIC_DATA][US_STATE]" at bounding box center [655, 612] width 278 height 58
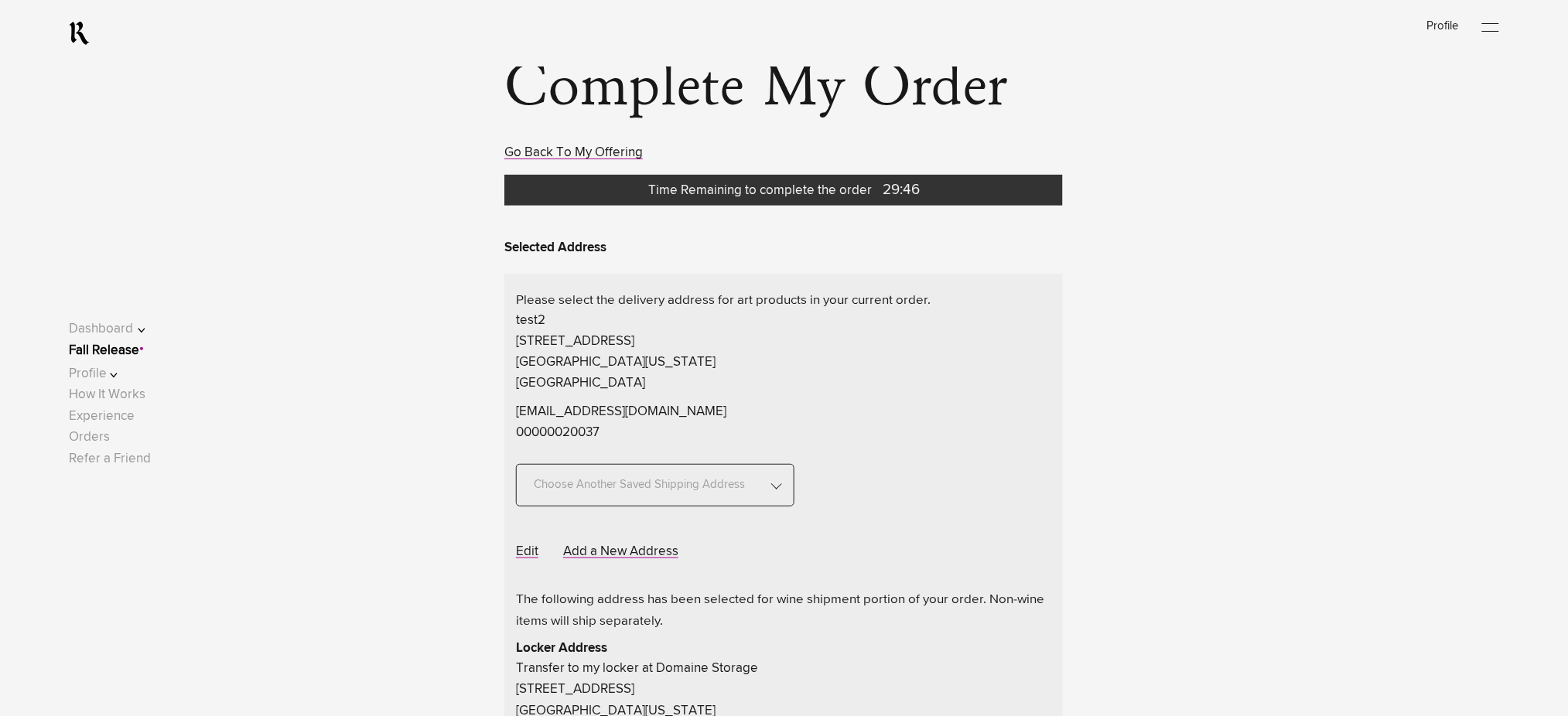
scroll to position [206, 0]
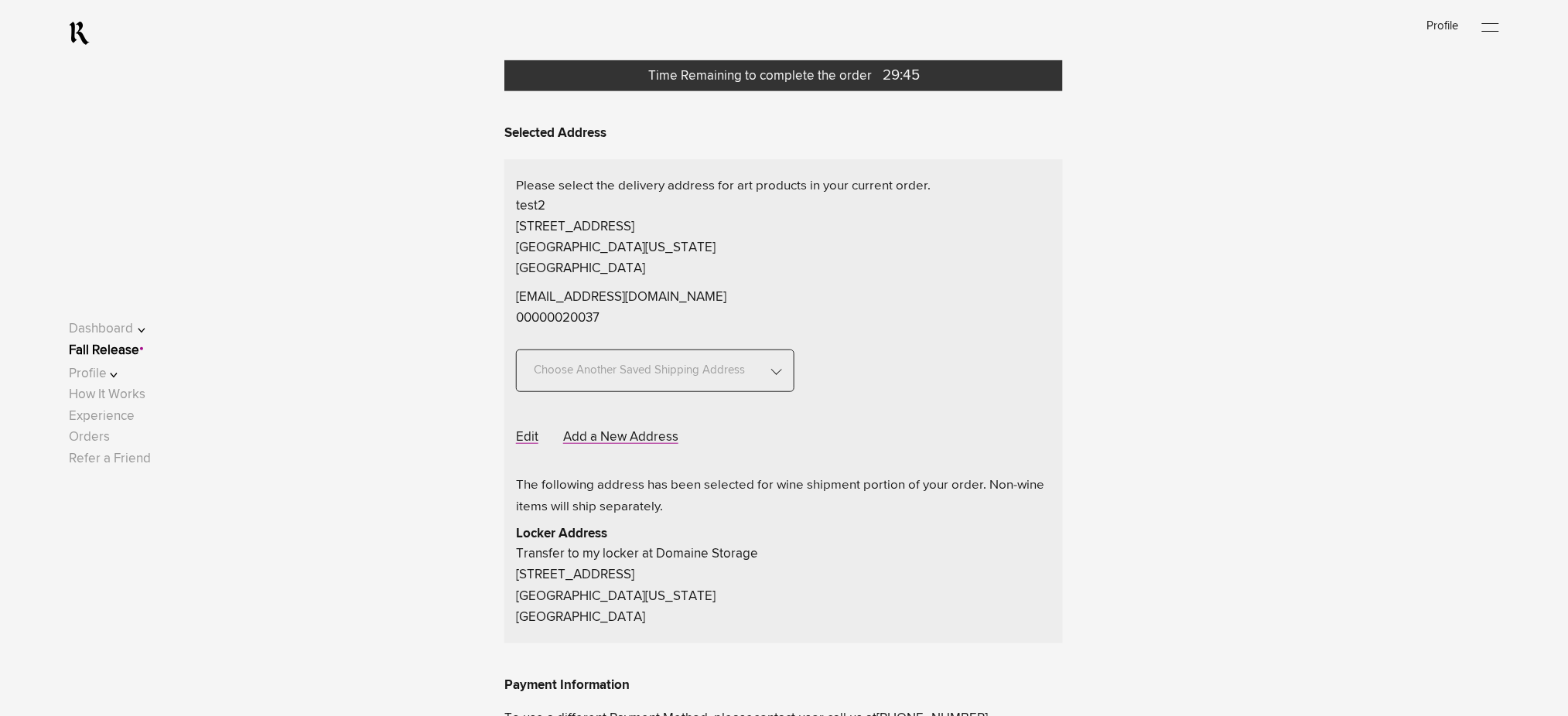
click at [668, 383] on span "Choose Another Saved Shipping Address" at bounding box center [639, 362] width 223 height 42
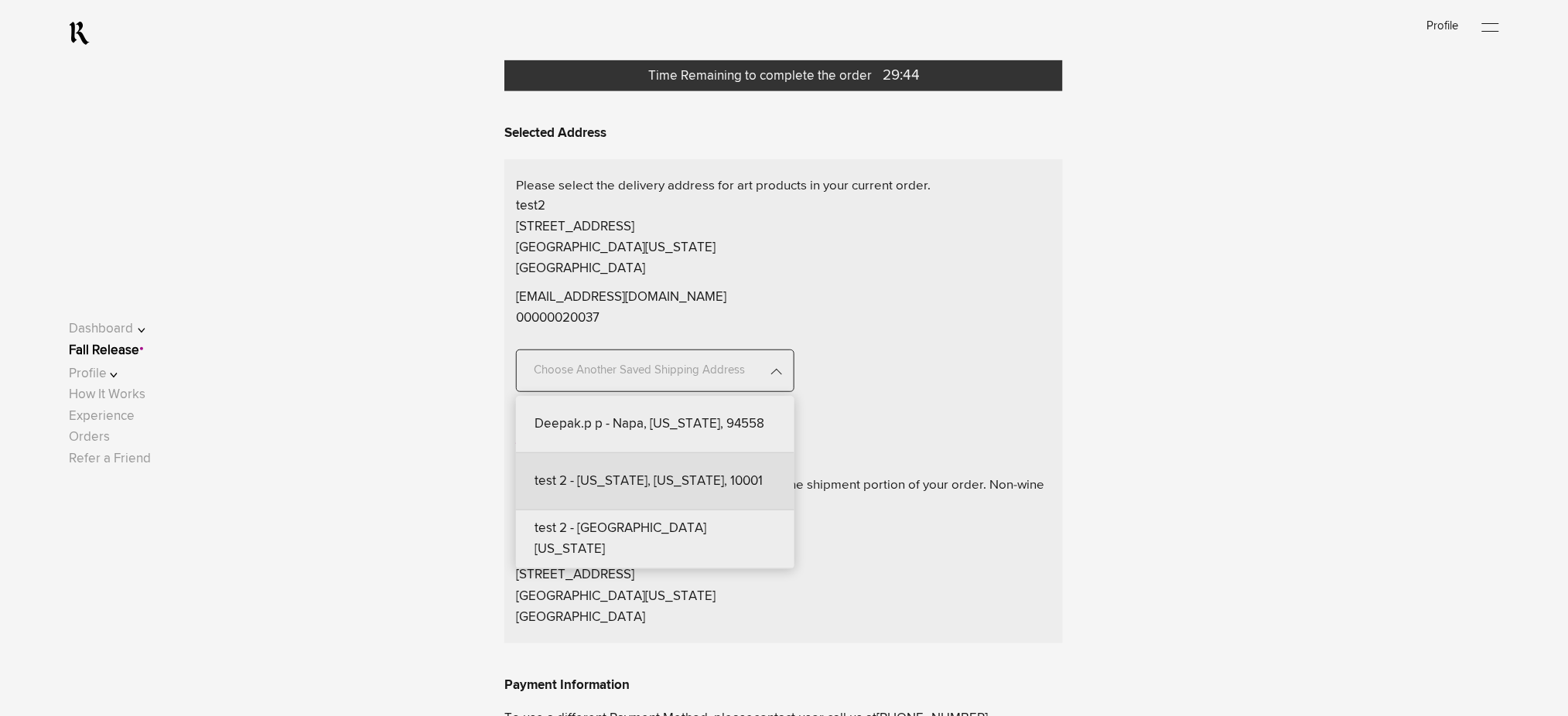
click at [636, 489] on div "test 2 - [US_STATE], [US_STATE], 10001" at bounding box center [655, 482] width 278 height 57
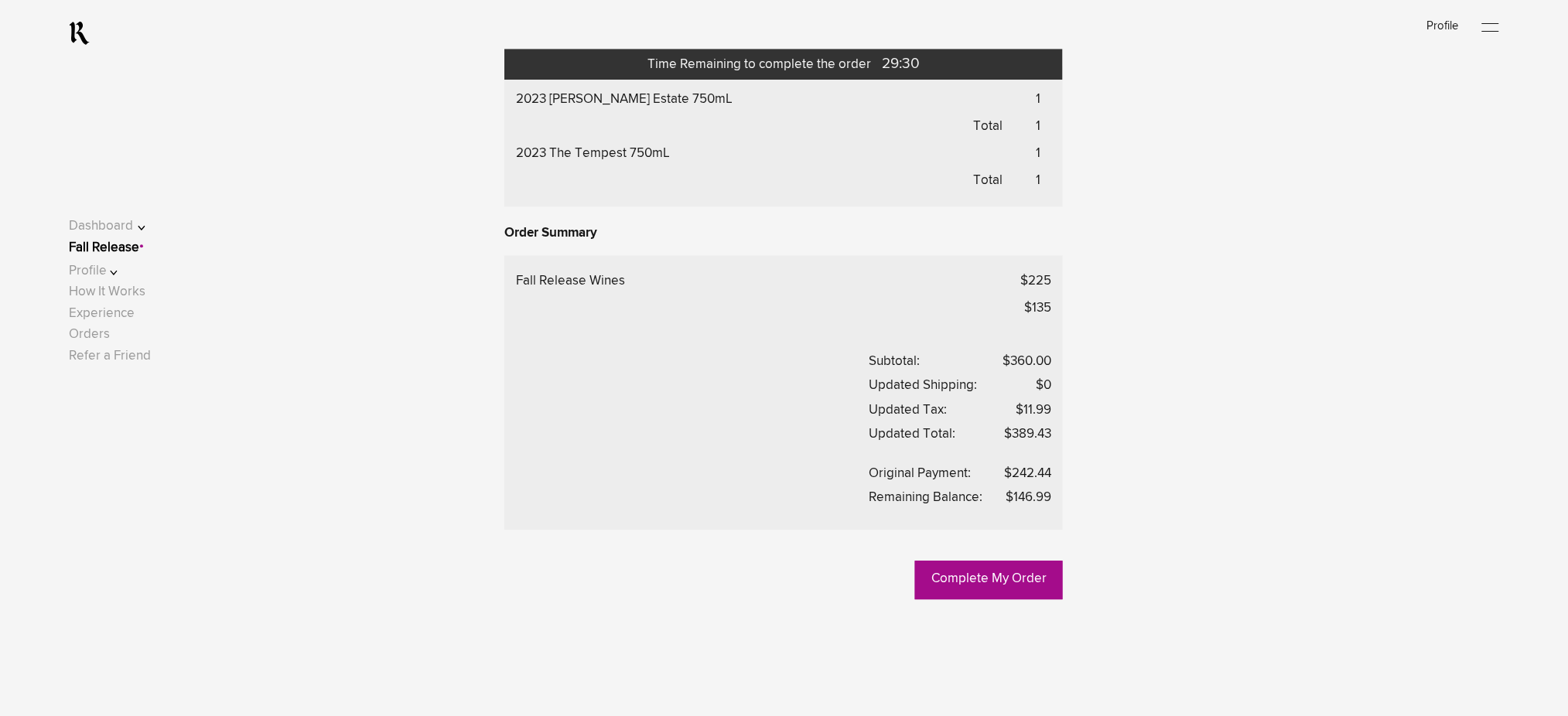
scroll to position [1341, 0]
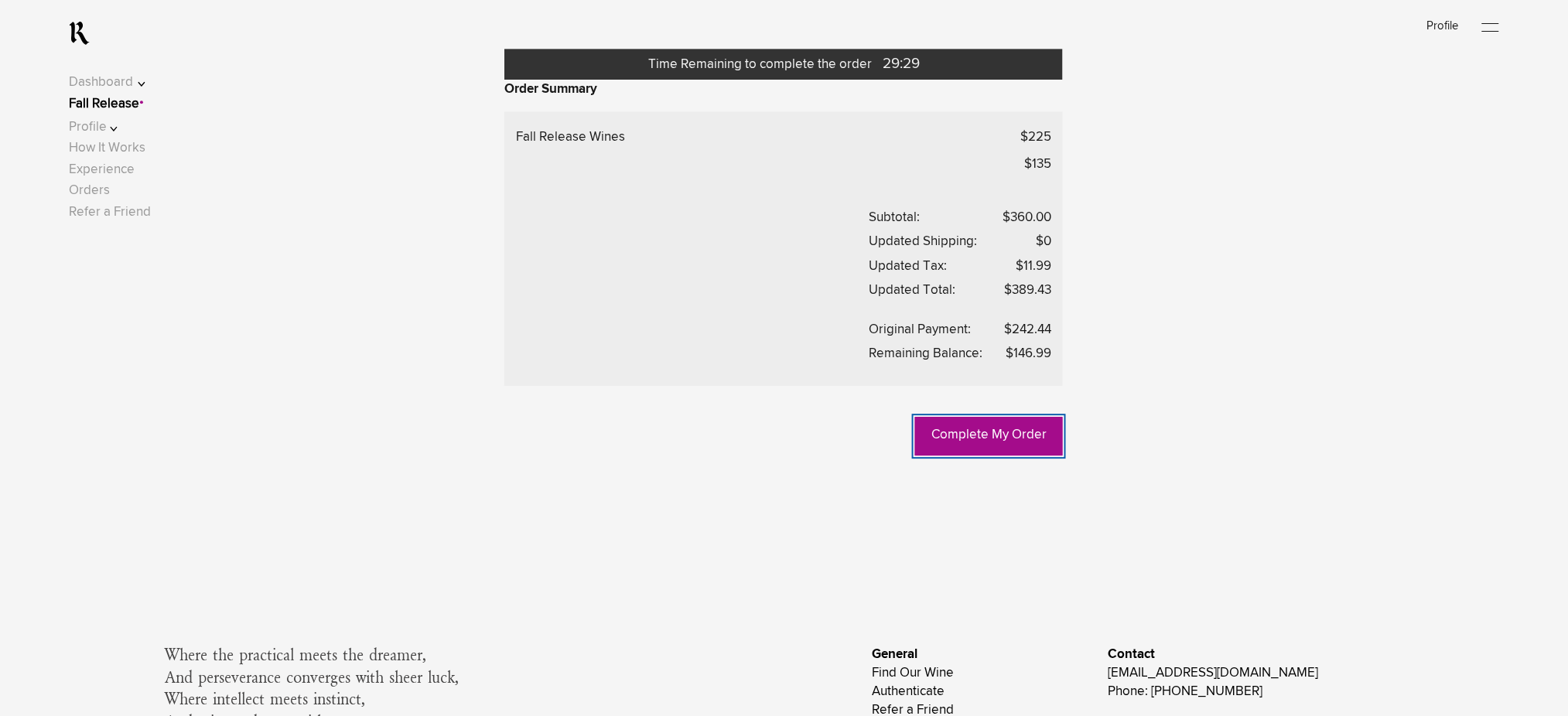
click at [959, 441] on link "Complete My Order" at bounding box center [989, 436] width 147 height 38
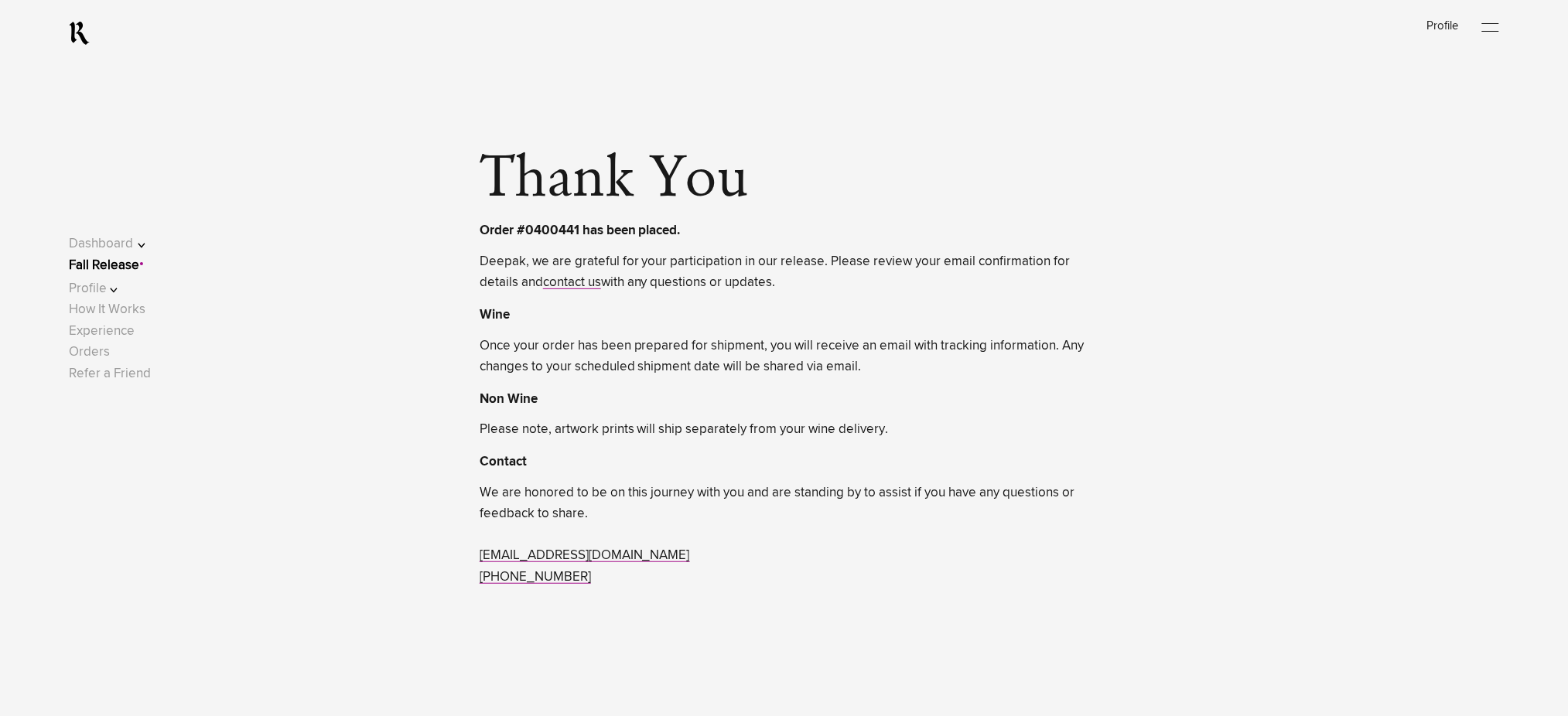
click at [135, 269] on link "Fall Release" at bounding box center [104, 266] width 71 height 13
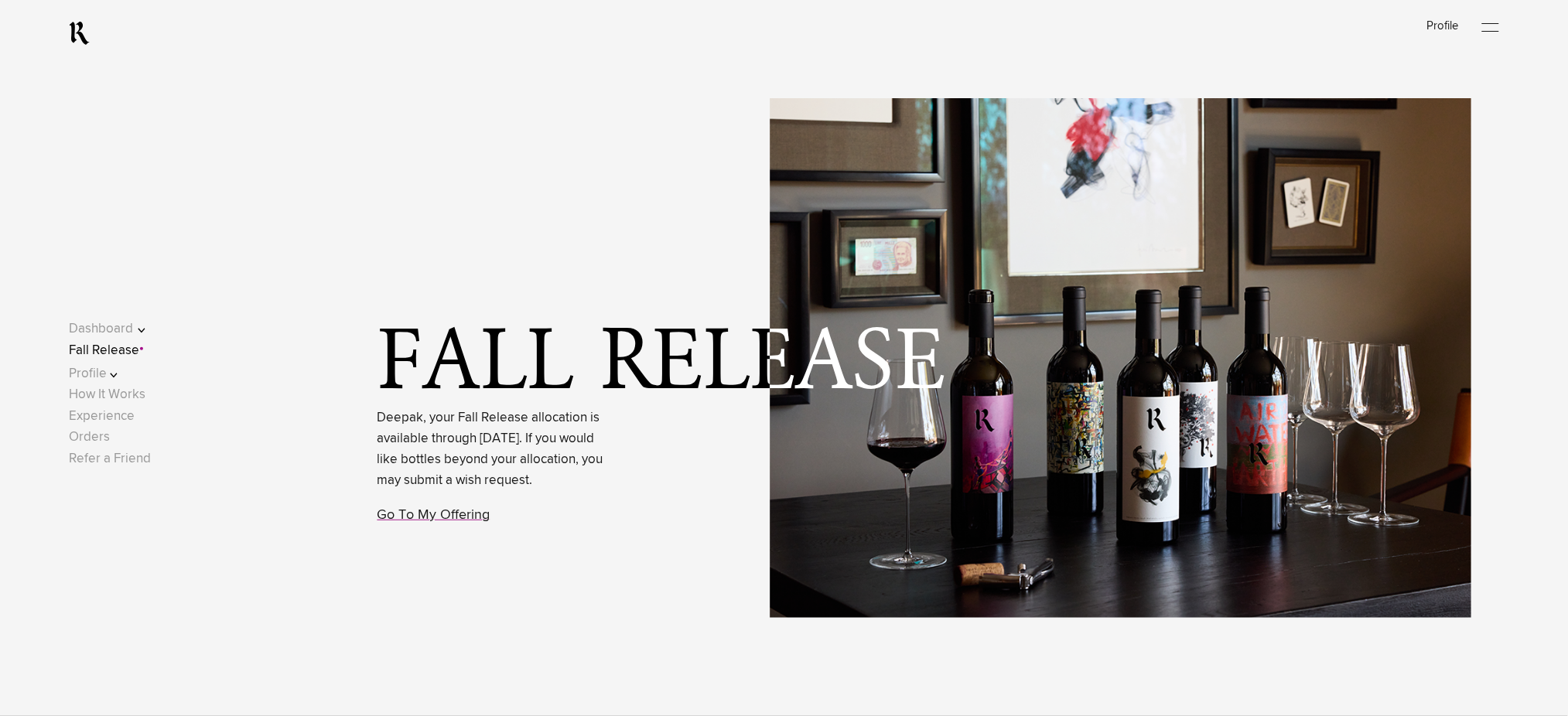
click at [116, 356] on link "Fall Release" at bounding box center [104, 350] width 71 height 13
click at [465, 522] on link "Go To My Offering" at bounding box center [434, 515] width 113 height 14
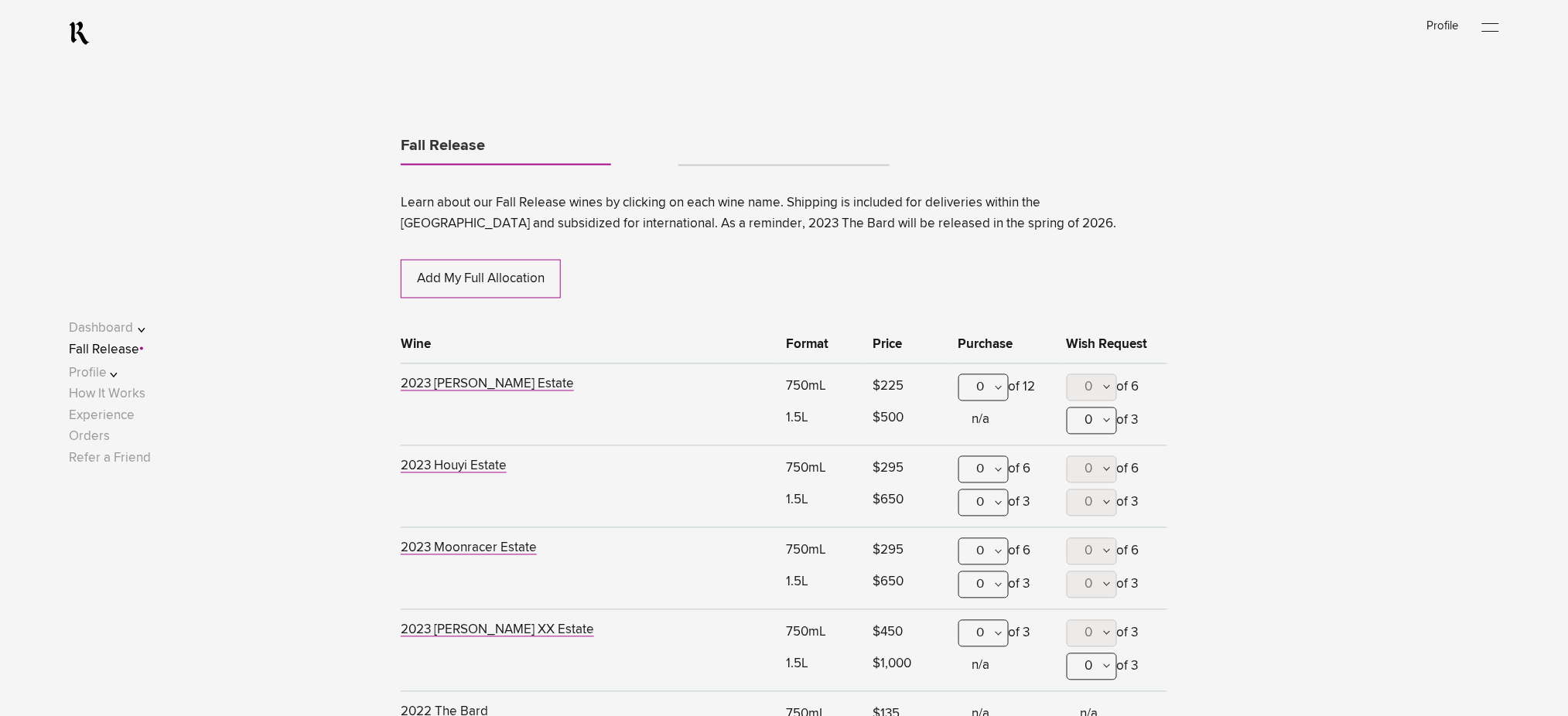
scroll to position [810, 0]
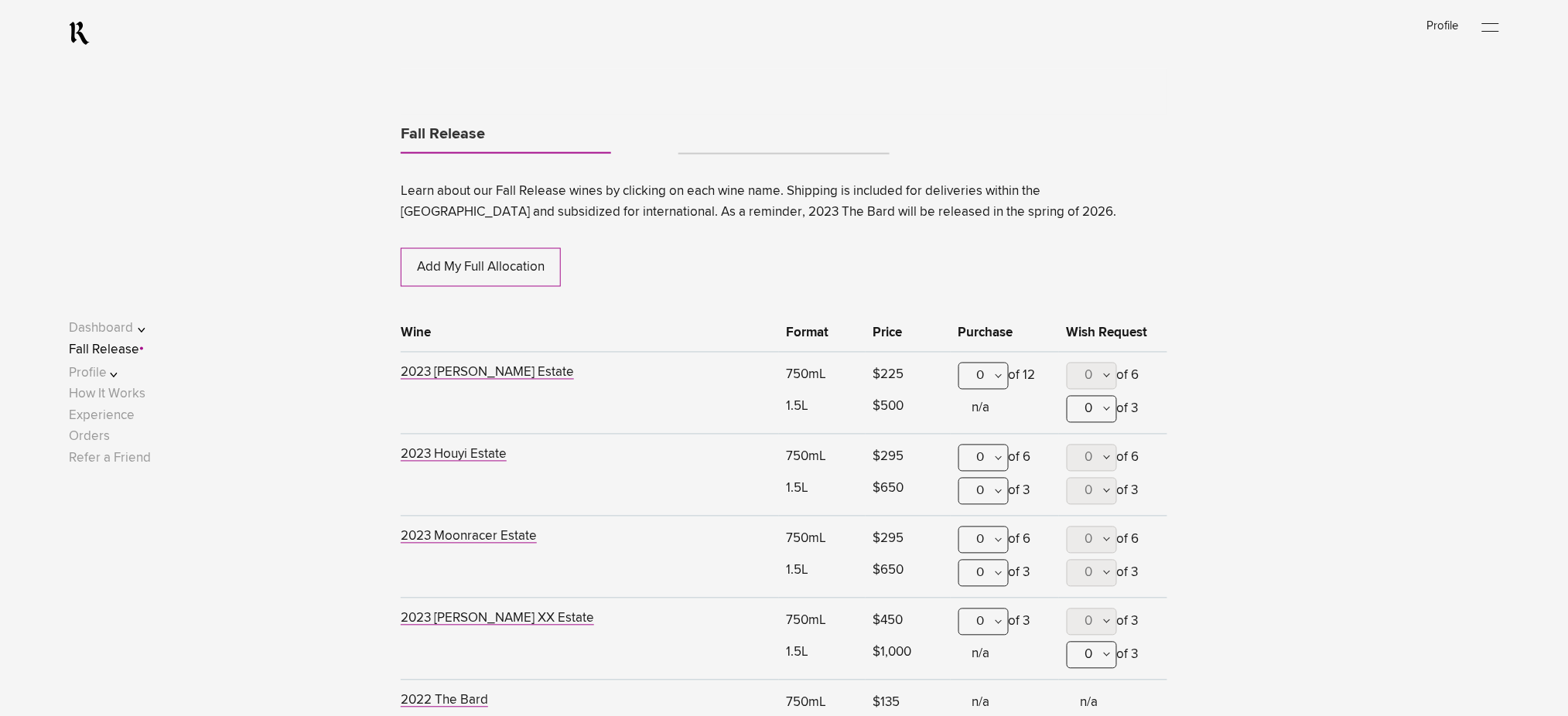
click at [984, 382] on div "0" at bounding box center [983, 377] width 50 height 28
click at [983, 445] on div "1" at bounding box center [984, 452] width 49 height 38
click at [745, 150] on link "Tabs" at bounding box center [784, 147] width 210 height 13
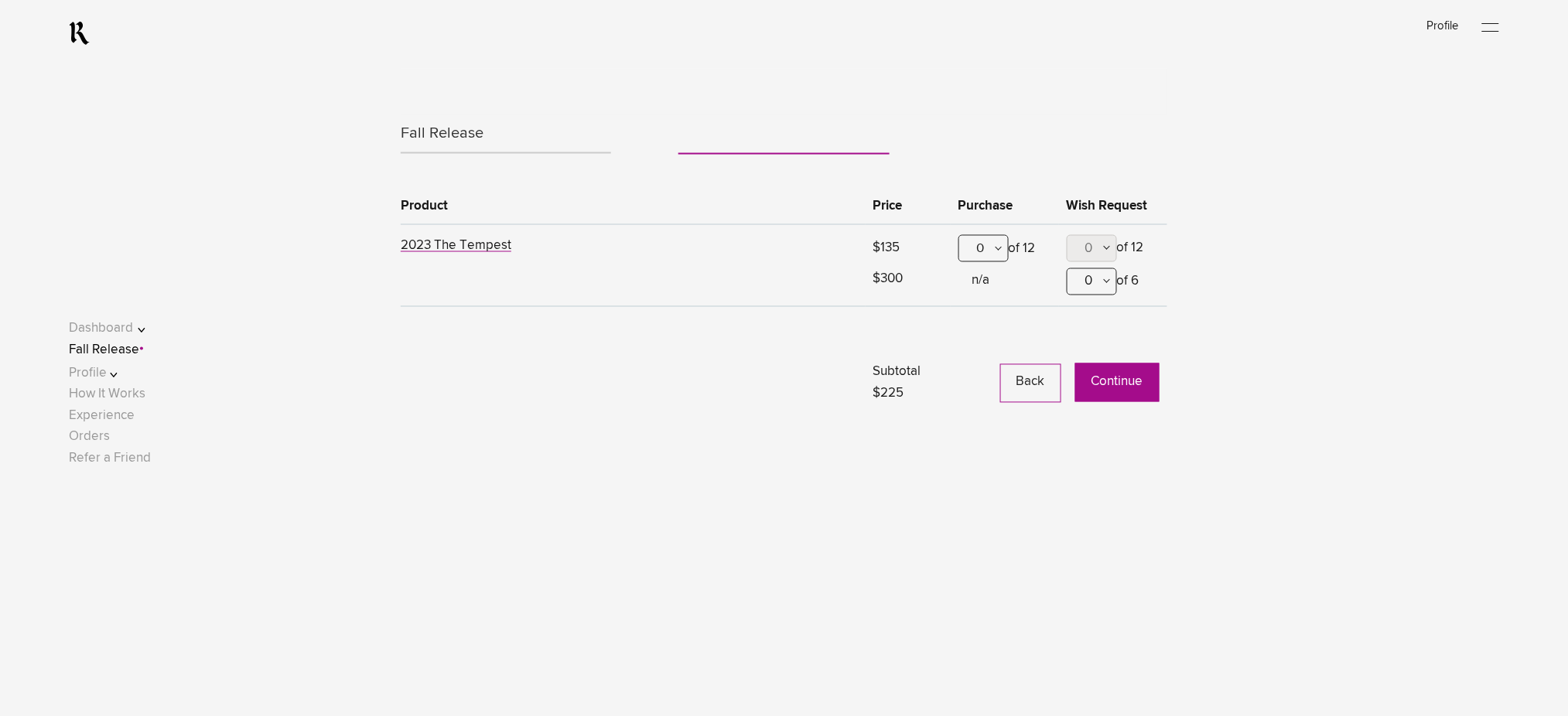
click at [1115, 381] on button "Continue" at bounding box center [1118, 383] width 85 height 38
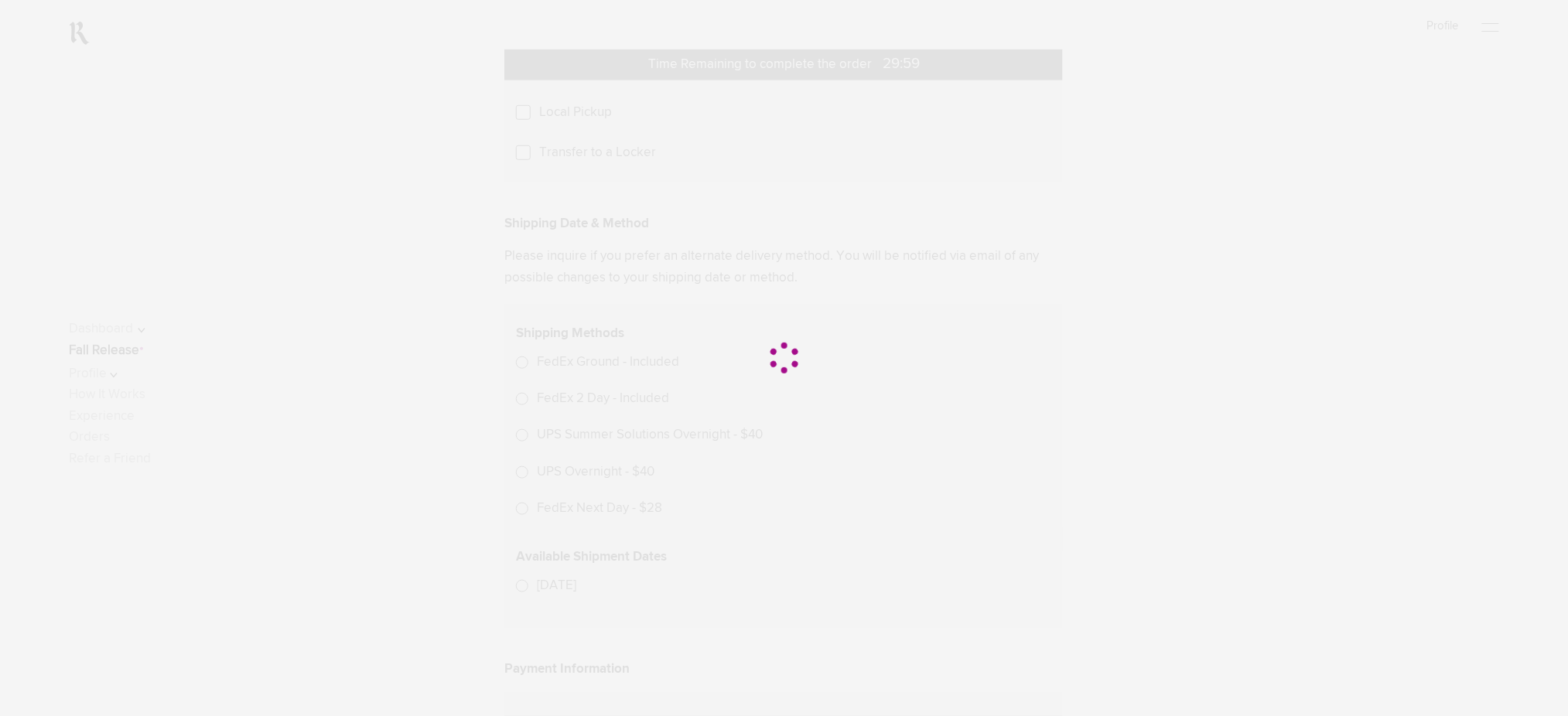
scroll to position [398, 0]
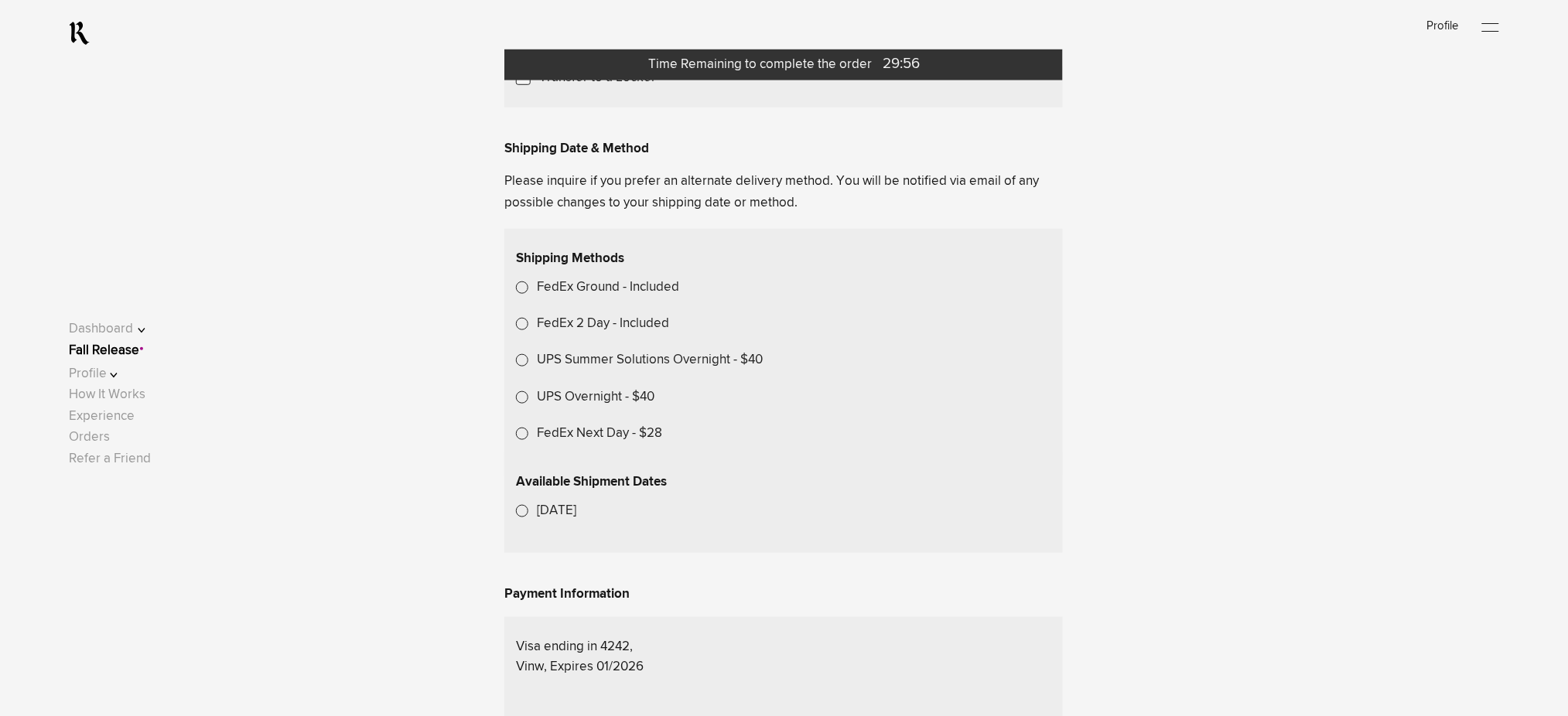
click at [0, 0] on span "Choose Another Saved Shipping Address" at bounding box center [0, 0] width 0 height 0
click at [0, 0] on div "test 2 - [US_STATE], [US_STATE], 10001" at bounding box center [0, 0] width 0 height 0
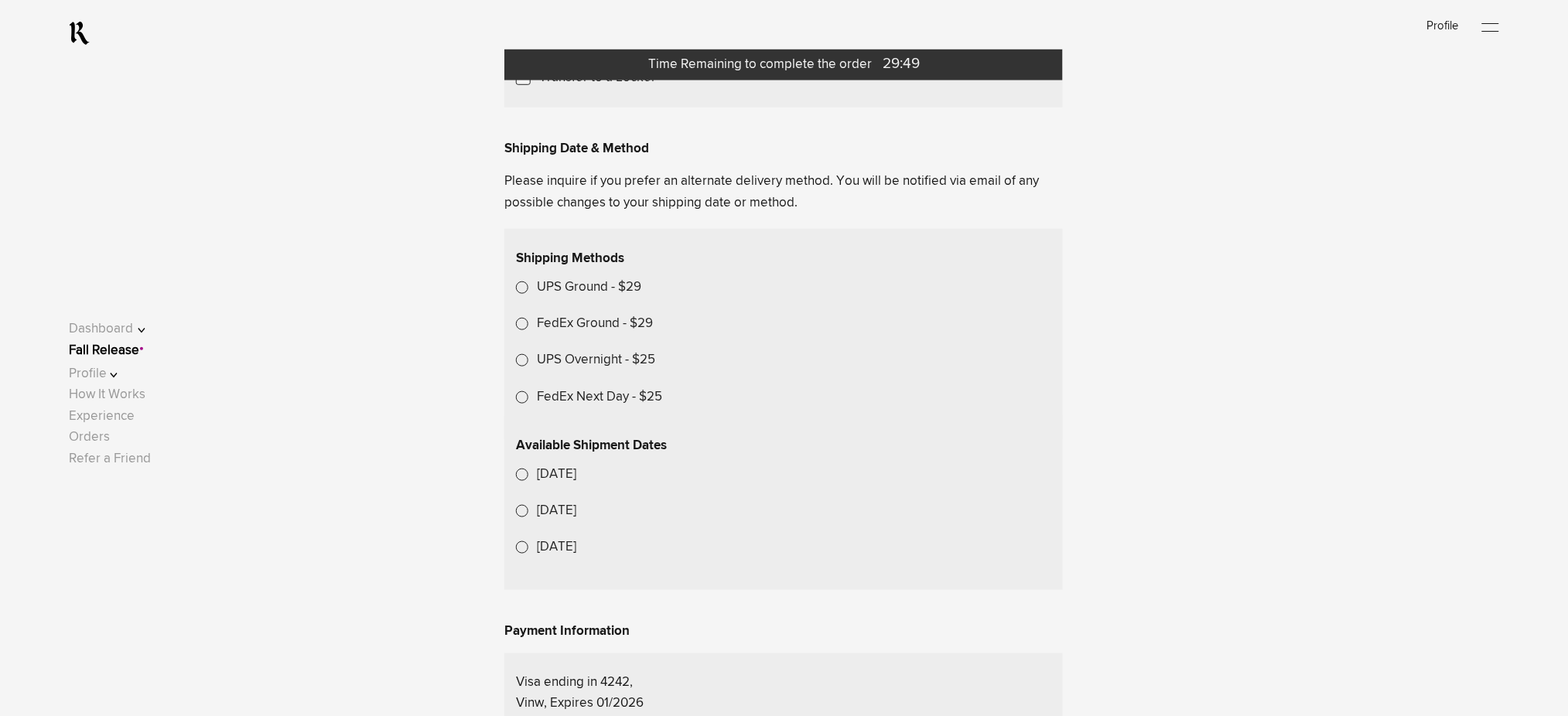
scroll to position [295, 0]
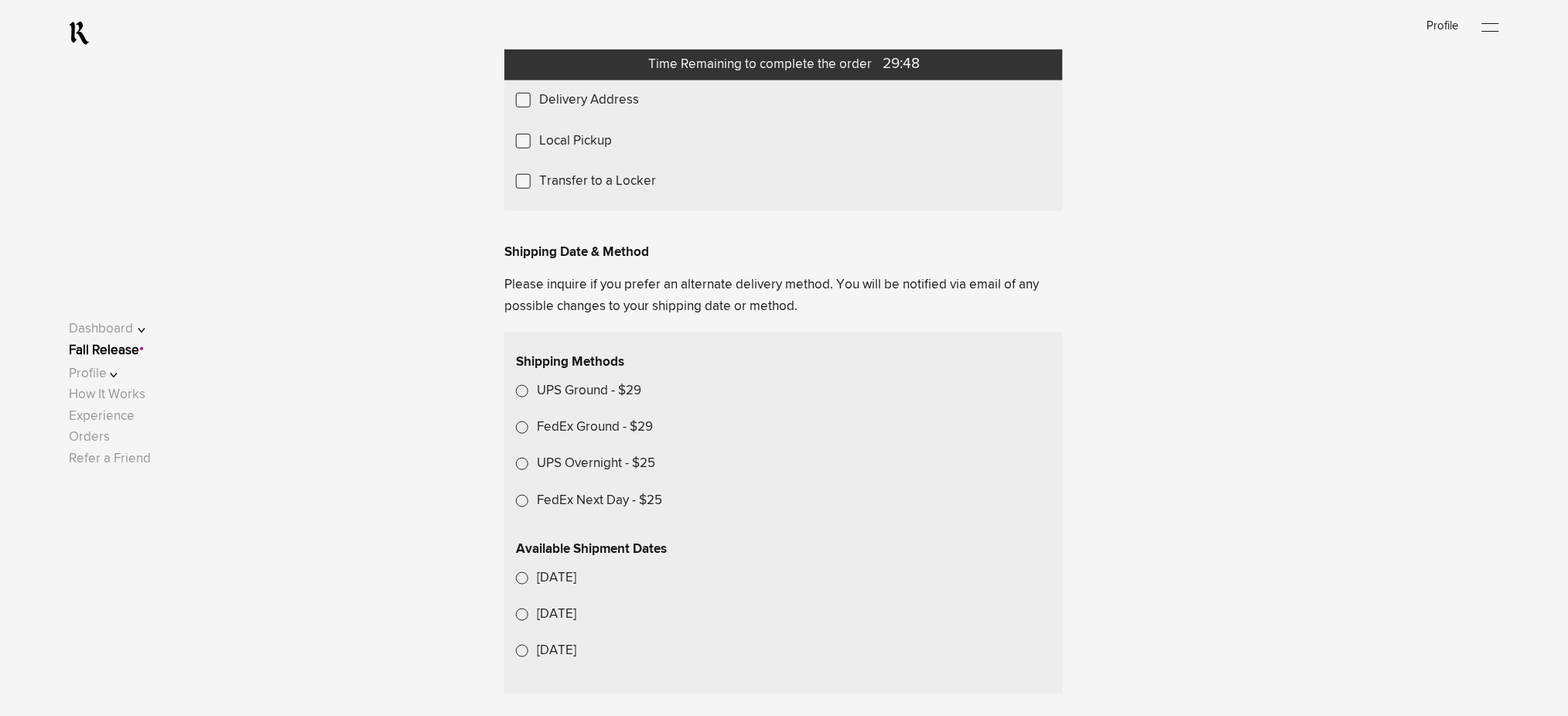
click at [587, 151] on label "Local Pickup" at bounding box center [575, 141] width 73 height 21
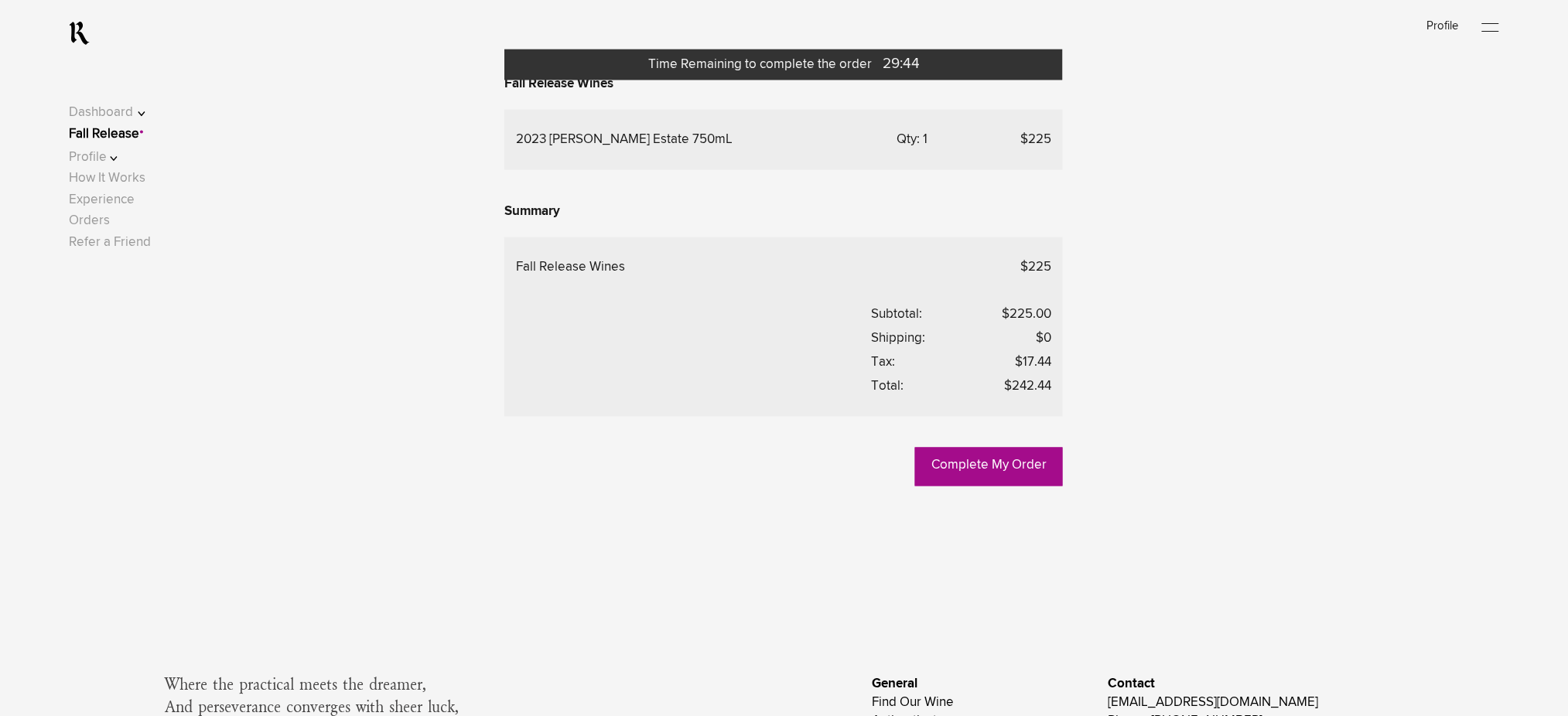
scroll to position [708, 0]
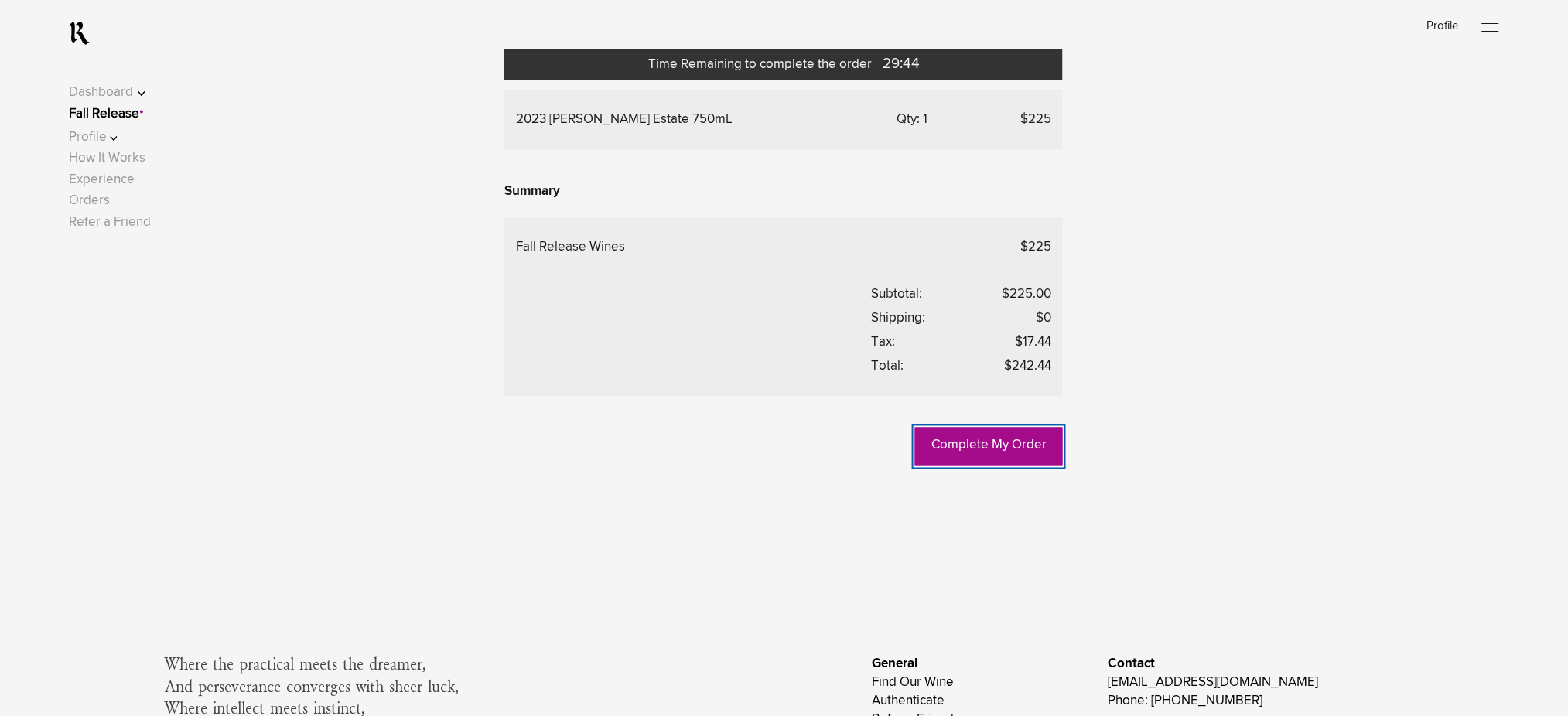
click at [997, 466] on link "Complete My Order" at bounding box center [989, 447] width 147 height 38
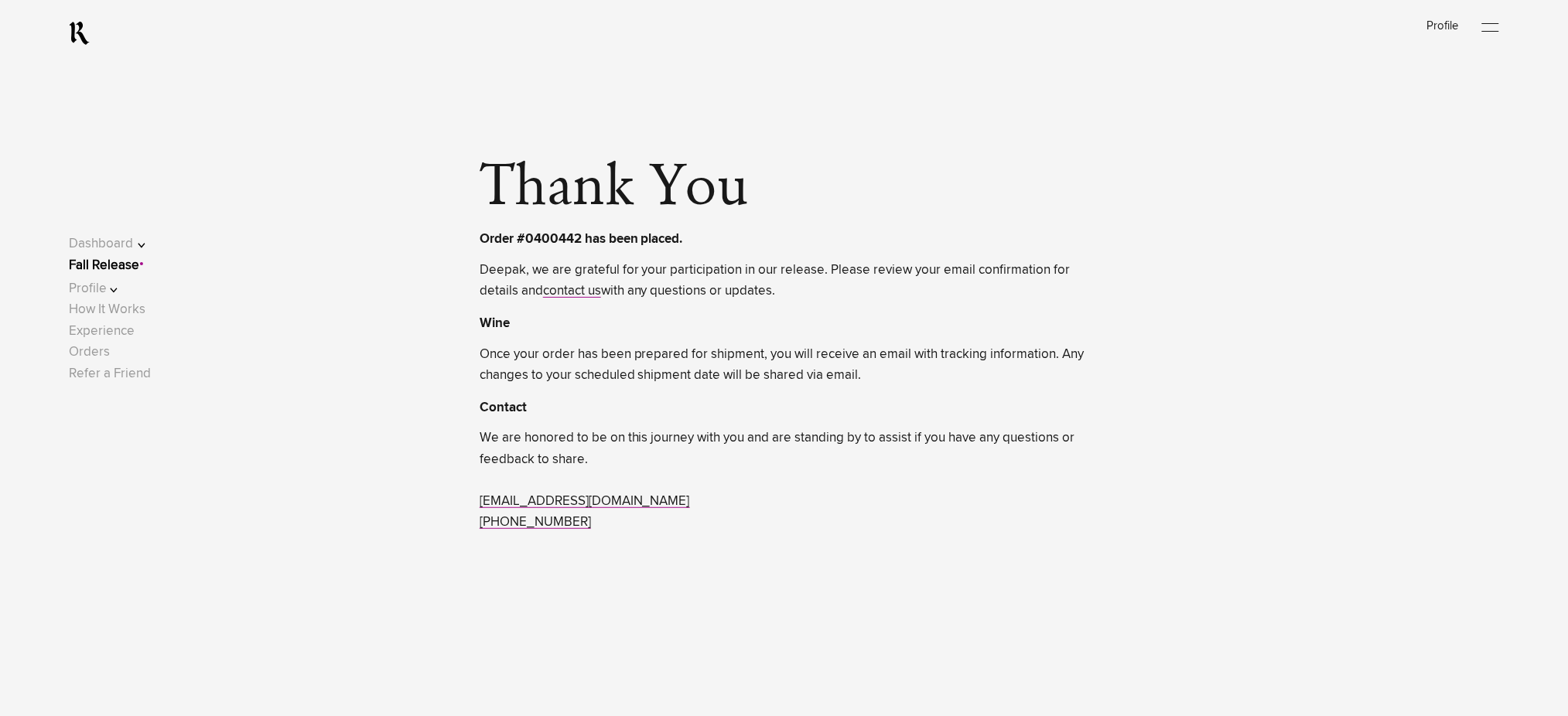
click at [140, 270] on link "Fall Release" at bounding box center [104, 266] width 71 height 13
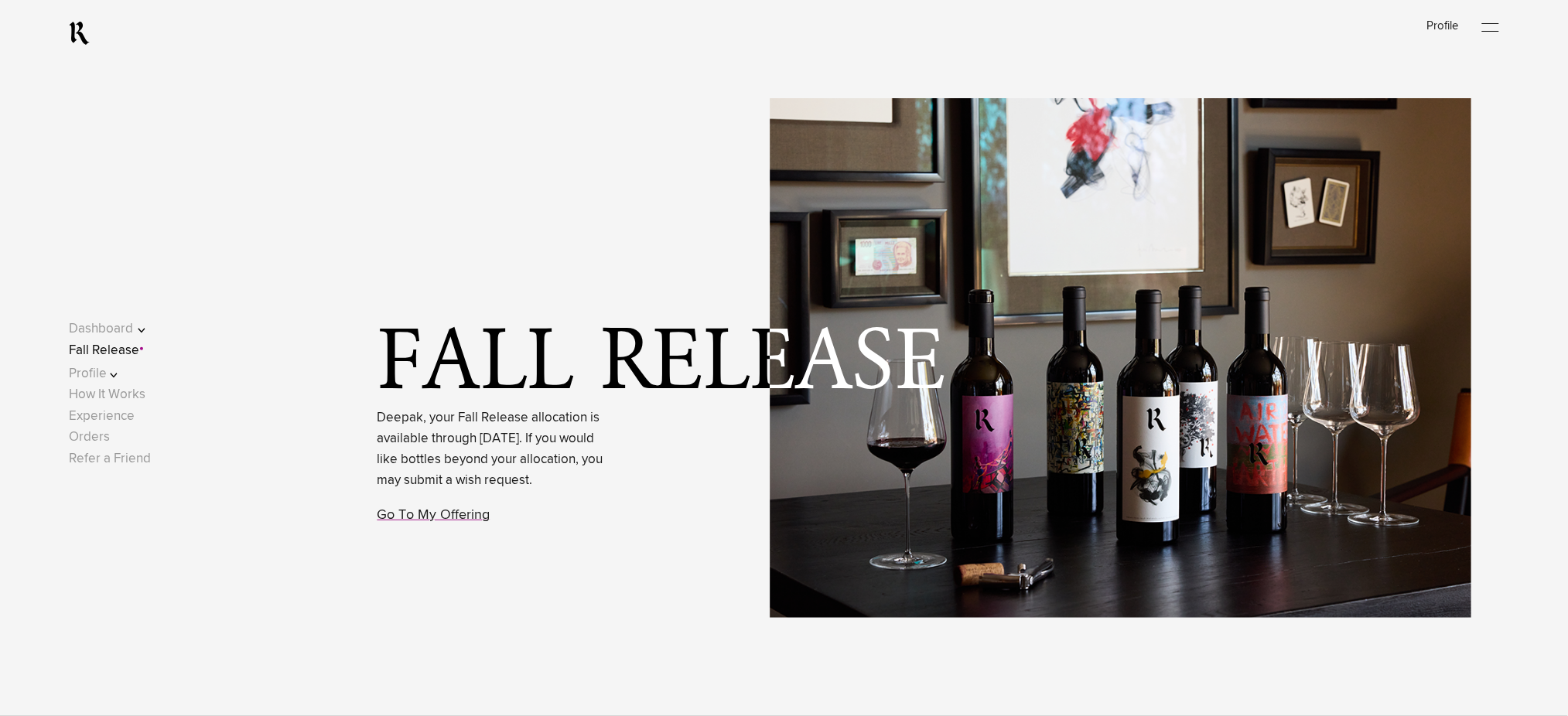
click at [444, 527] on p "Go To My Offering" at bounding box center [494, 515] width 232 height 23
click at [445, 522] on link "Go To My Offering" at bounding box center [434, 515] width 113 height 14
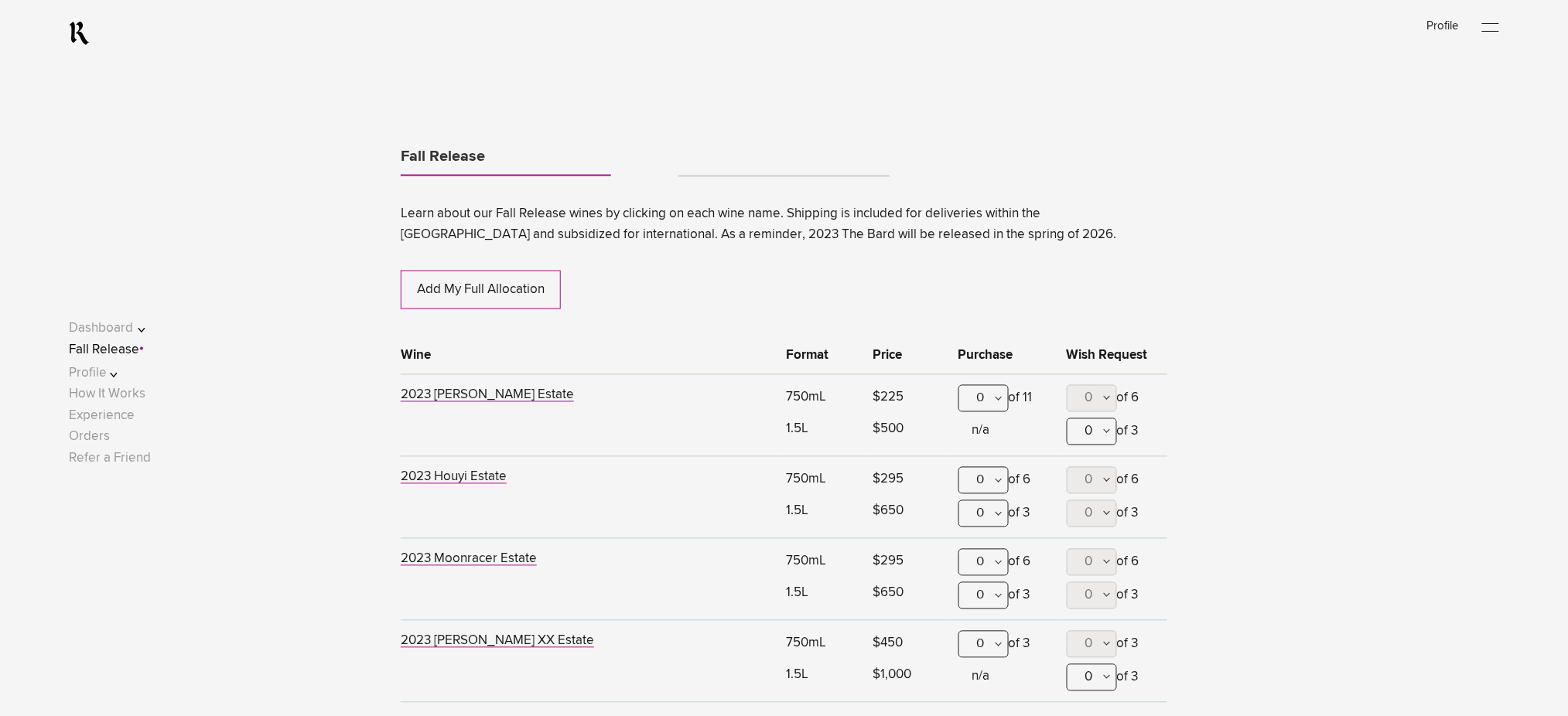
scroll to position [810, 0]
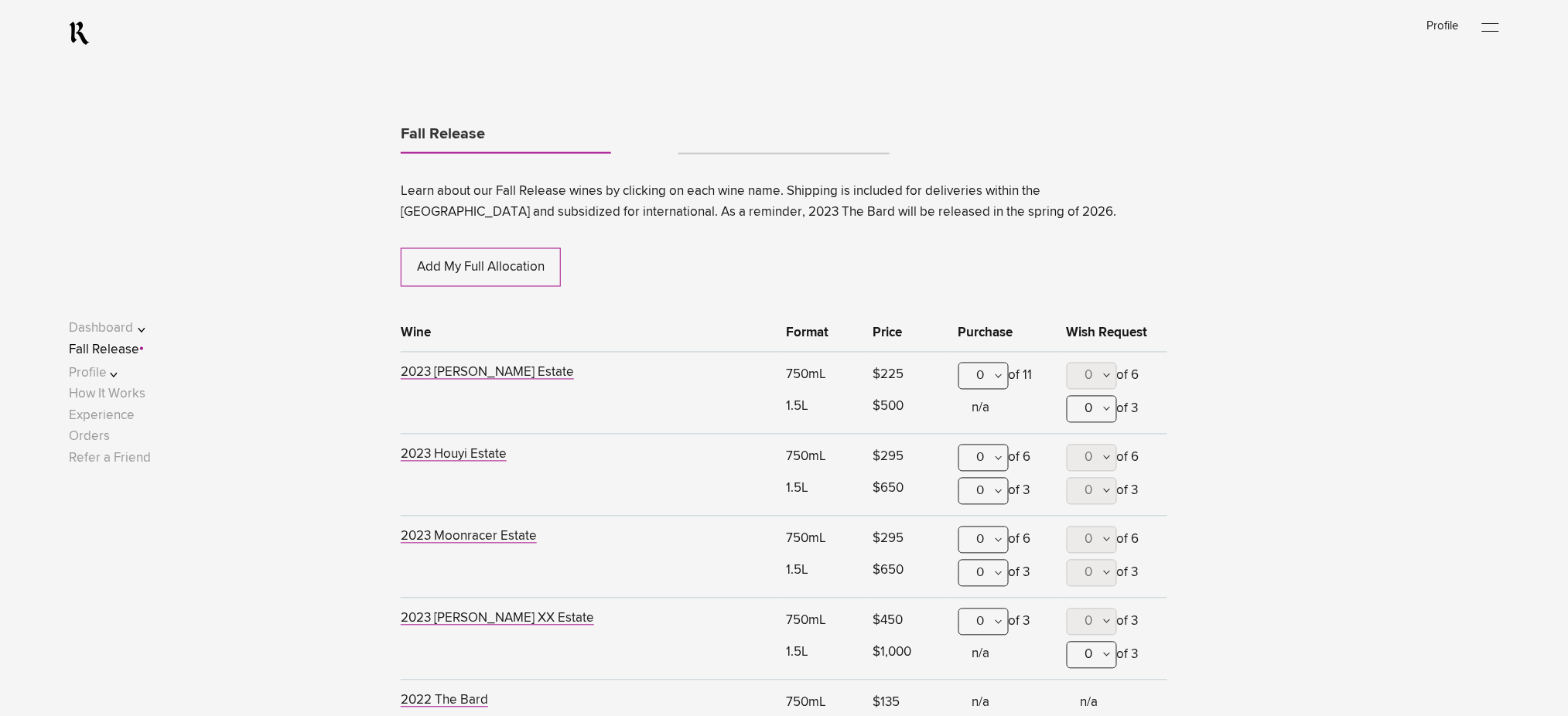
click at [713, 144] on link "Tabs" at bounding box center [784, 147] width 210 height 13
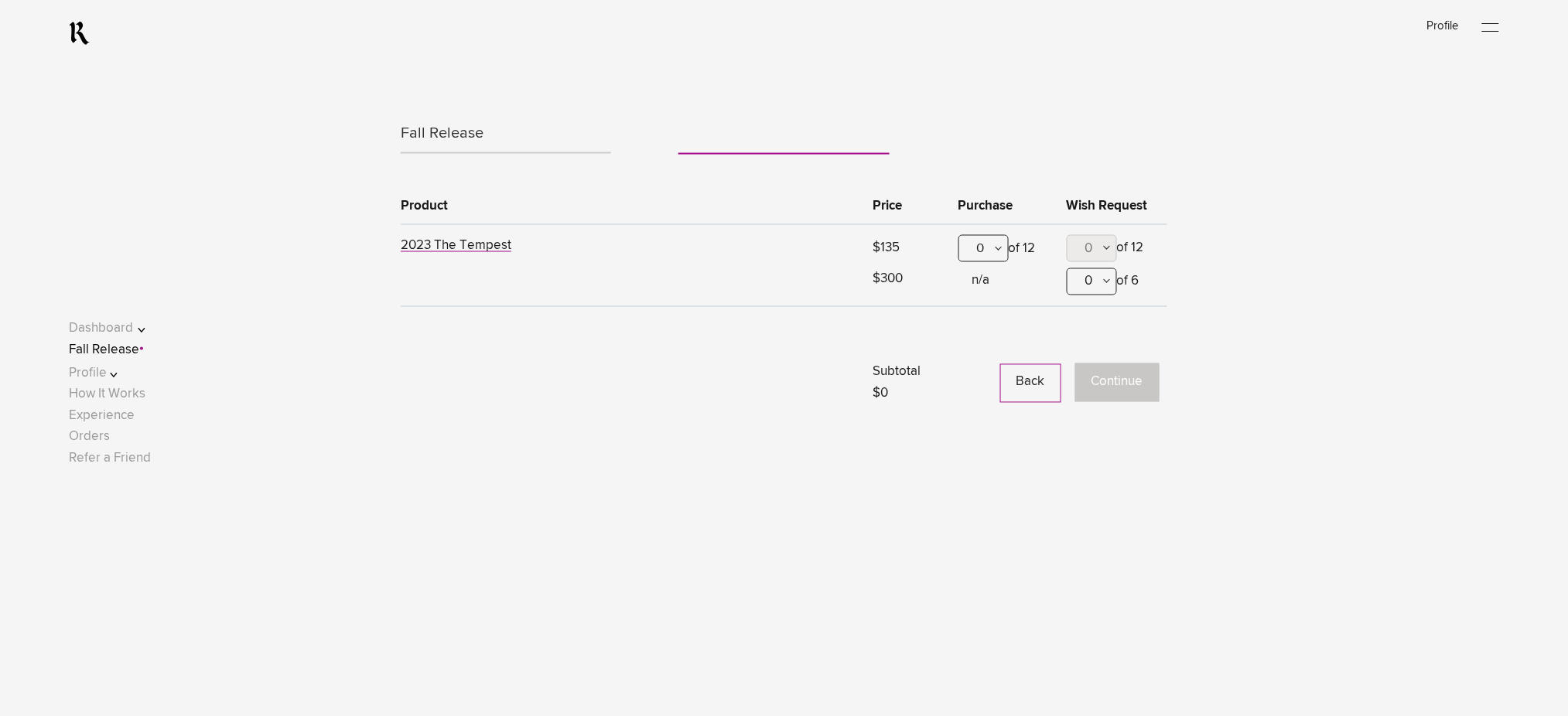
click at [975, 252] on div "0" at bounding box center [983, 249] width 50 height 28
click at [990, 327] on div "1" at bounding box center [984, 325] width 49 height 38
click at [1140, 385] on button "Continue" at bounding box center [1118, 383] width 85 height 38
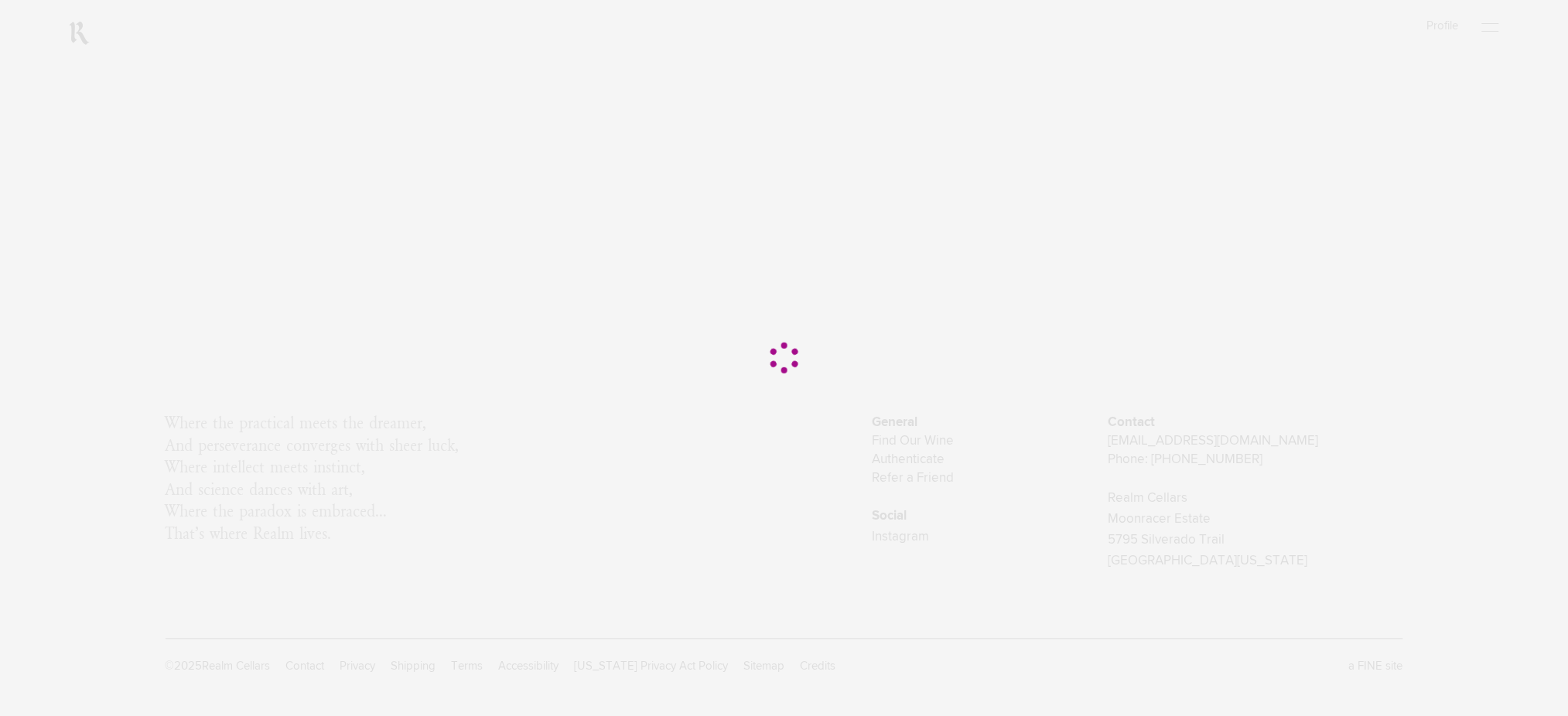
scroll to position [0, 0]
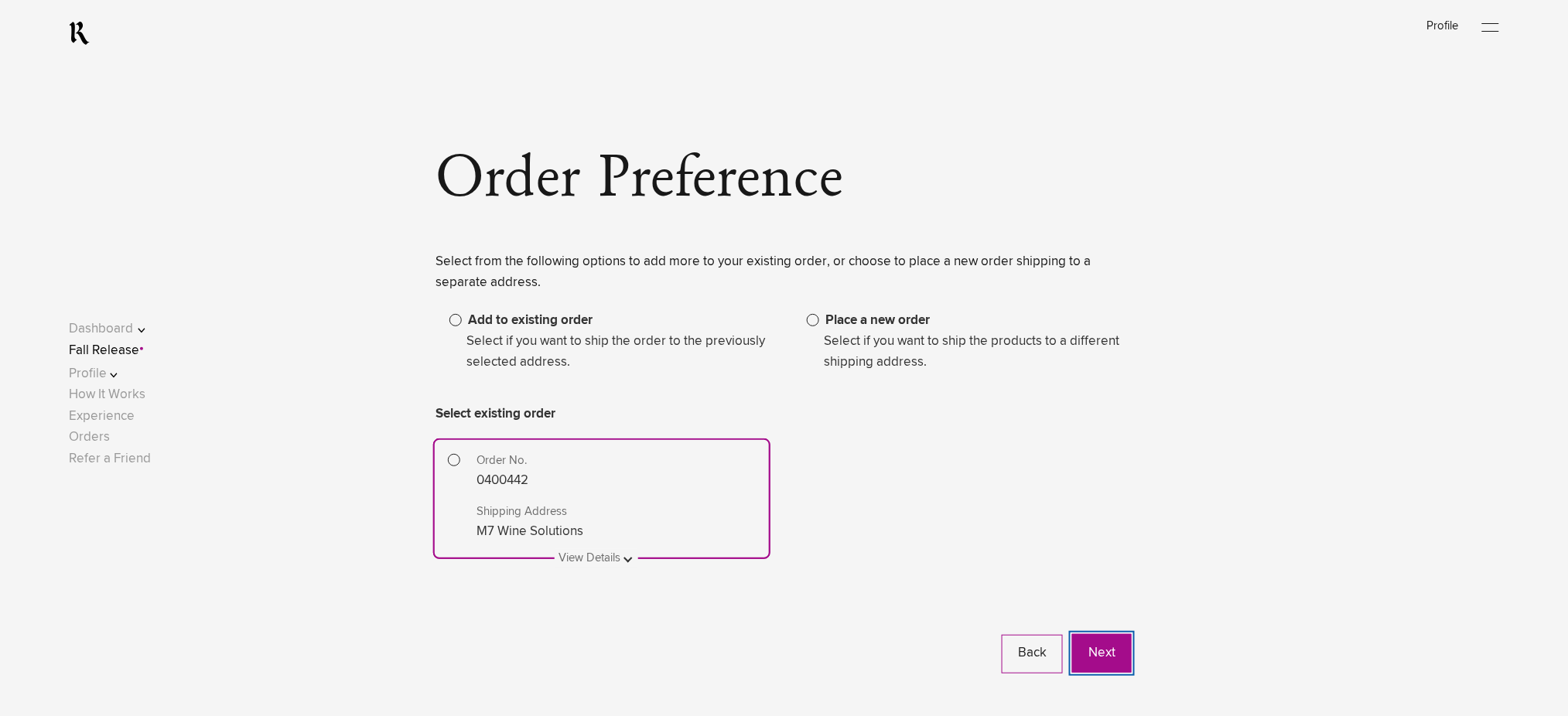
click at [1115, 649] on button "Next" at bounding box center [1101, 653] width 60 height 38
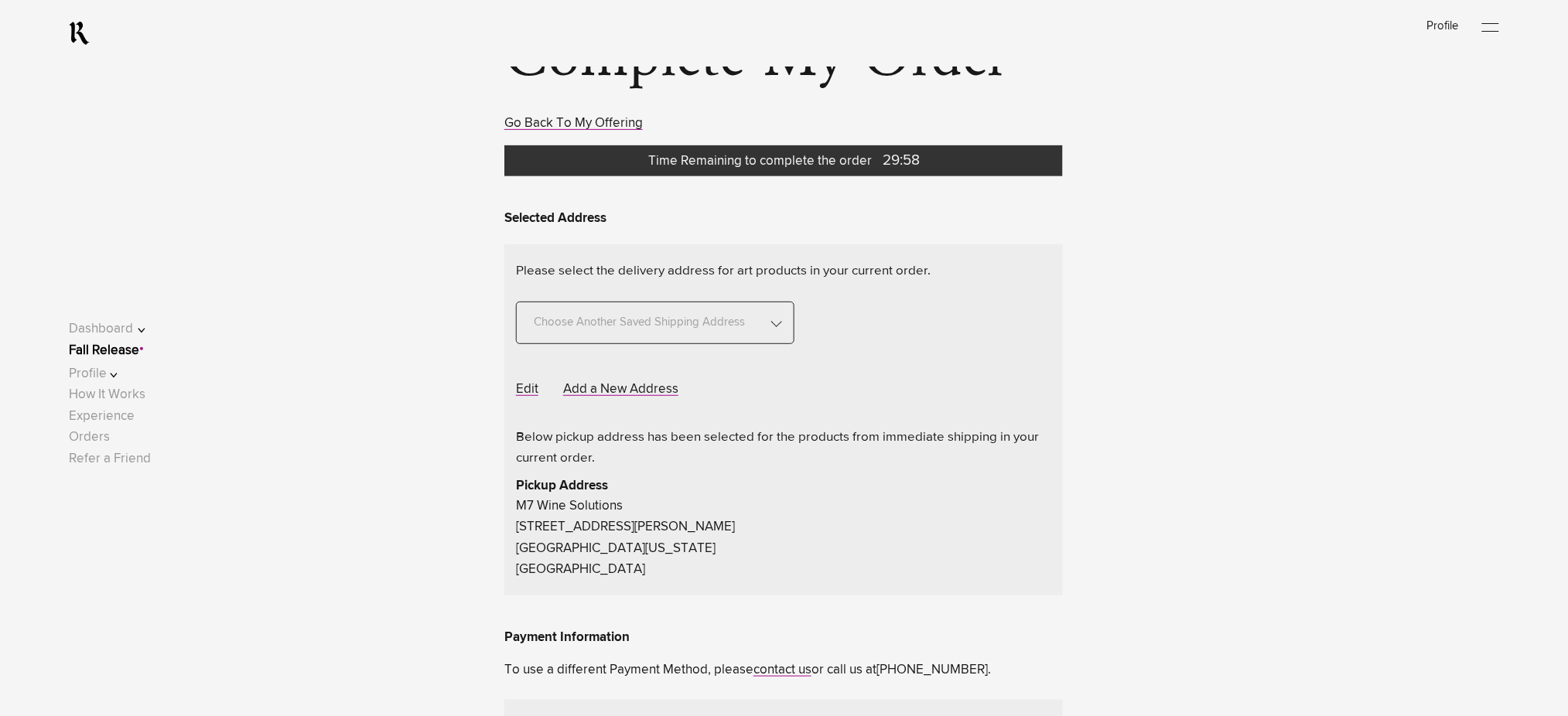
scroll to position [103, 0]
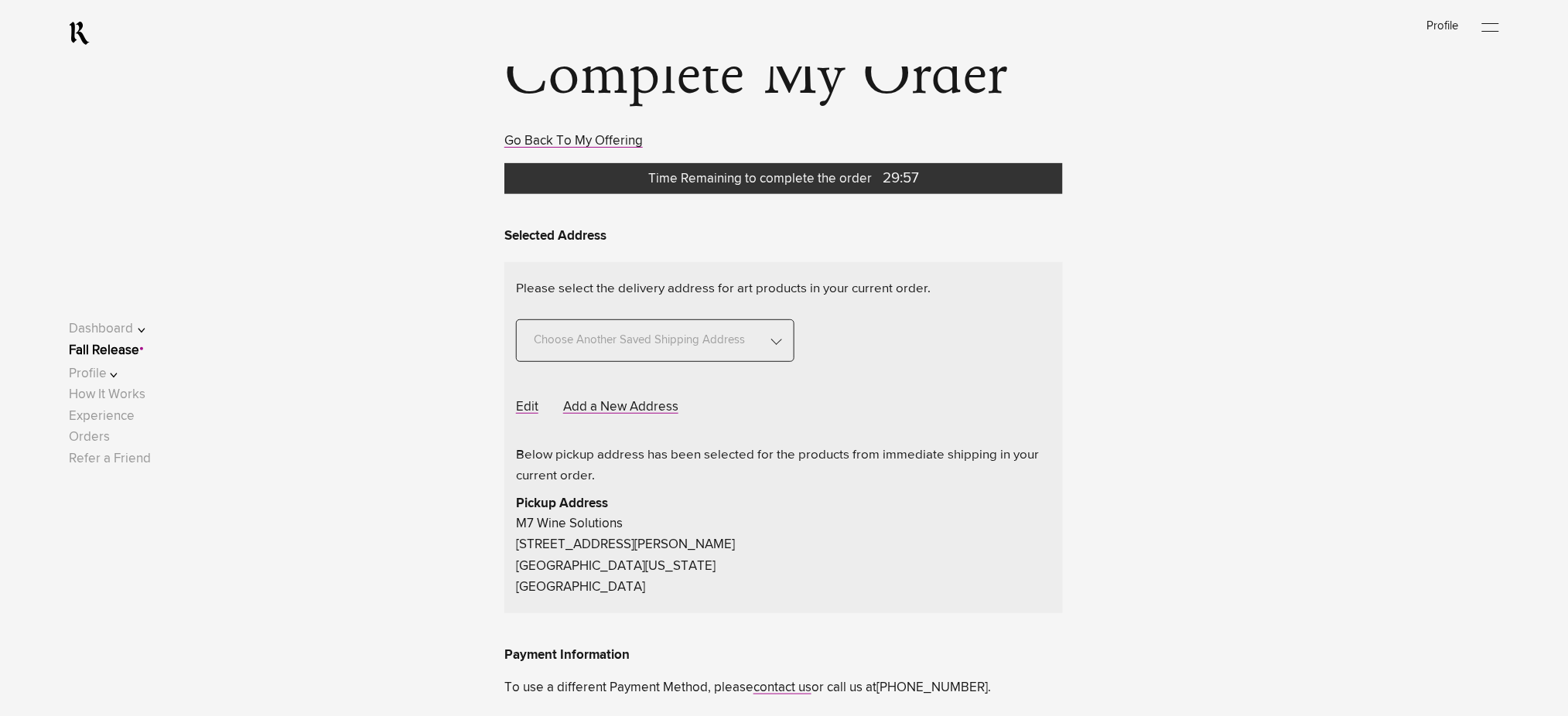
click at [780, 342] on div "Choose Another Saved Shipping Address" at bounding box center [655, 340] width 278 height 42
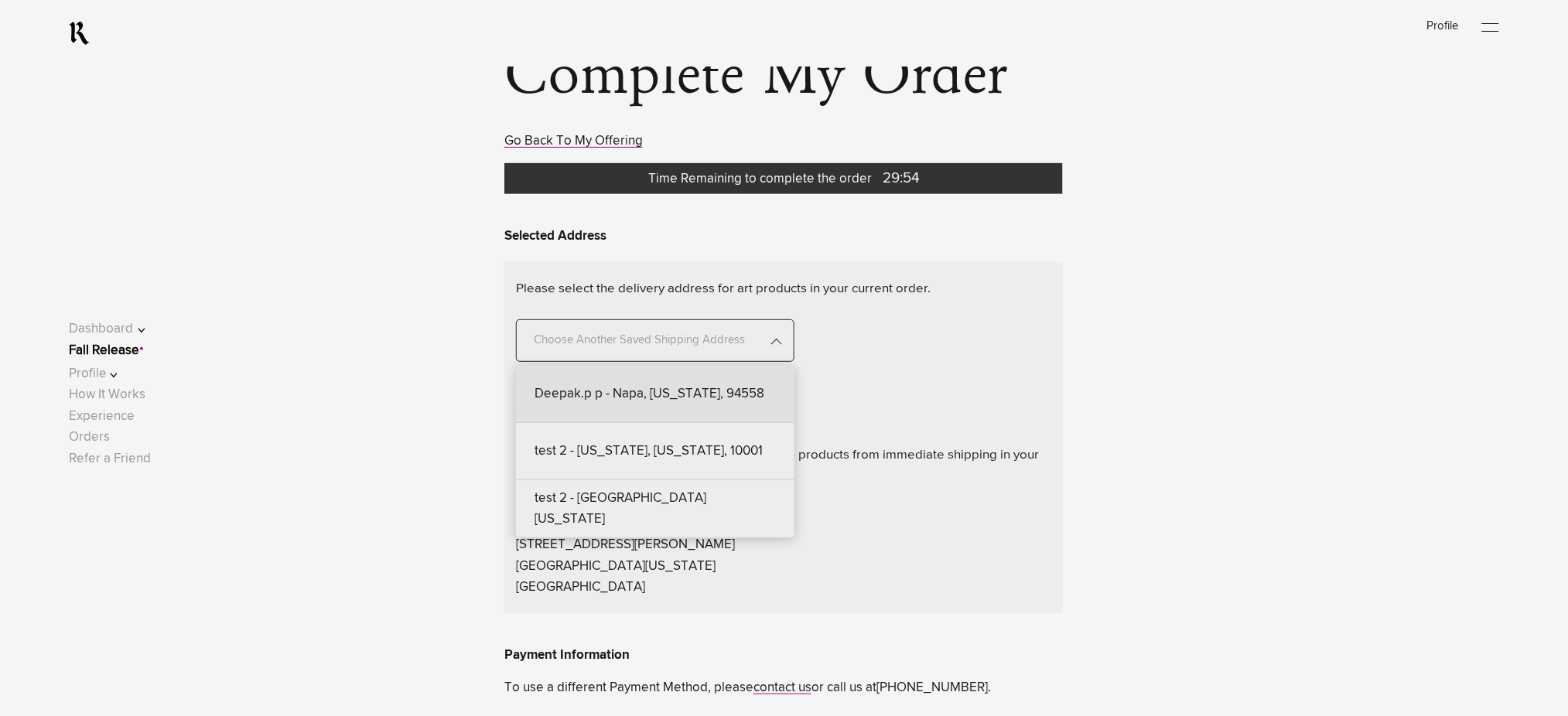
click at [755, 399] on div "Deepak.p p - Napa, [US_STATE], 94558" at bounding box center [655, 394] width 278 height 57
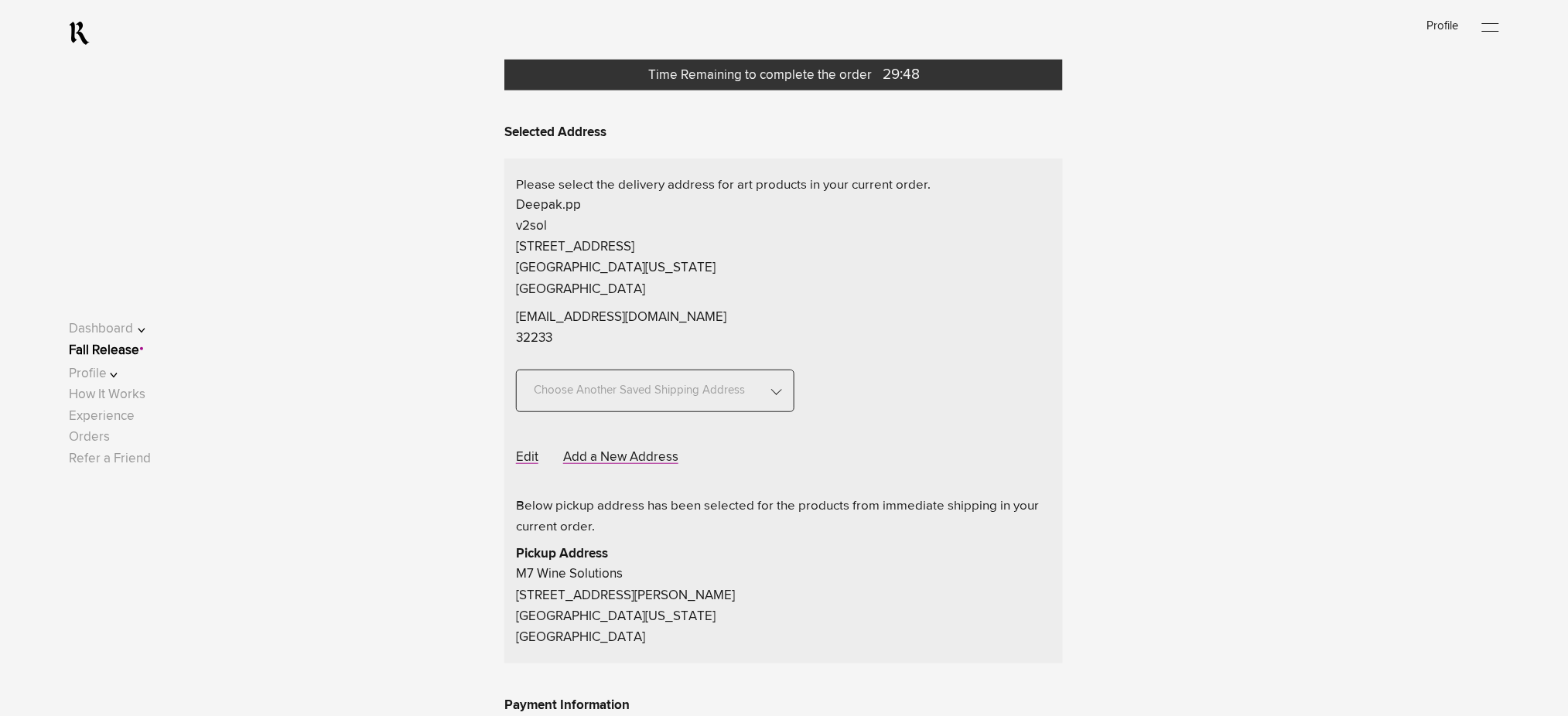
scroll to position [206, 0]
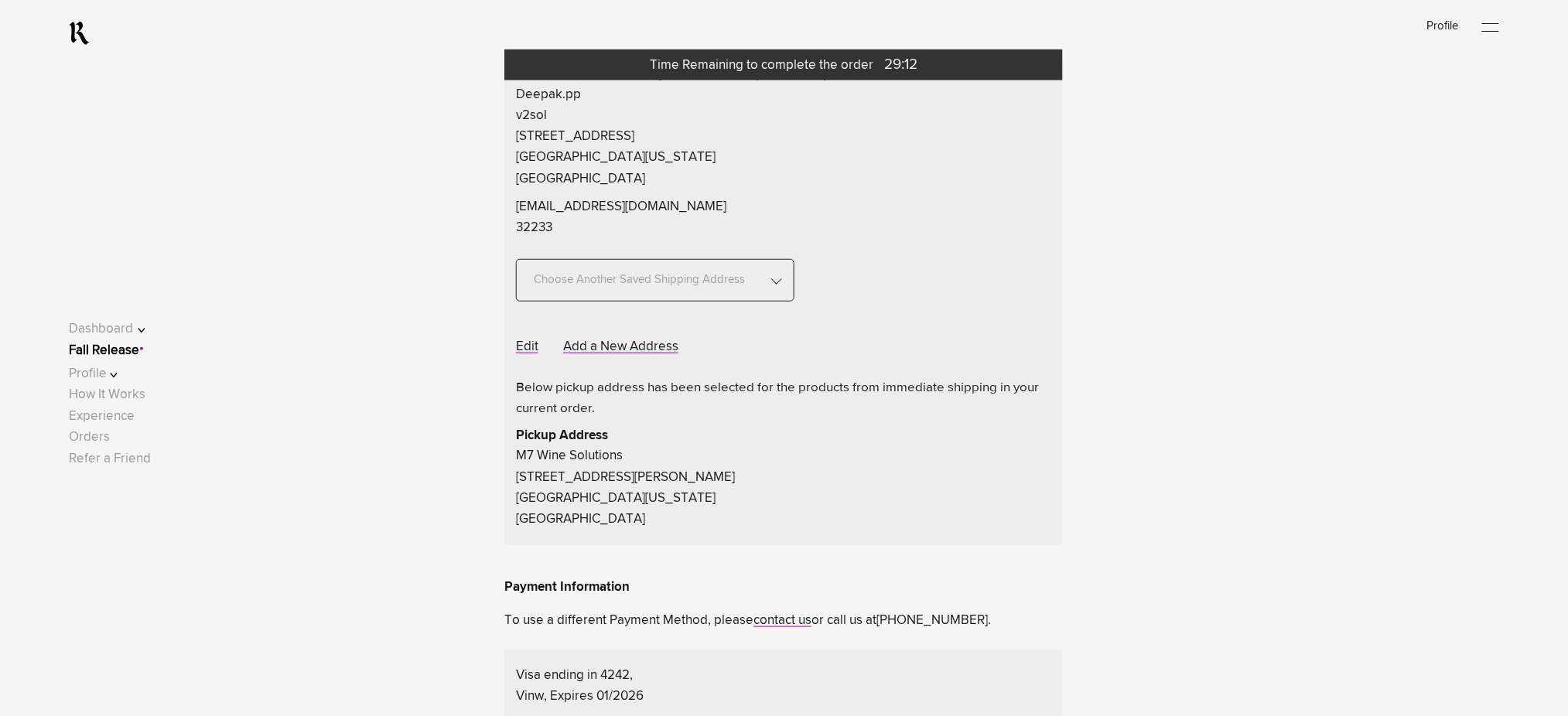
scroll to position [310, 0]
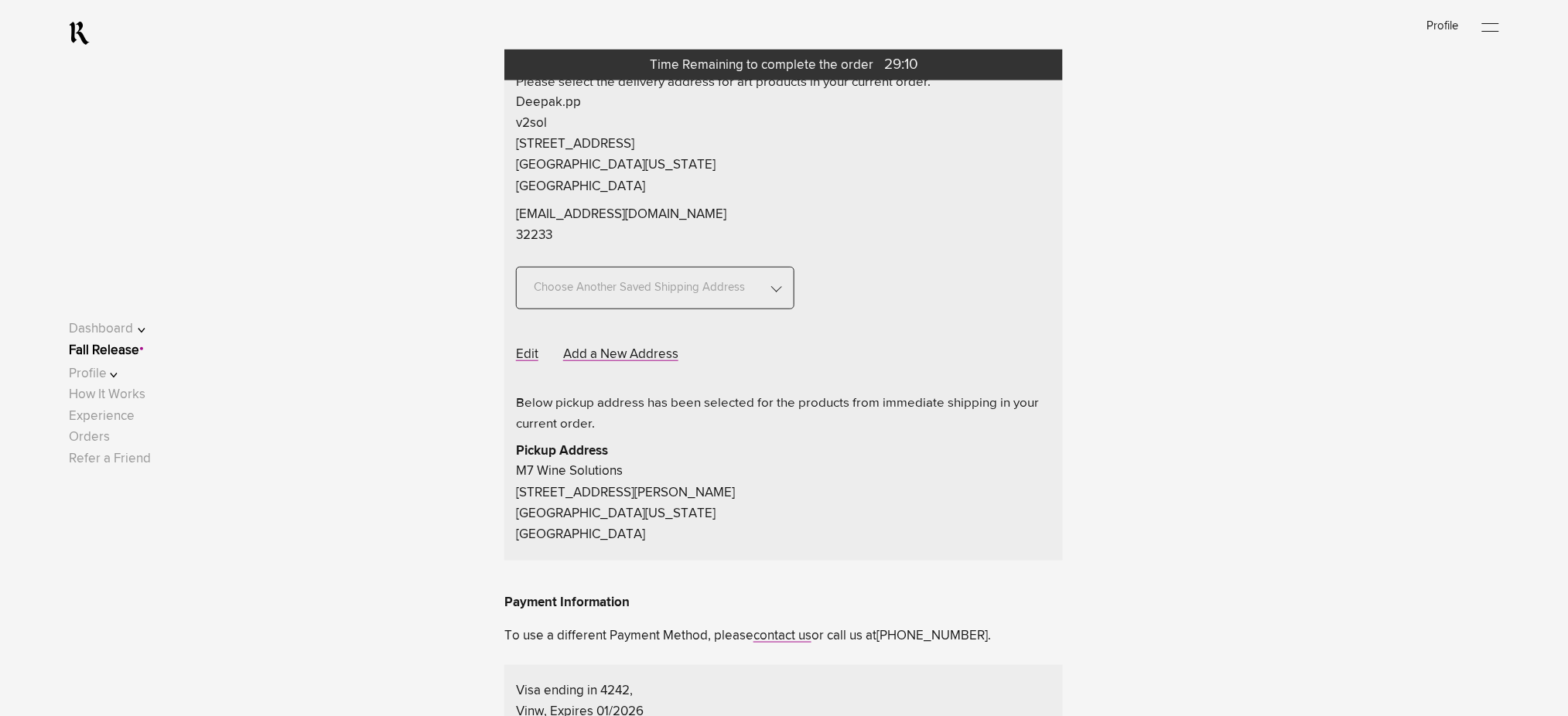
click at [629, 285] on span "Choose Another Saved Shipping Address" at bounding box center [639, 279] width 223 height 42
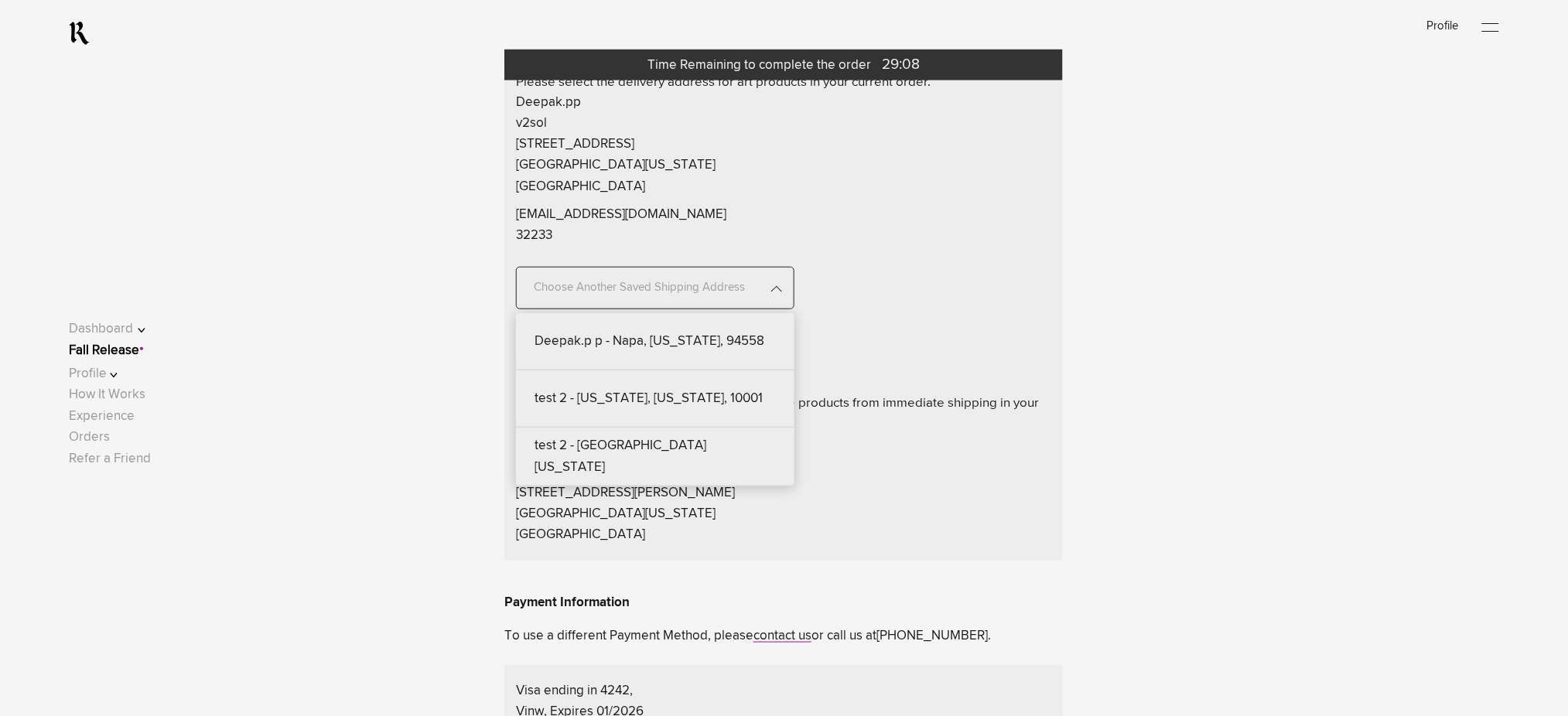
click at [470, 303] on div at bounding box center [784, 358] width 1568 height 716
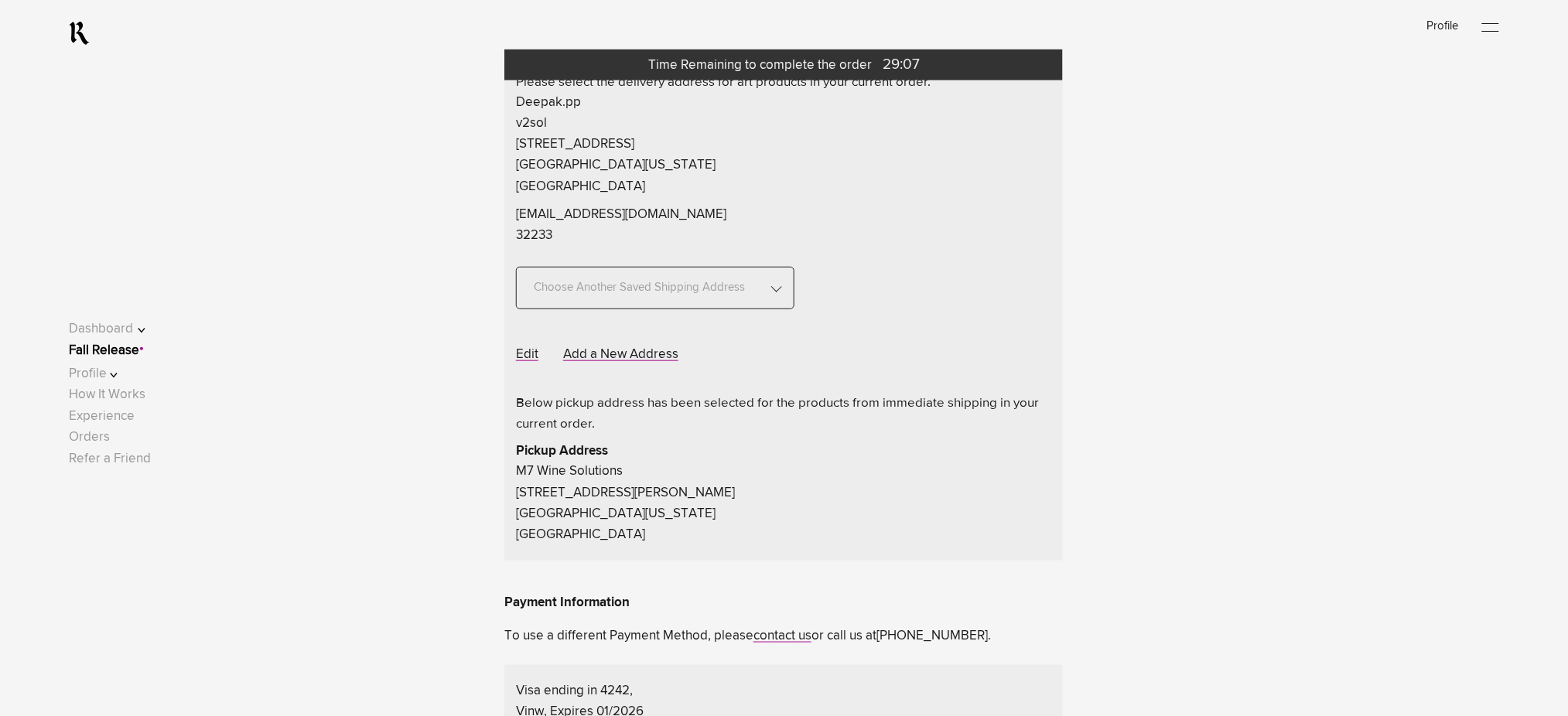
click at [130, 352] on link "Fall Release" at bounding box center [104, 350] width 71 height 13
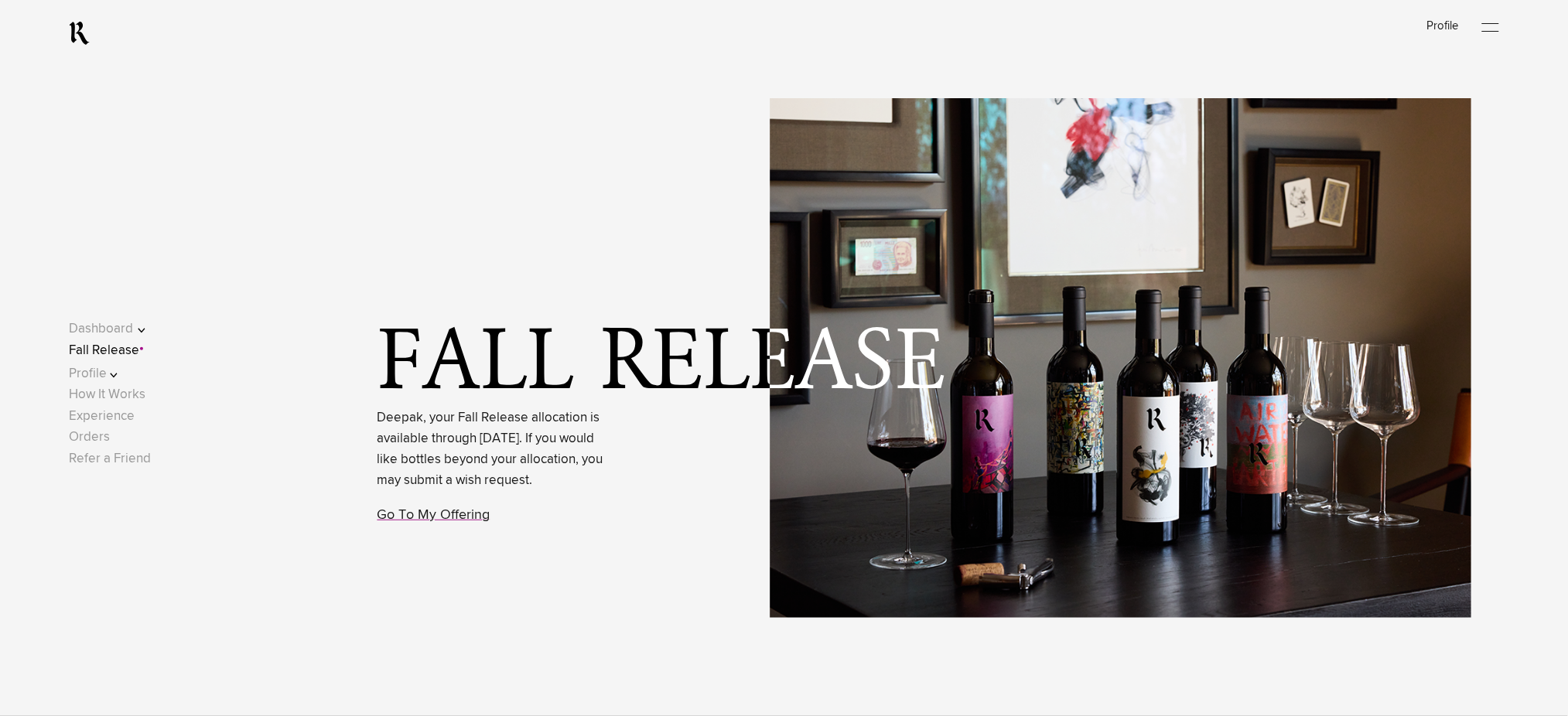
click at [132, 350] on link "Fall Release" at bounding box center [104, 350] width 71 height 13
click at [122, 368] on button "Profile" at bounding box center [118, 374] width 98 height 21
click at [121, 473] on link "Experience" at bounding box center [101, 476] width 66 height 13
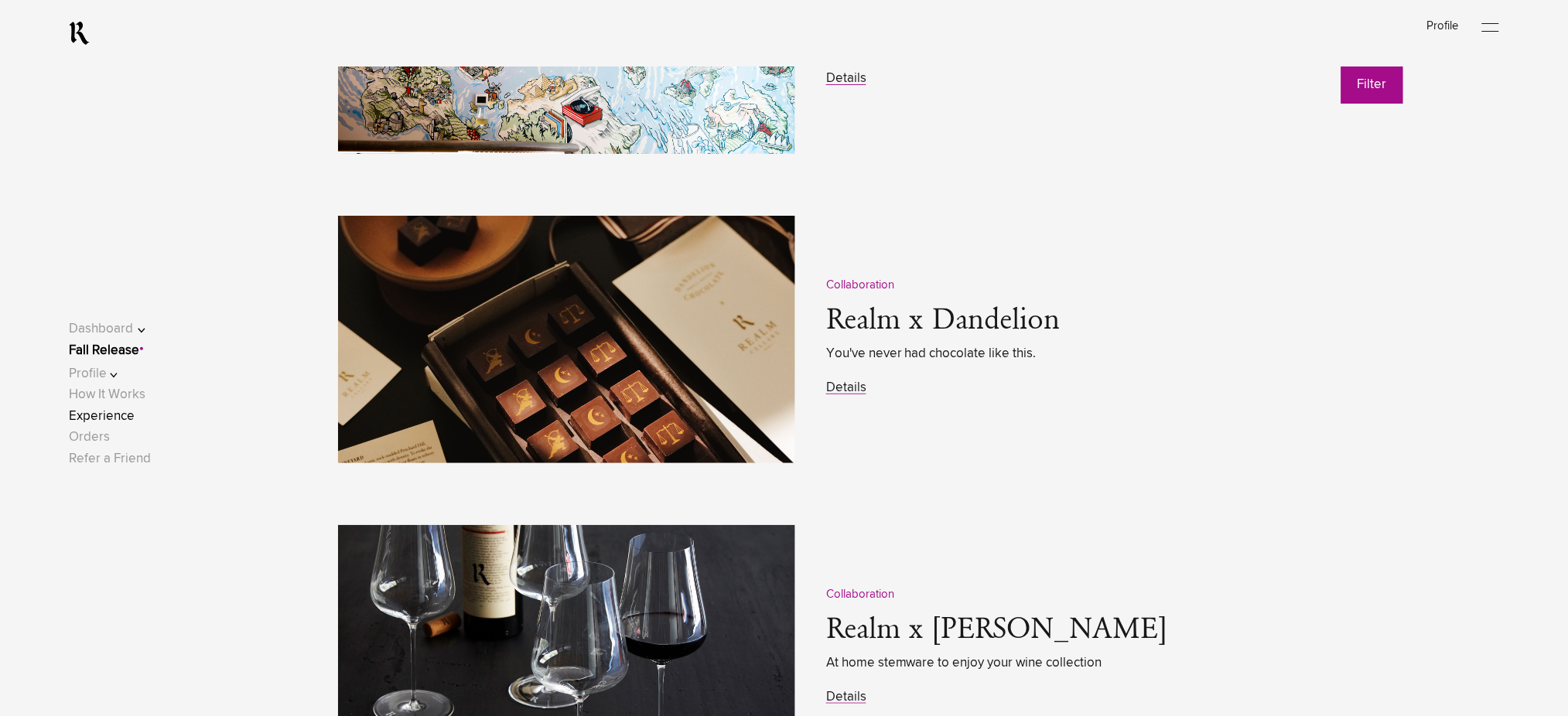
scroll to position [2167, 0]
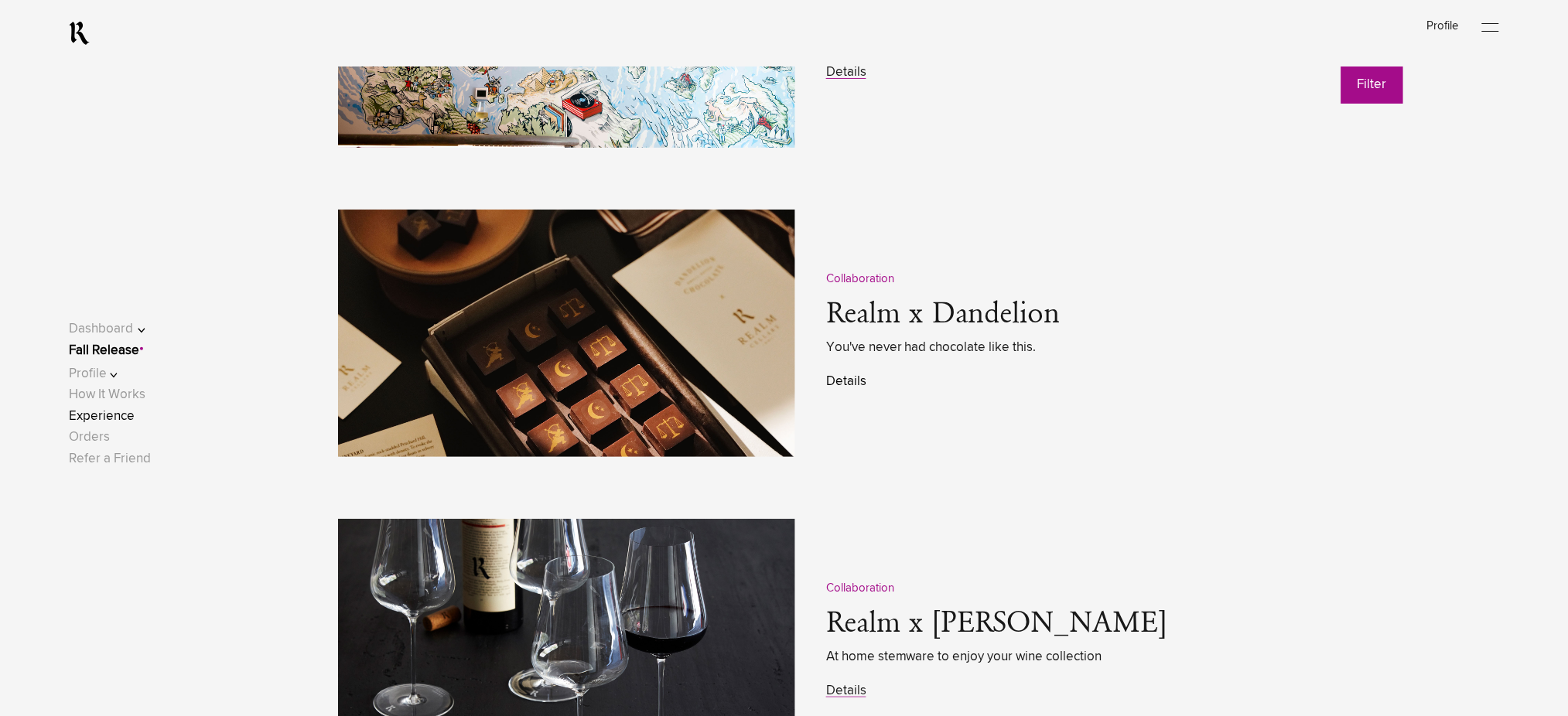
click at [851, 382] on link "Details" at bounding box center [845, 382] width 40 height 13
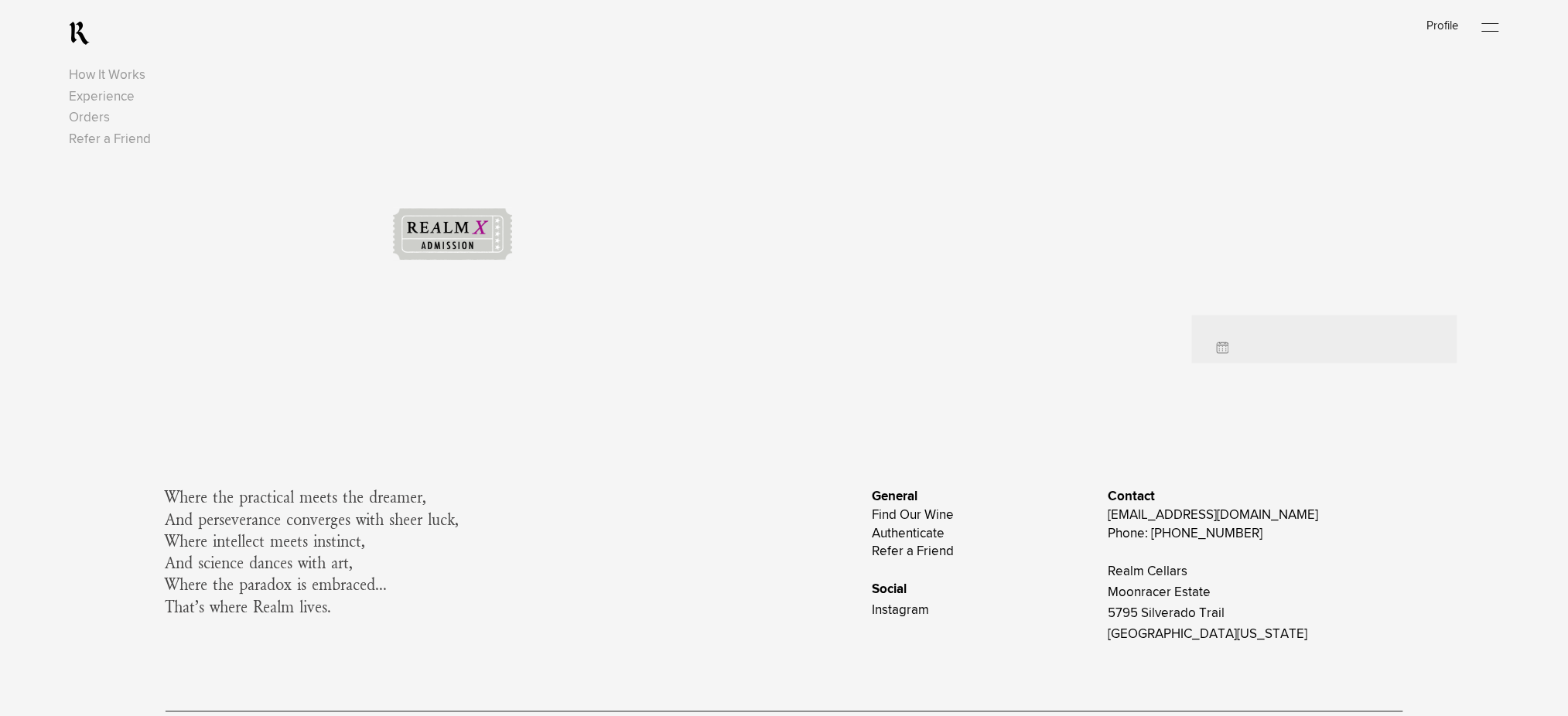
scroll to position [595, 0]
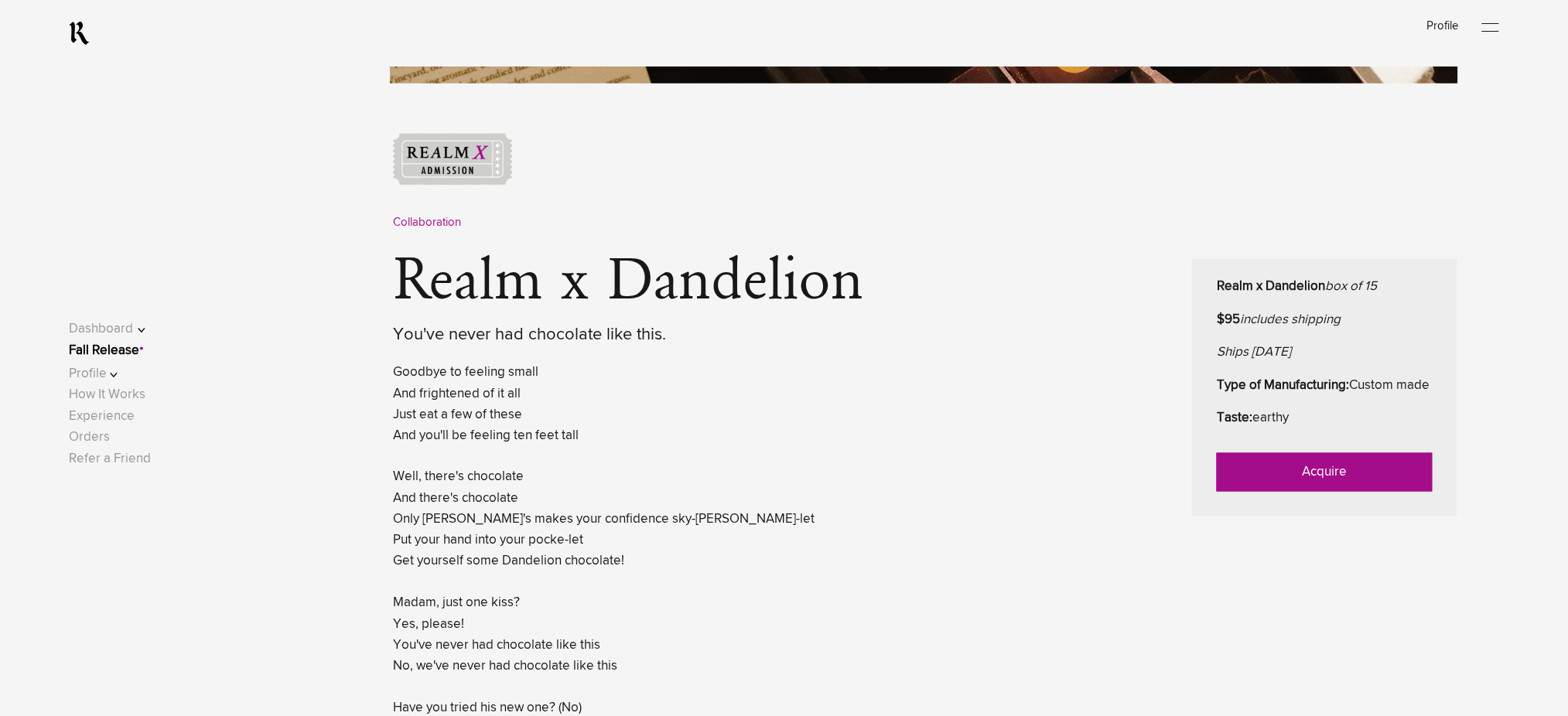
click at [1287, 486] on link "Acquire" at bounding box center [1323, 472] width 215 height 38
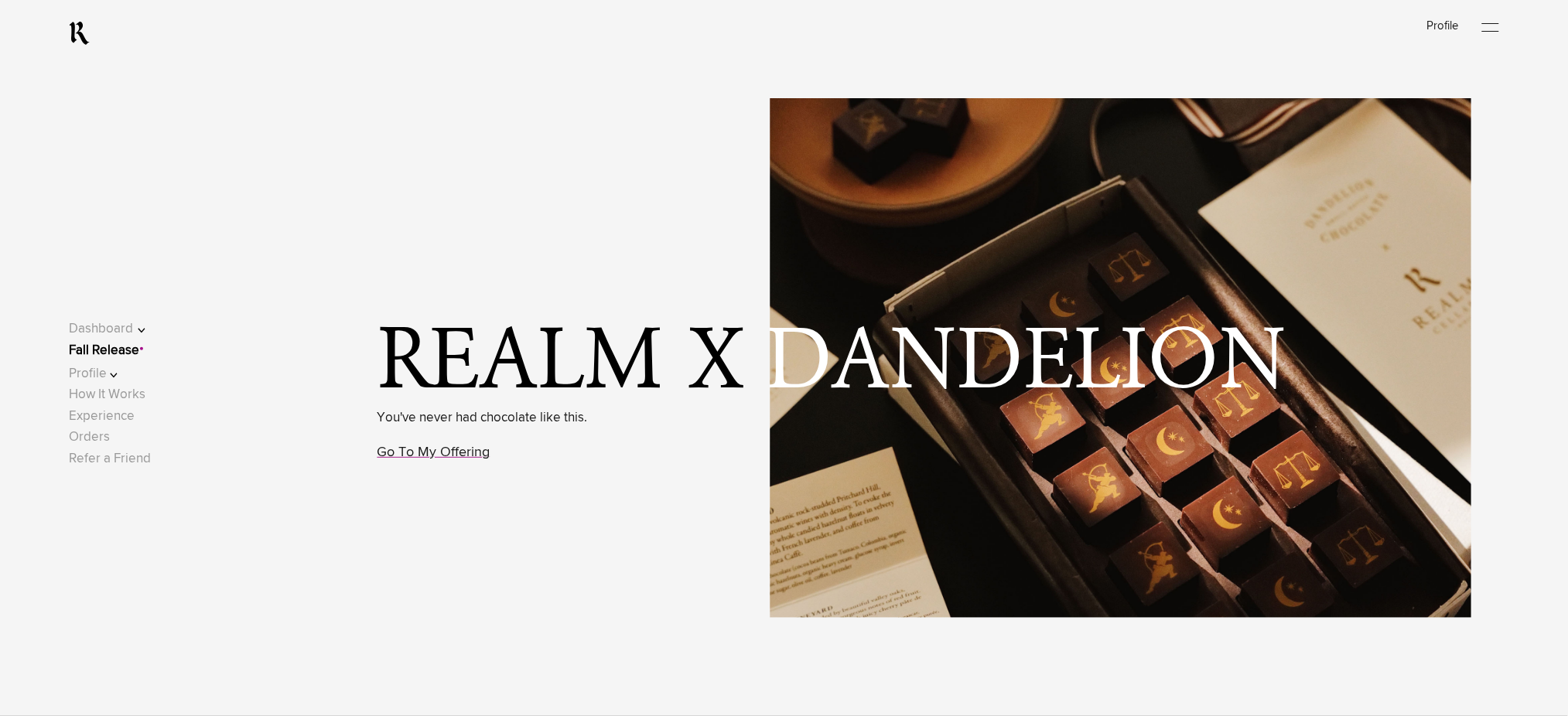
click at [453, 470] on span "You've never had chocolate like this. Go To My Offering" at bounding box center [483, 437] width 210 height 85
click at [450, 451] on link "Go To My Offering" at bounding box center [434, 452] width 113 height 14
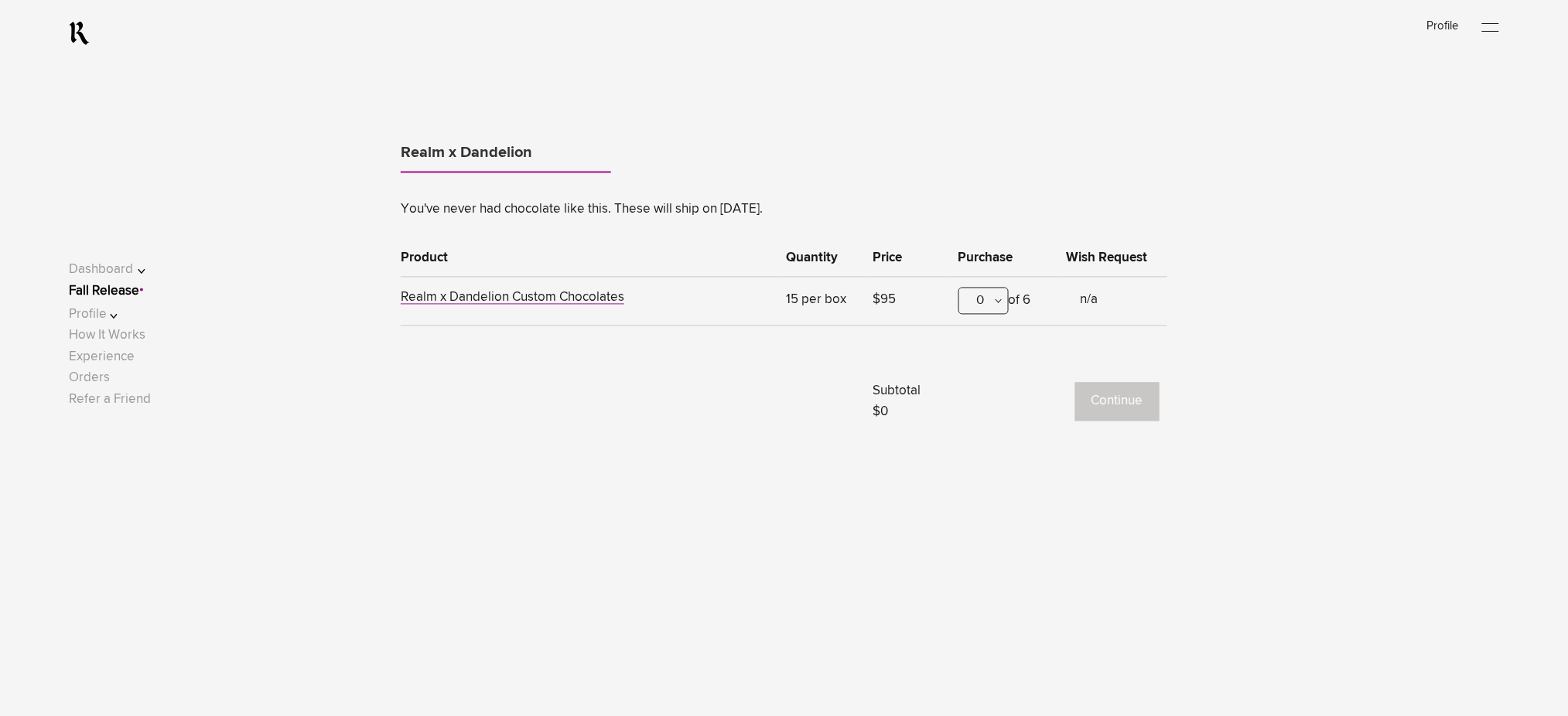
scroll to position [963, 0]
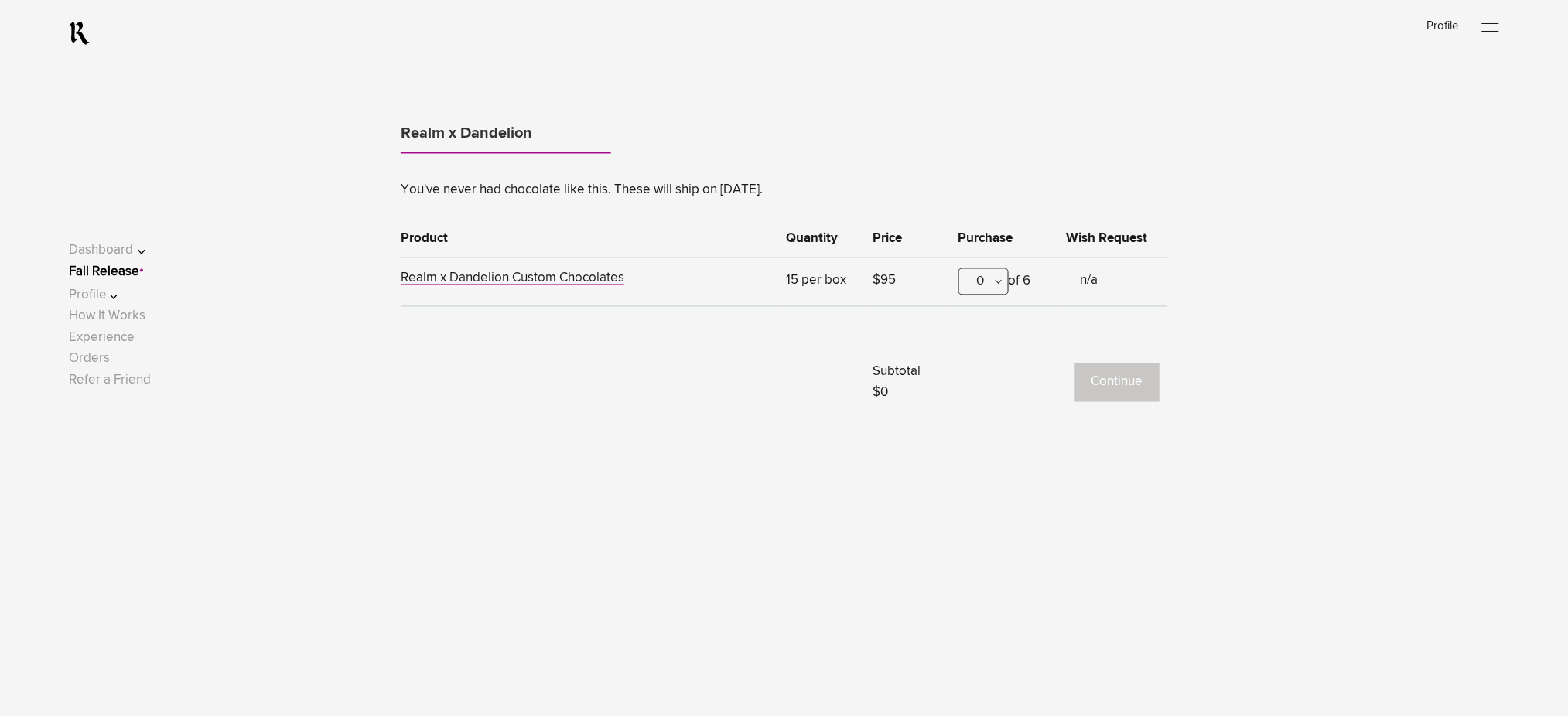
click at [984, 282] on div "0" at bounding box center [983, 282] width 50 height 28
click at [988, 357] on div "1" at bounding box center [984, 358] width 49 height 38
click at [1114, 386] on button "Continue" at bounding box center [1118, 383] width 85 height 38
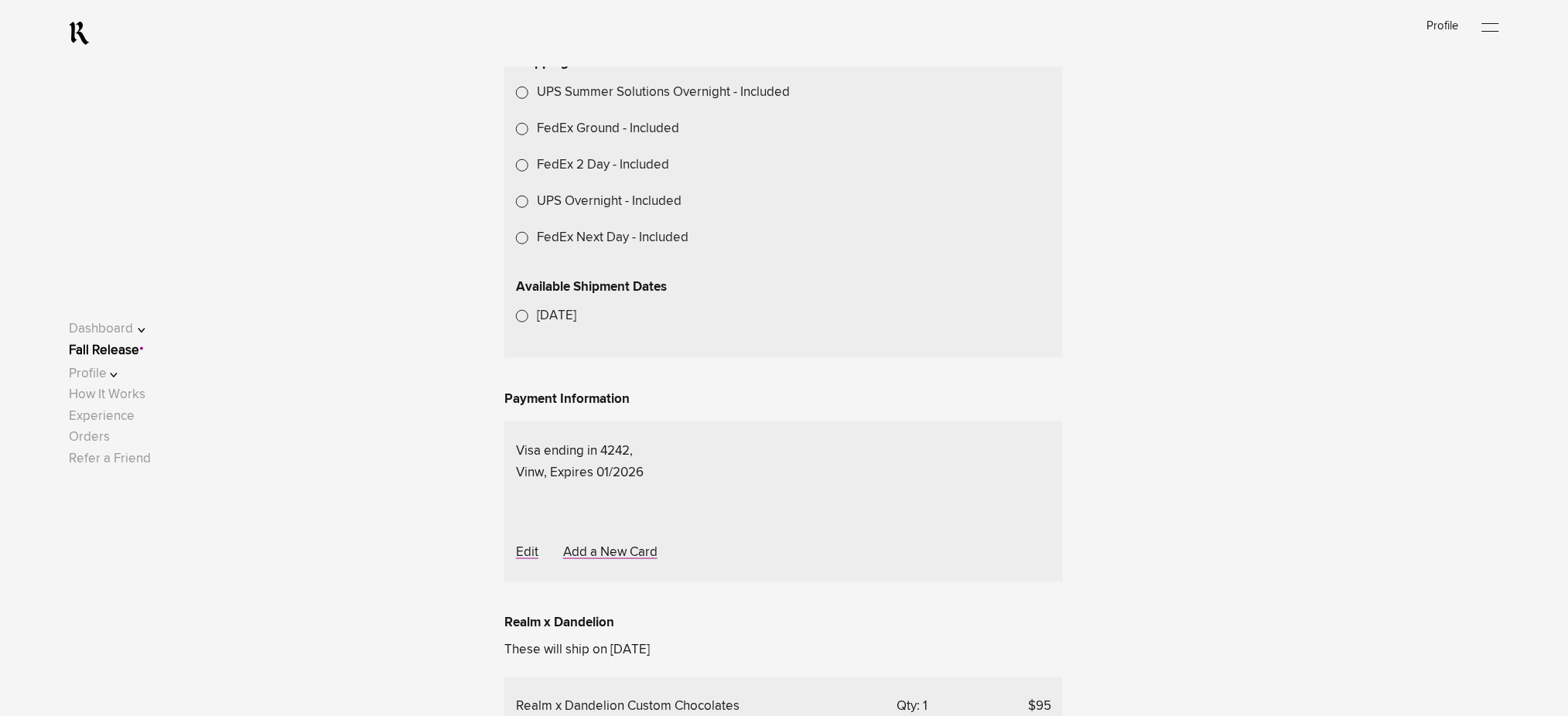
scroll to position [515, 0]
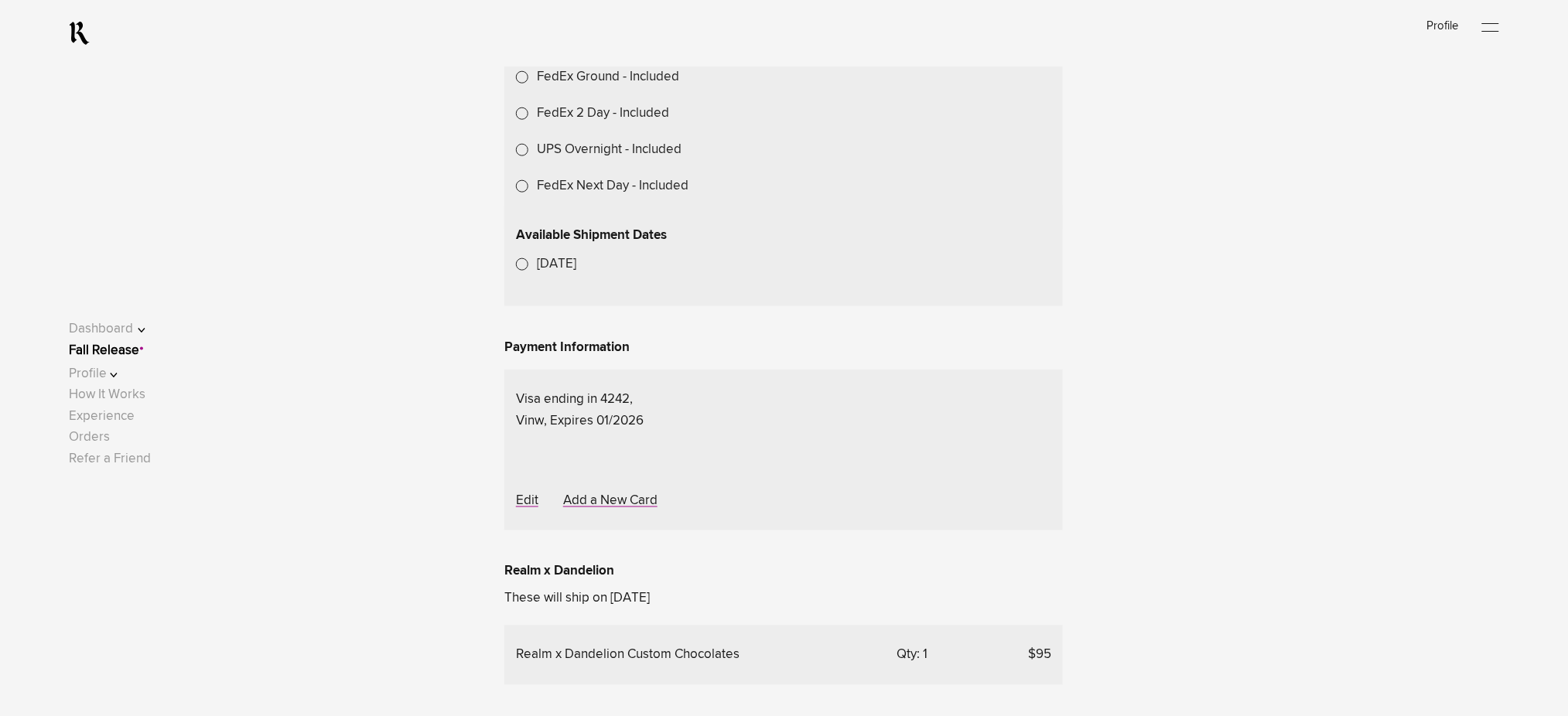
click at [140, 350] on link "Fall Release" at bounding box center [104, 350] width 71 height 13
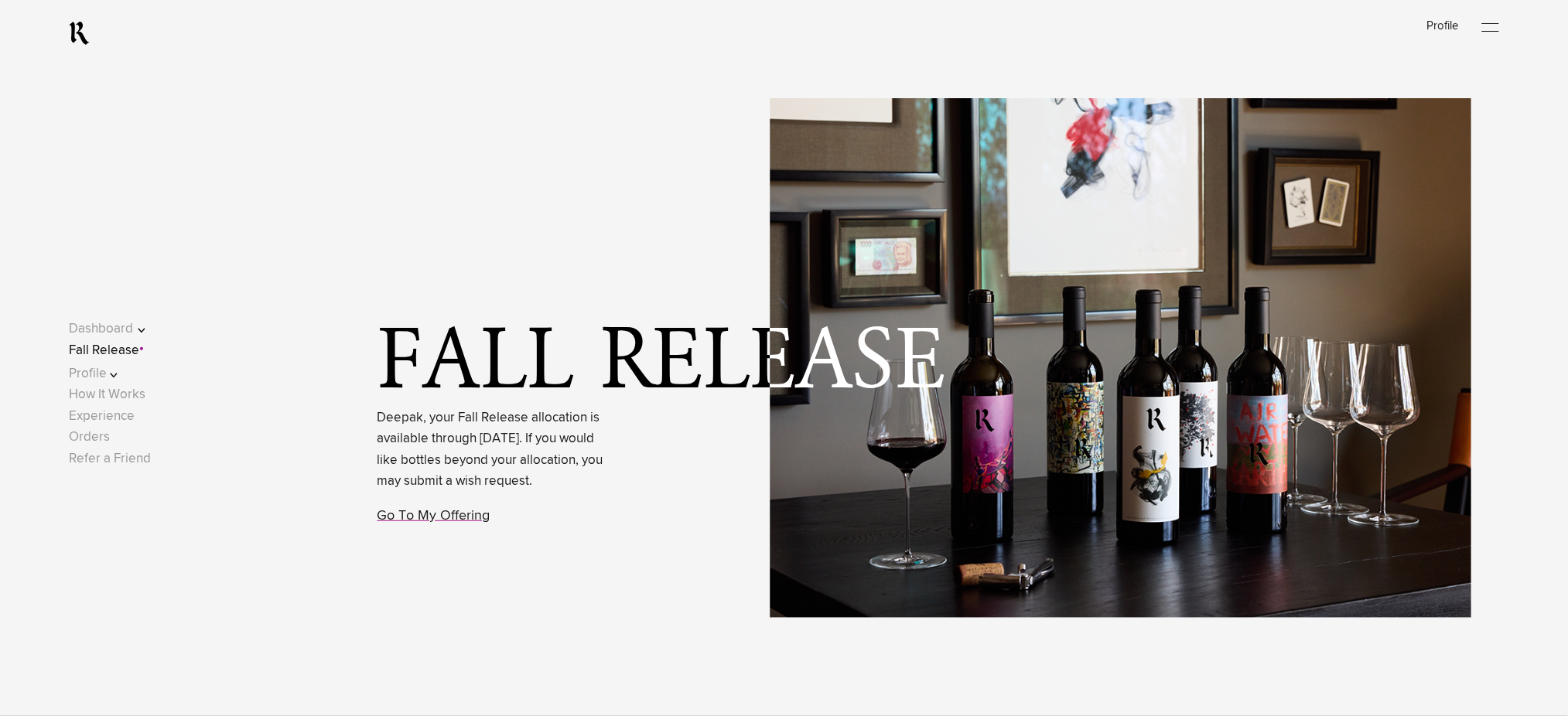
click at [113, 356] on link "Fall Release" at bounding box center [104, 350] width 71 height 13
click at [436, 523] on link "Go To My Offering" at bounding box center [434, 516] width 113 height 14
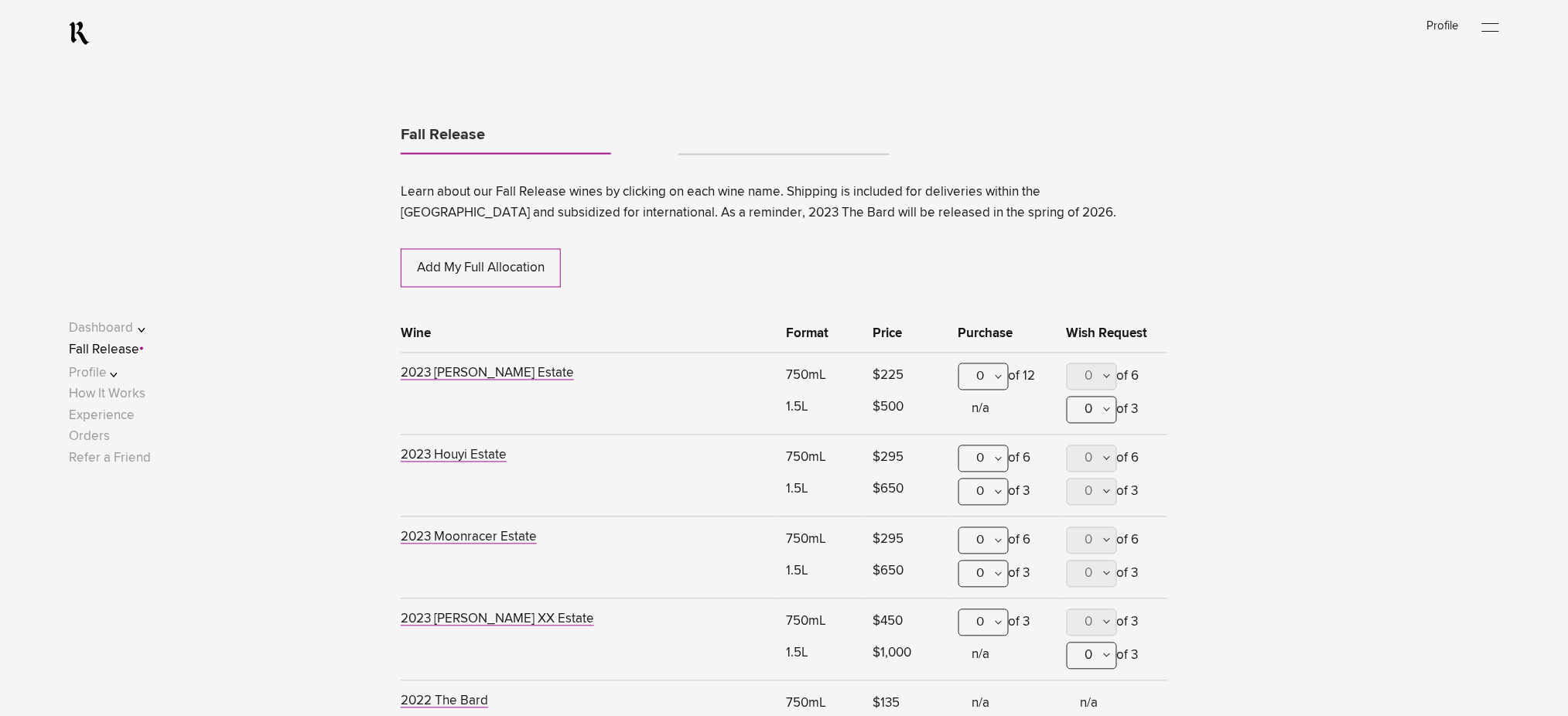
scroll to position [810, 0]
drag, startPoint x: 984, startPoint y: 372, endPoint x: 982, endPoint y: 408, distance: 36.1
click at [984, 372] on div "0" at bounding box center [983, 377] width 50 height 28
drag, startPoint x: 975, startPoint y: 450, endPoint x: 768, endPoint y: 275, distance: 271.1
click at [974, 450] on div "1" at bounding box center [984, 452] width 49 height 38
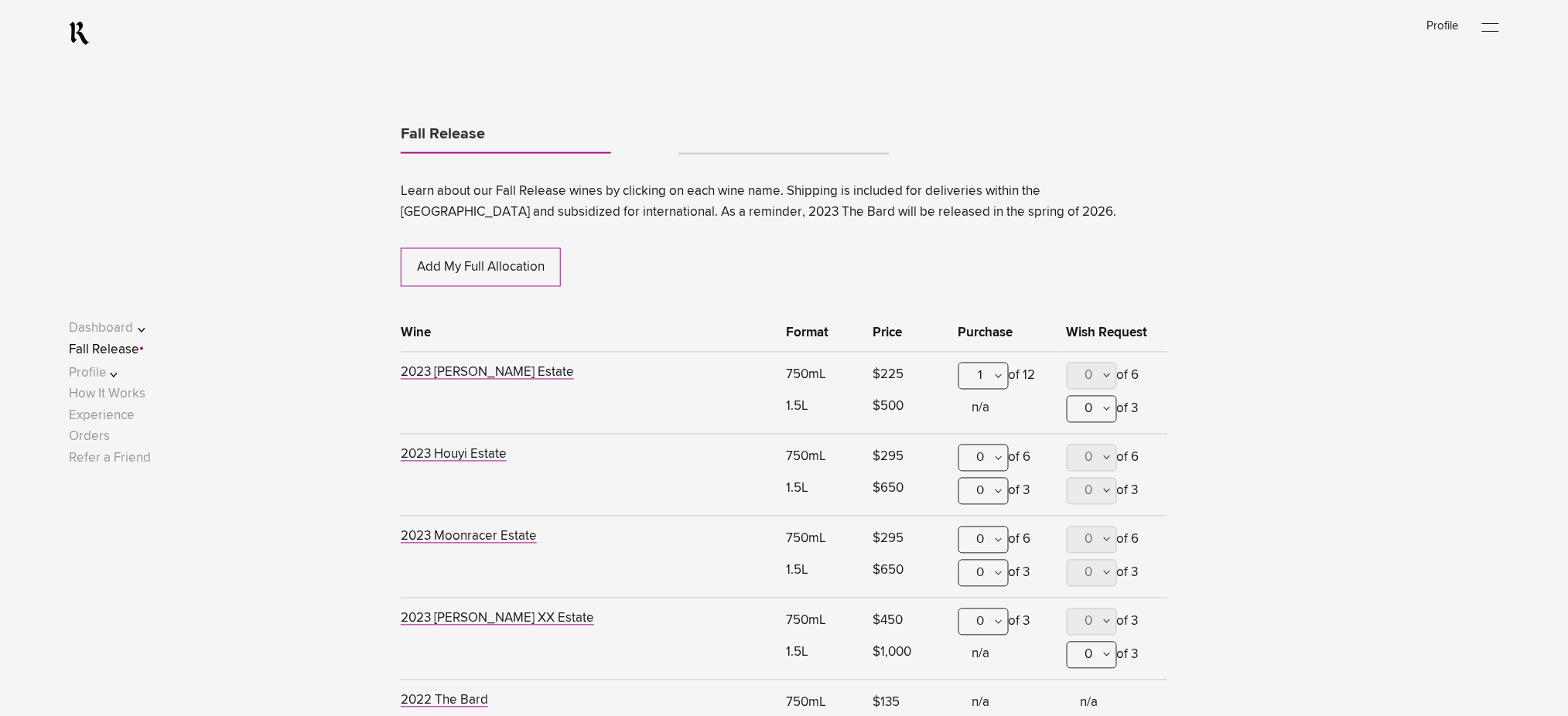
click at [716, 146] on link "Tabs" at bounding box center [784, 147] width 210 height 13
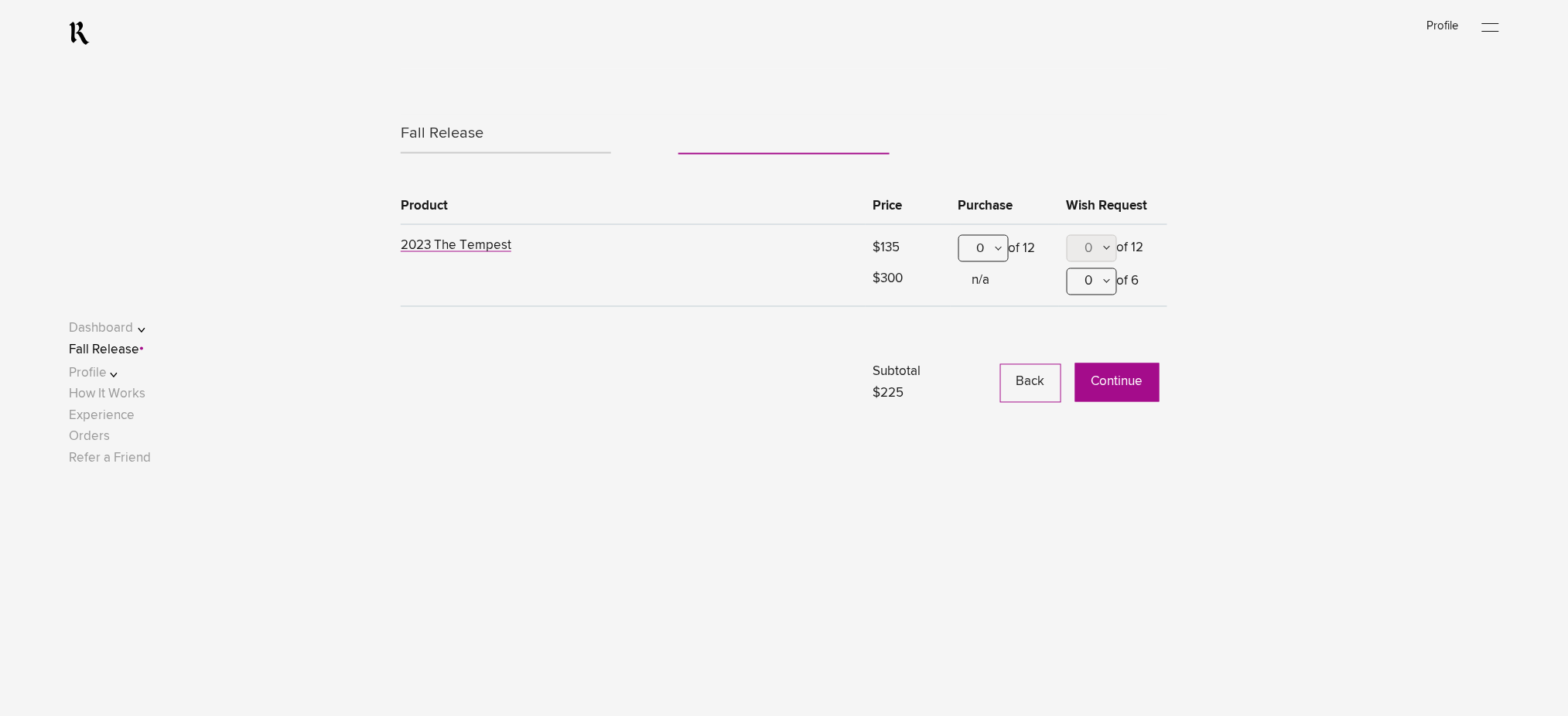
click at [1110, 383] on button "Continue" at bounding box center [1118, 383] width 85 height 38
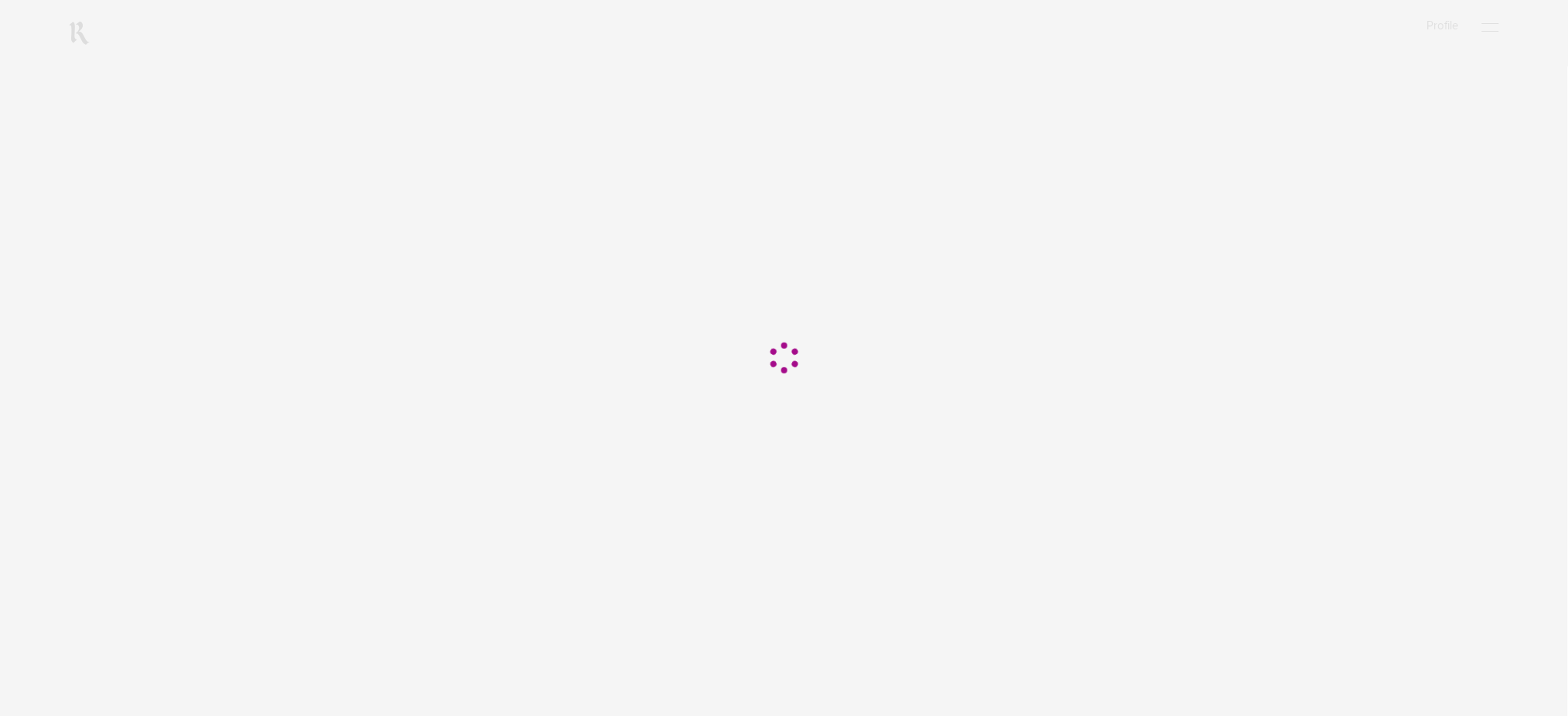
scroll to position [324, 0]
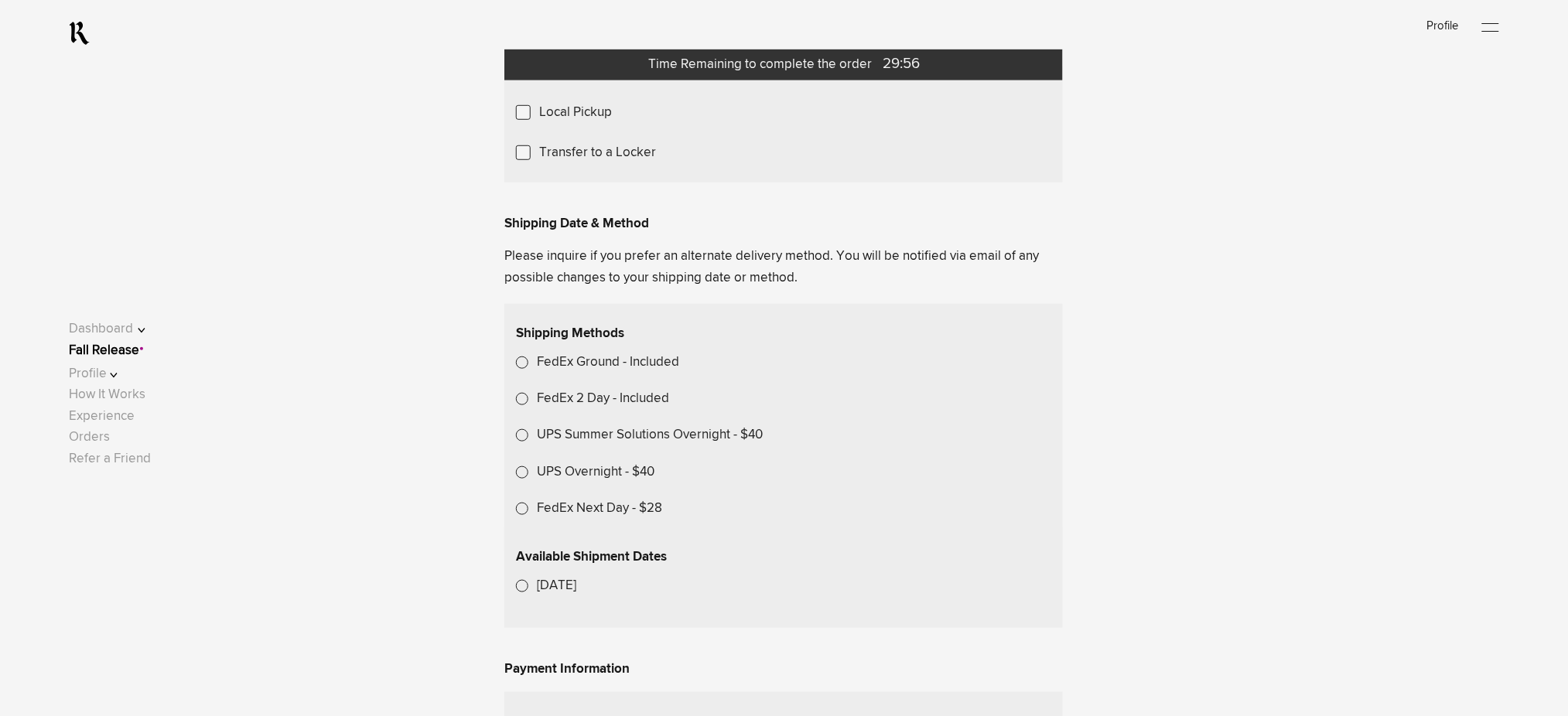
click at [576, 123] on label "Local Pickup" at bounding box center [575, 112] width 73 height 21
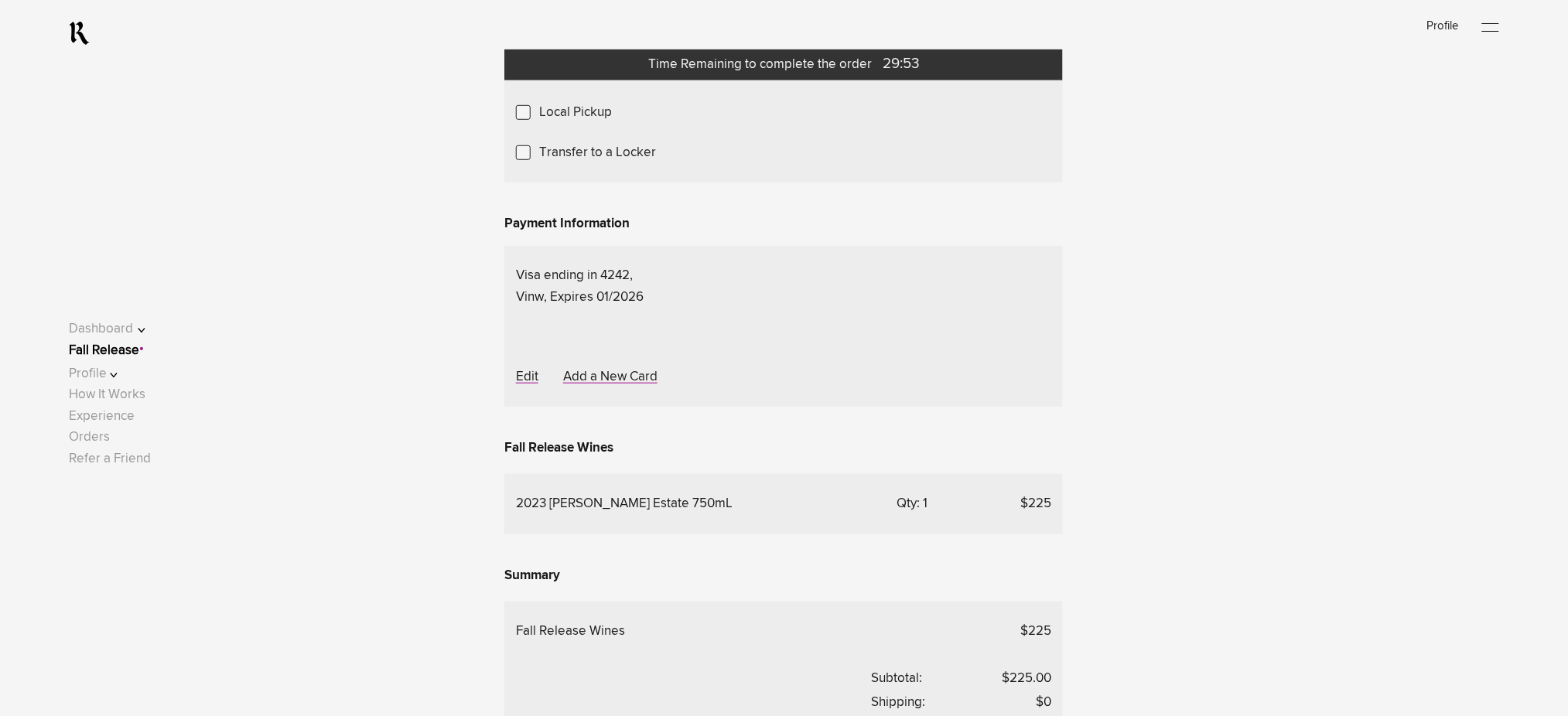
click at [0, 0] on div "M7 Wine Solutions - $0" at bounding box center [0, 0] width 0 height 0
click at [0, 0] on div at bounding box center [0, 0] width 0 height 0
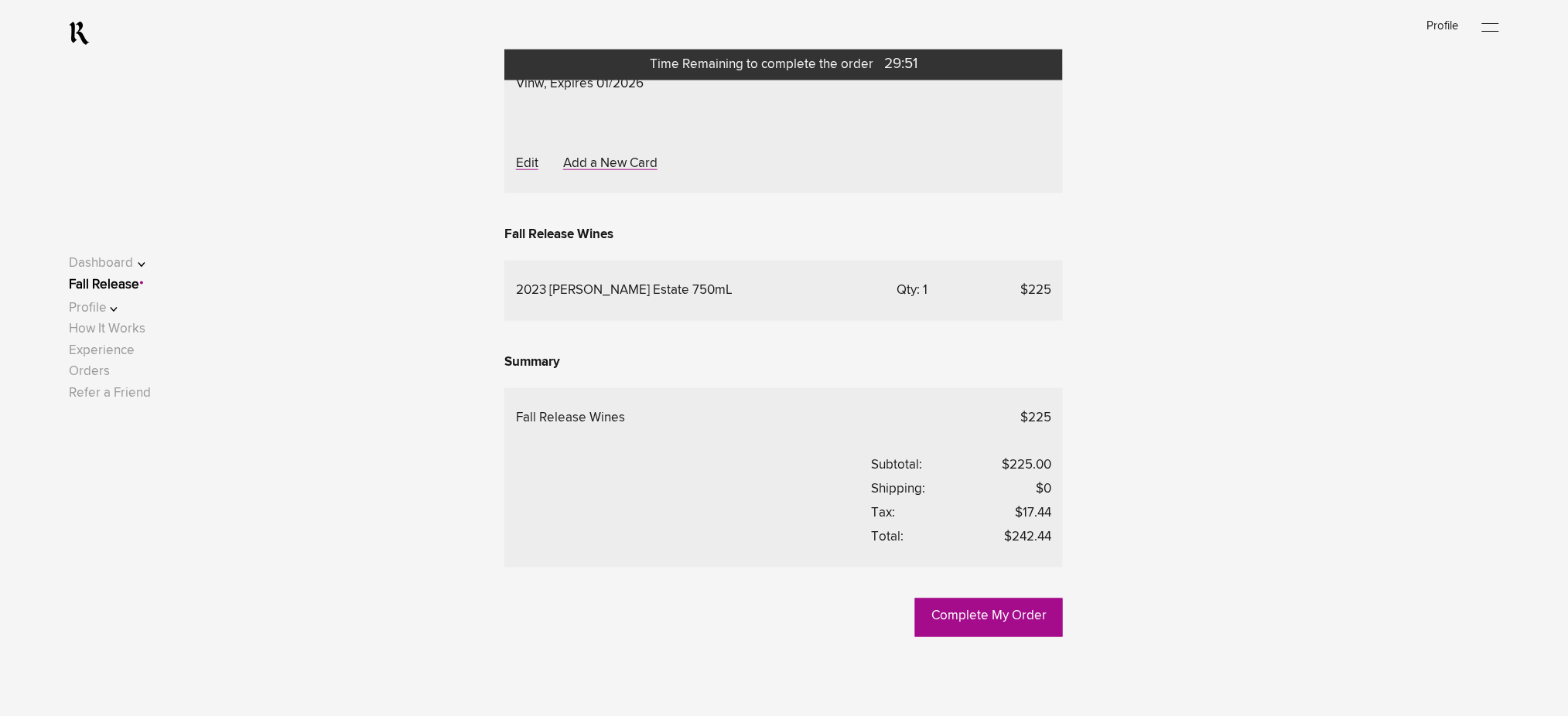
scroll to position [839, 0]
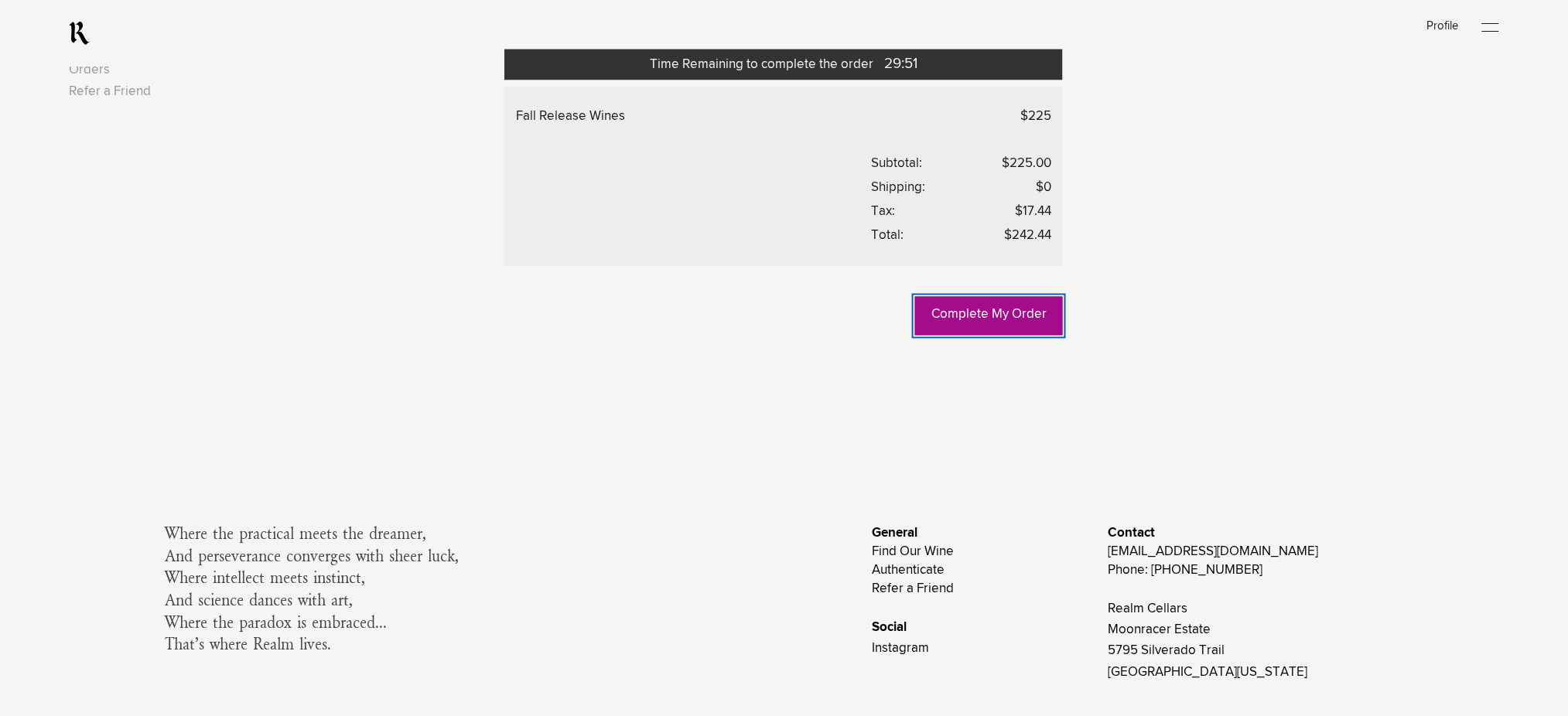
click at [1020, 335] on link "Complete My Order" at bounding box center [989, 316] width 147 height 38
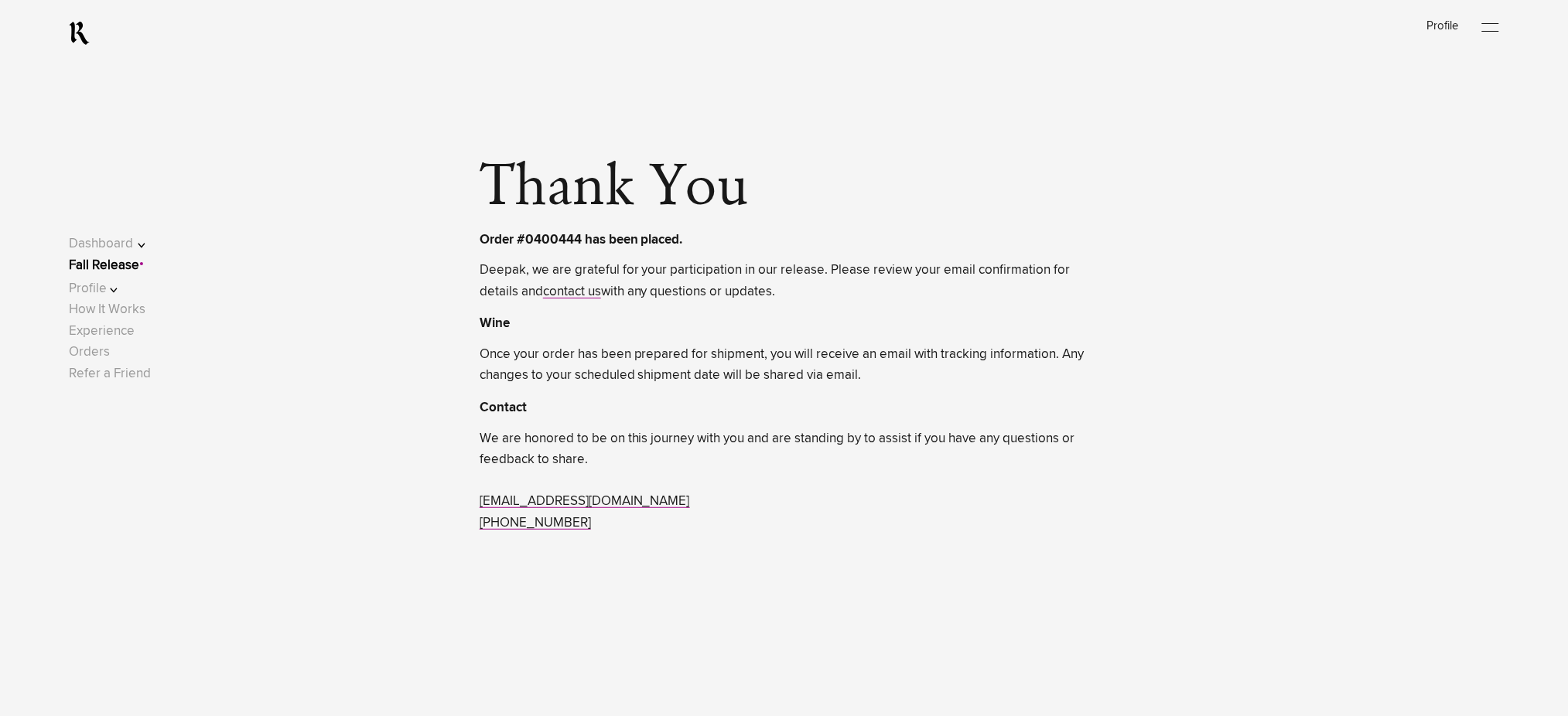
click at [121, 266] on link "Fall Release" at bounding box center [104, 266] width 71 height 13
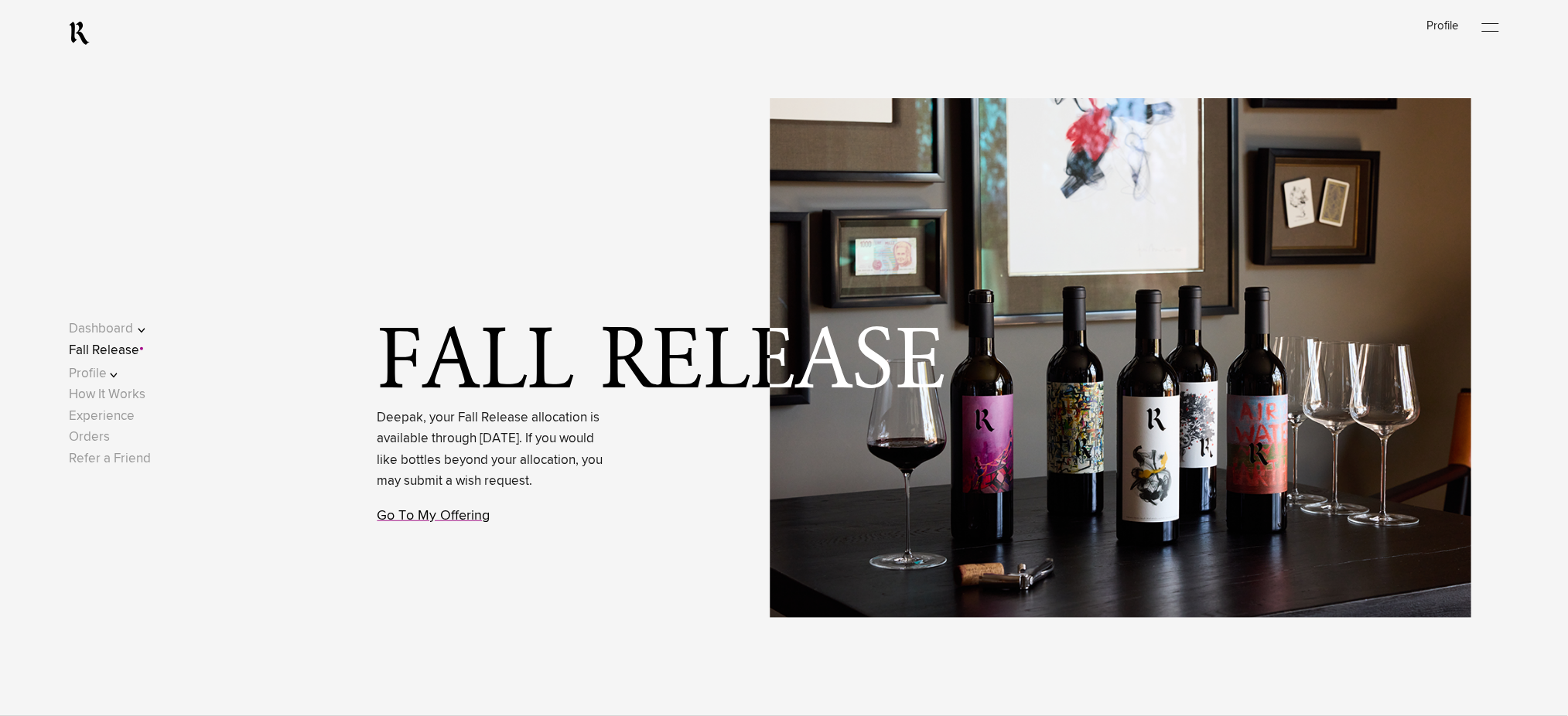
click at [454, 523] on link "Go To My Offering" at bounding box center [434, 516] width 113 height 14
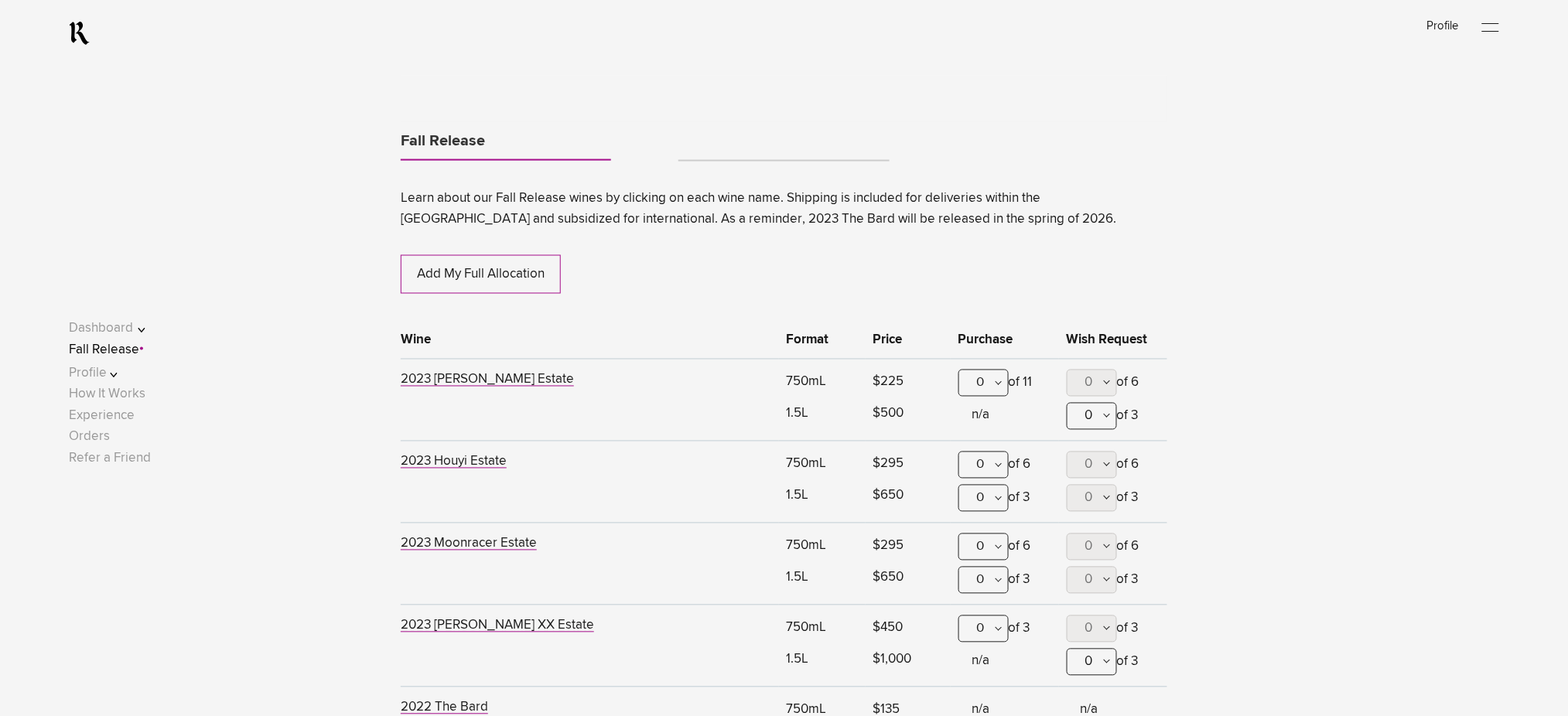
scroll to position [810, 0]
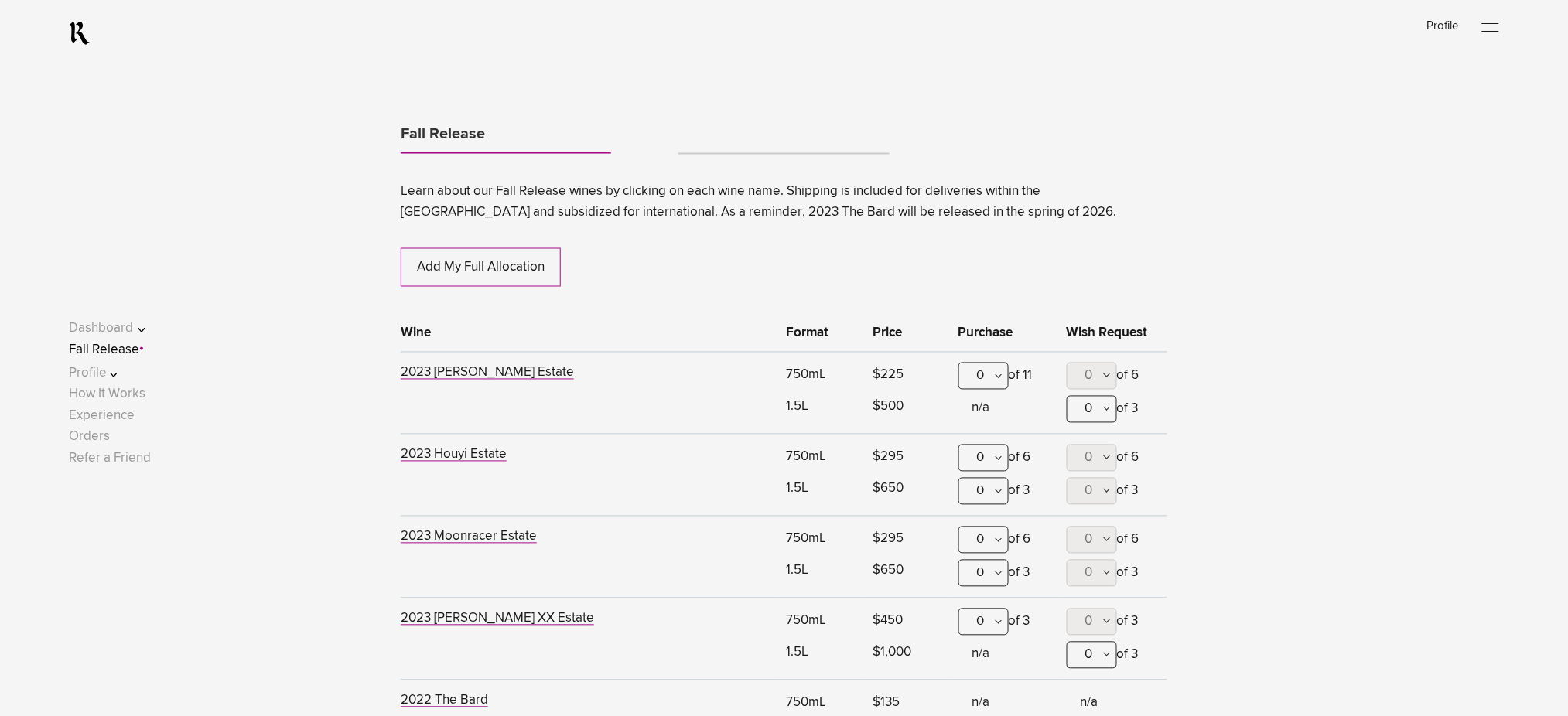
click at [720, 144] on link "Tabs" at bounding box center [784, 147] width 210 height 13
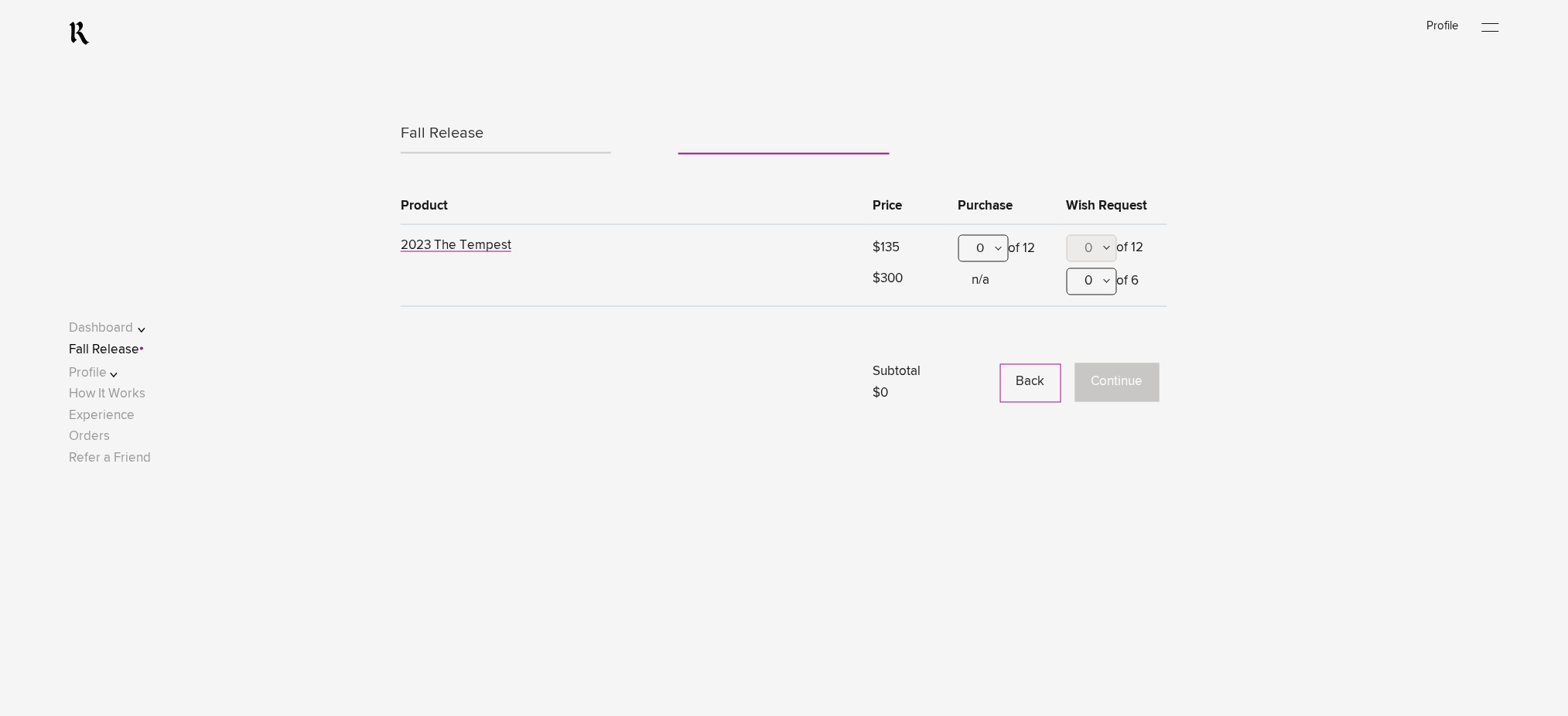
click at [979, 247] on div "0" at bounding box center [983, 249] width 50 height 28
click at [984, 323] on div "1" at bounding box center [984, 325] width 49 height 38
click at [1114, 393] on button "Continue" at bounding box center [1118, 383] width 85 height 38
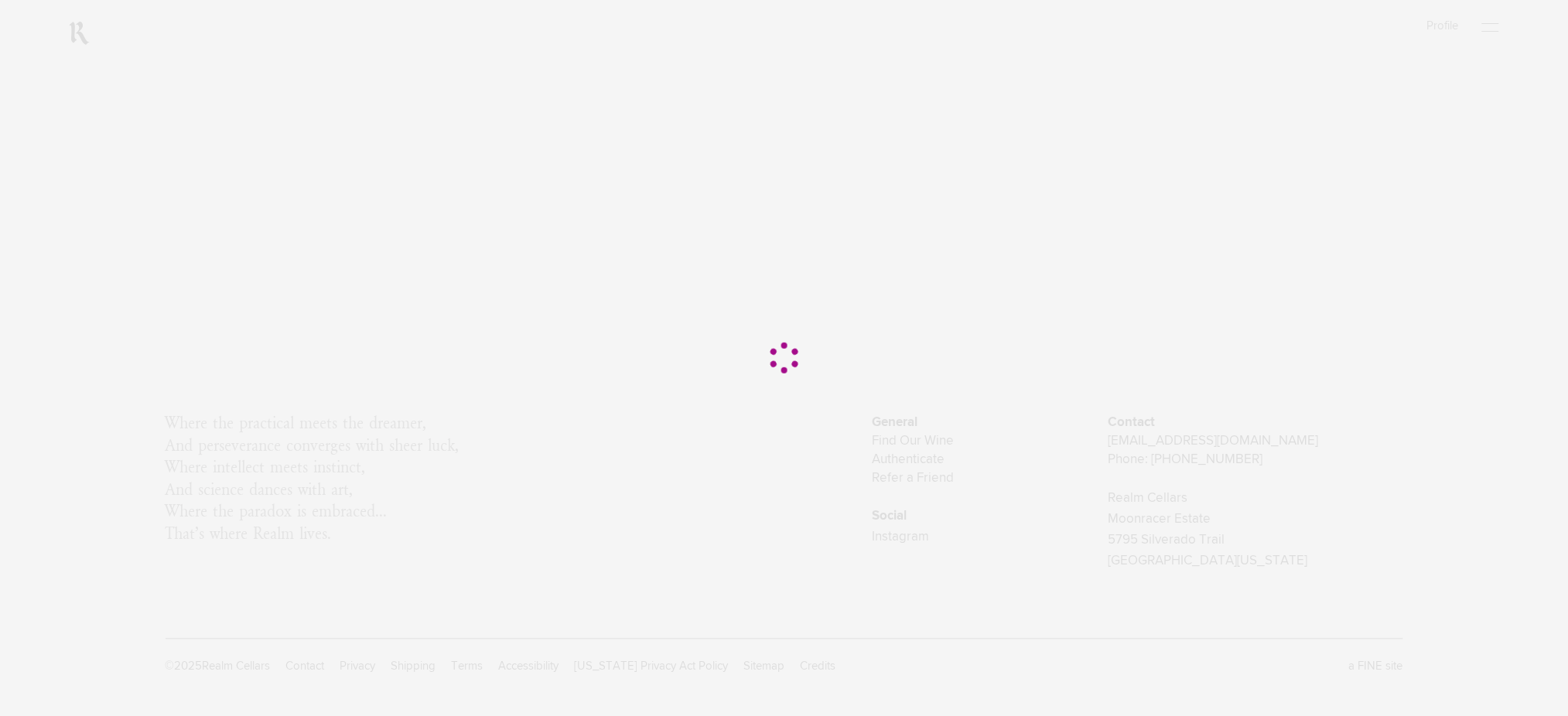
scroll to position [0, 0]
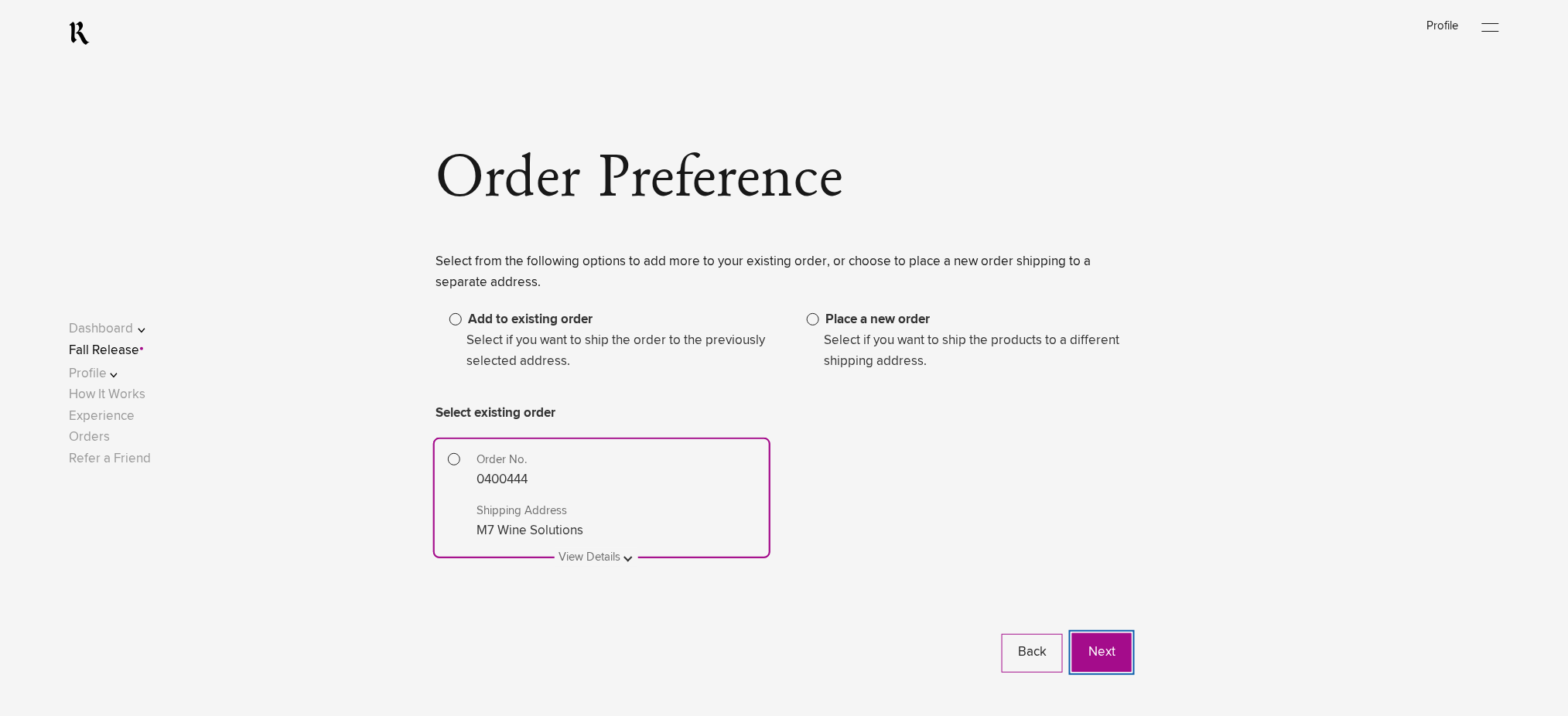
click at [1114, 647] on button "Next" at bounding box center [1101, 652] width 60 height 38
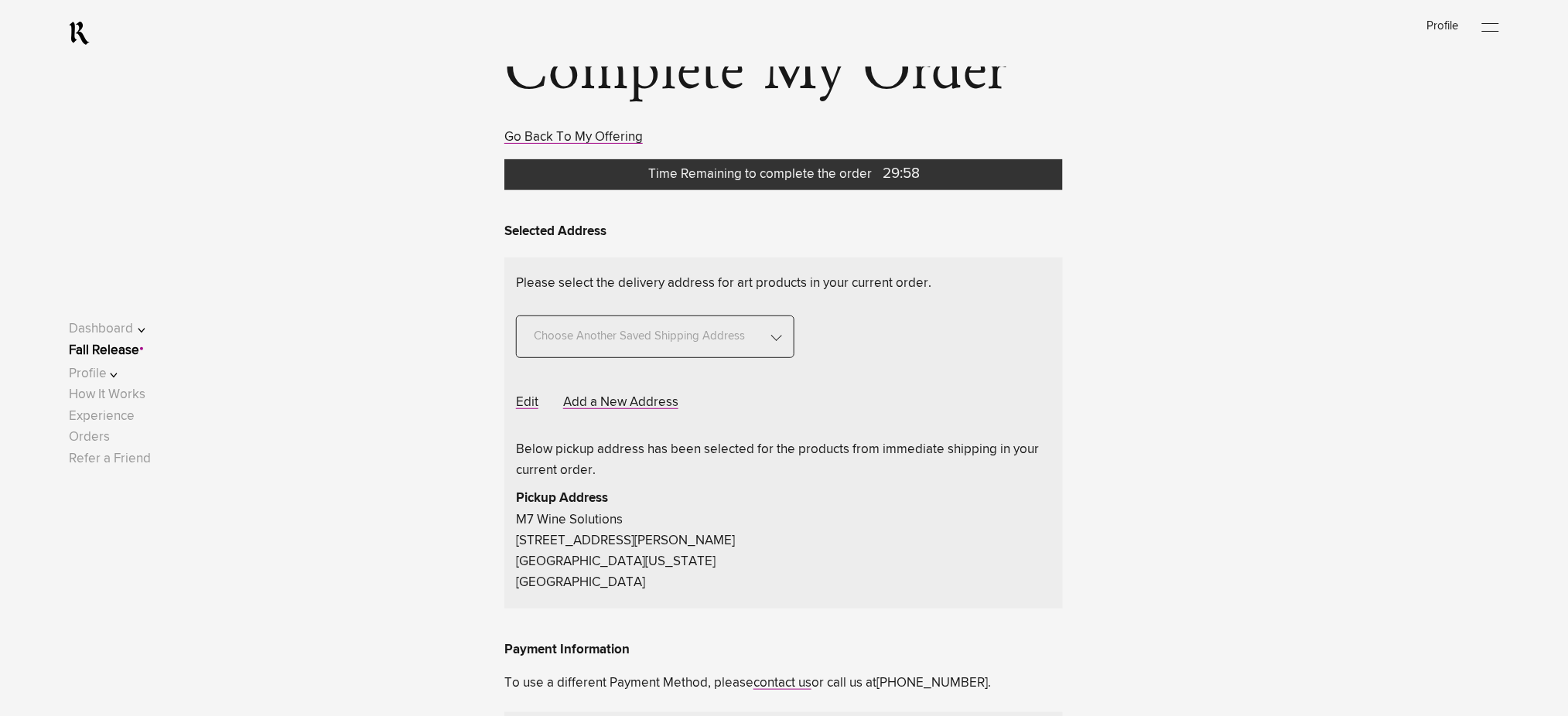
scroll to position [103, 0]
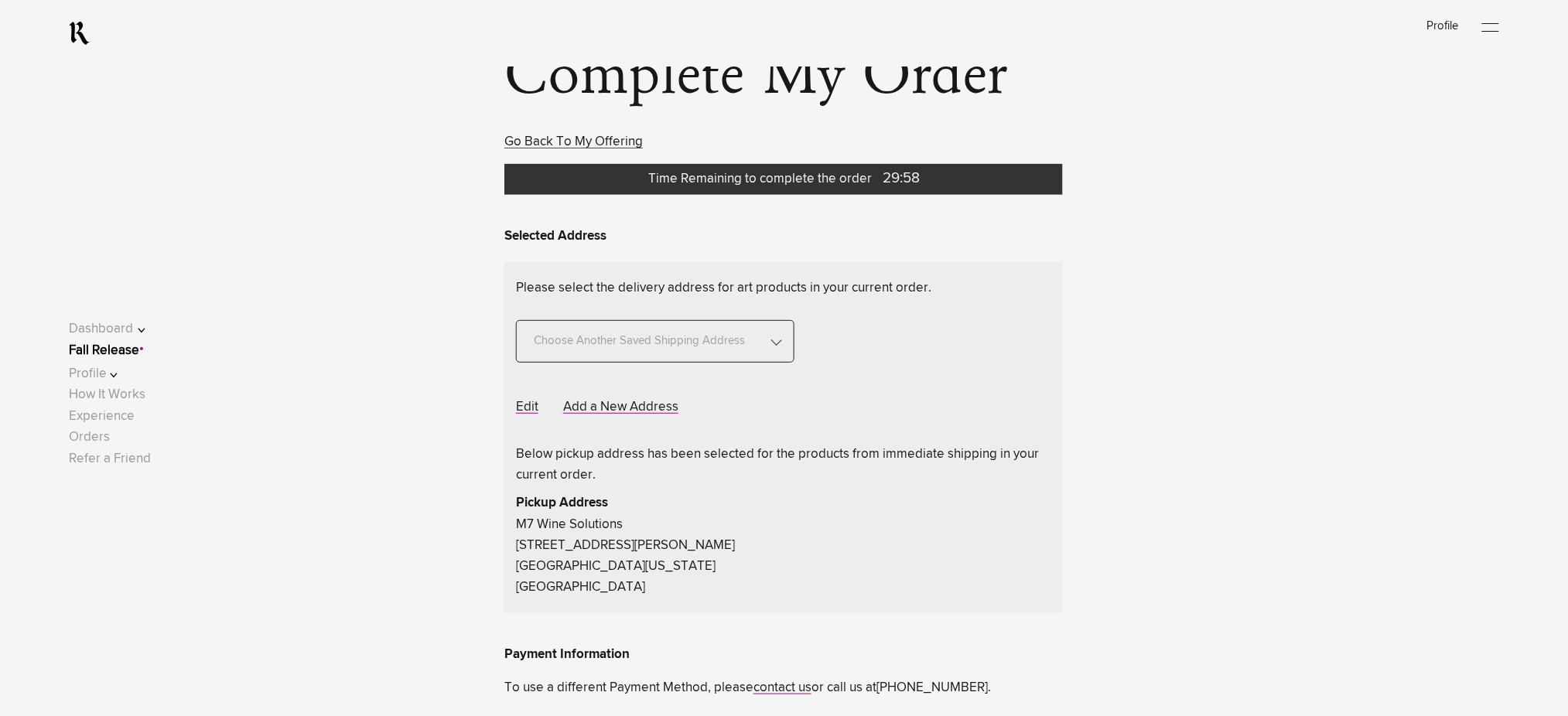
click at [782, 331] on div "Choose Another Saved Shipping Address" at bounding box center [655, 341] width 278 height 42
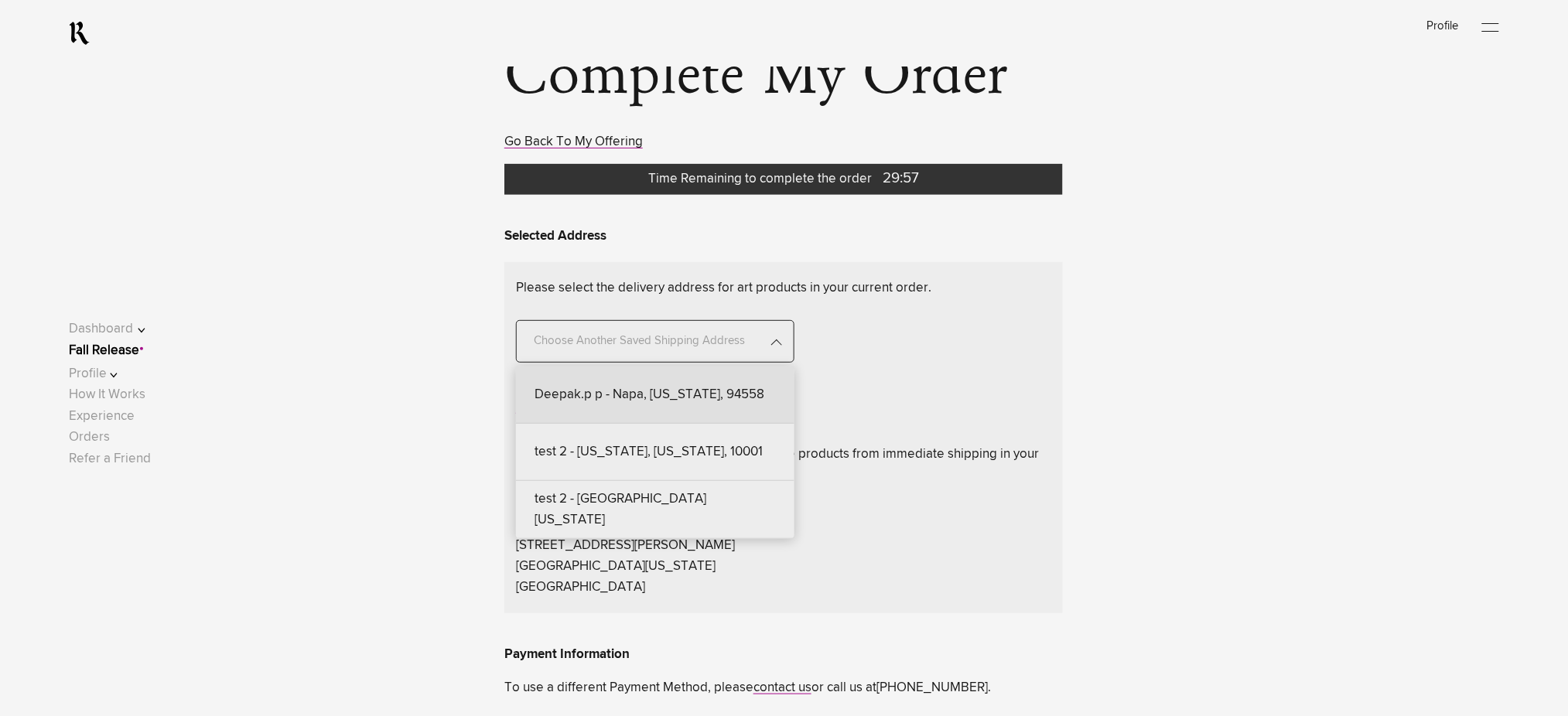
click at [724, 397] on div "Deepak.p p - Napa, [US_STATE], 94558" at bounding box center [655, 395] width 278 height 57
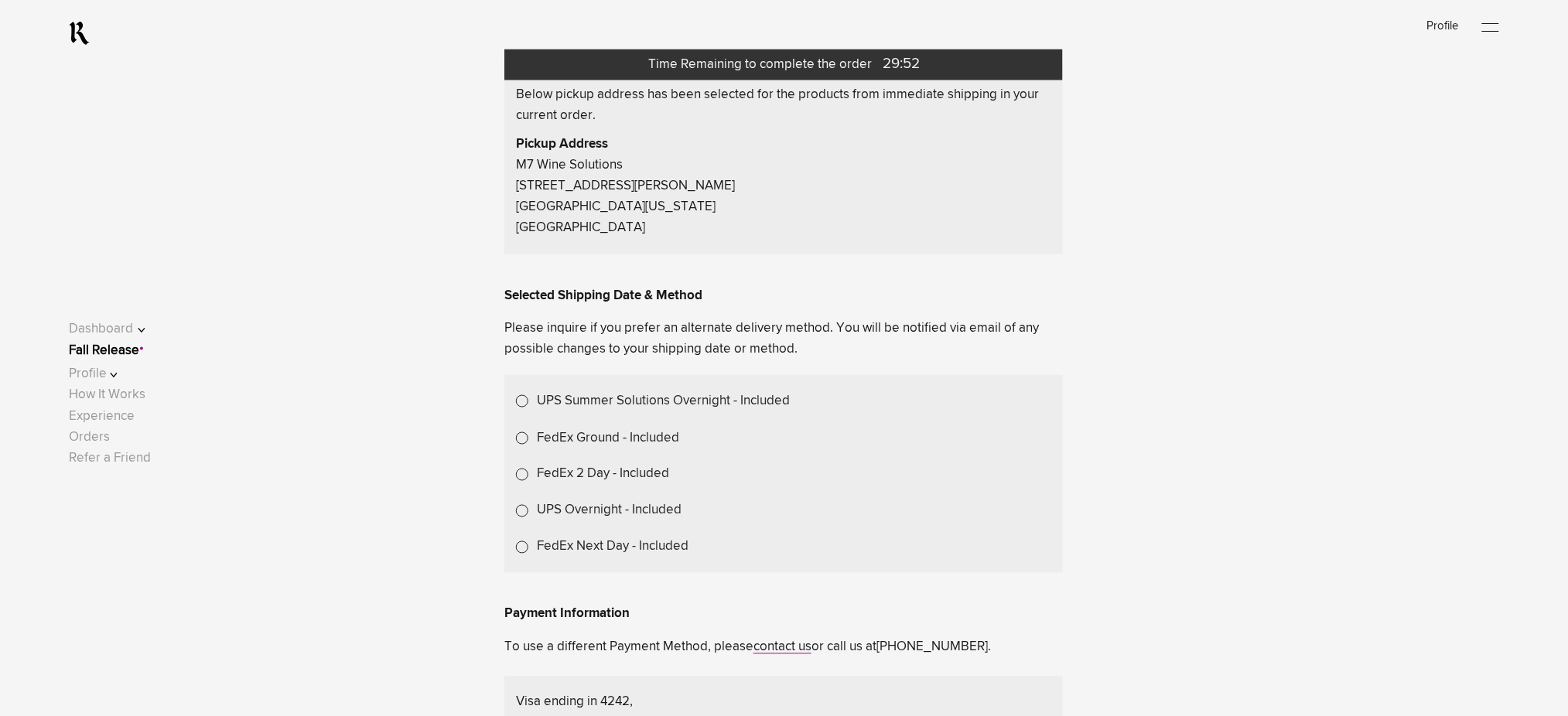
scroll to position [619, 0]
click at [656, 404] on label "UPS Summer Solutions Overnight - Included" at bounding box center [663, 398] width 253 height 21
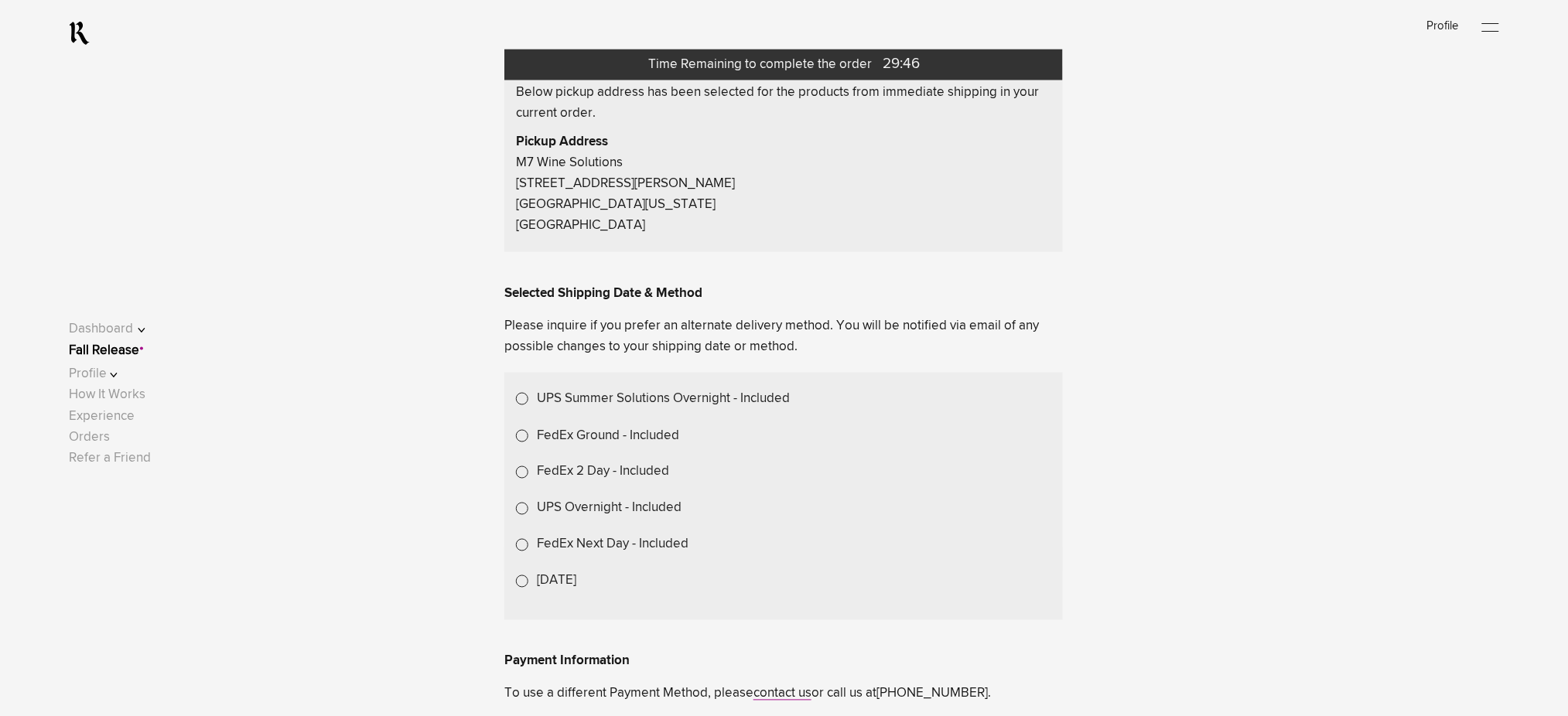
click at [139, 350] on link "Fall Release" at bounding box center [104, 350] width 71 height 13
